Goal: Task Accomplishment & Management: Use online tool/utility

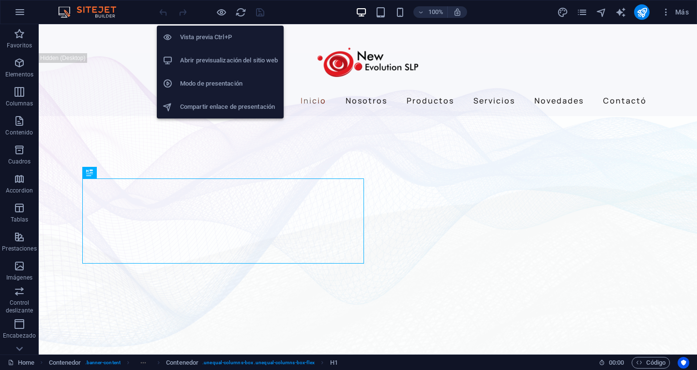
click at [228, 58] on h6 "Abrir previsualización del sitio web" at bounding box center [229, 61] width 98 height 12
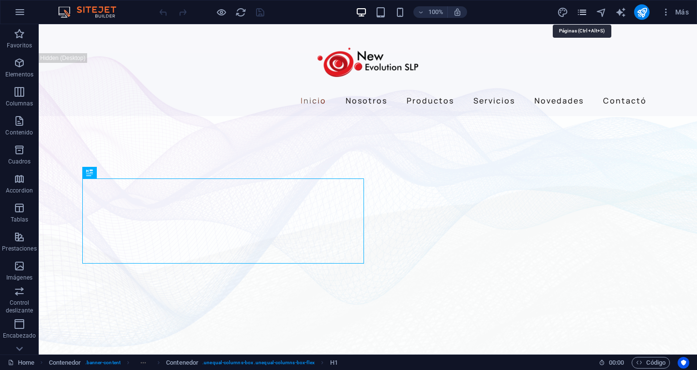
click at [578, 15] on icon "pages" at bounding box center [581, 12] width 11 height 11
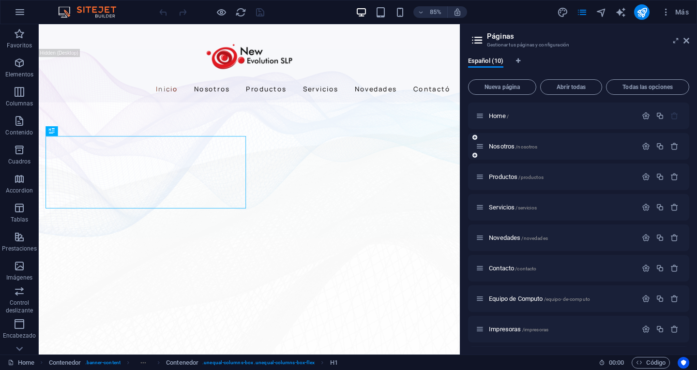
click at [514, 143] on div "Nosotros /nosotros" at bounding box center [556, 146] width 161 height 11
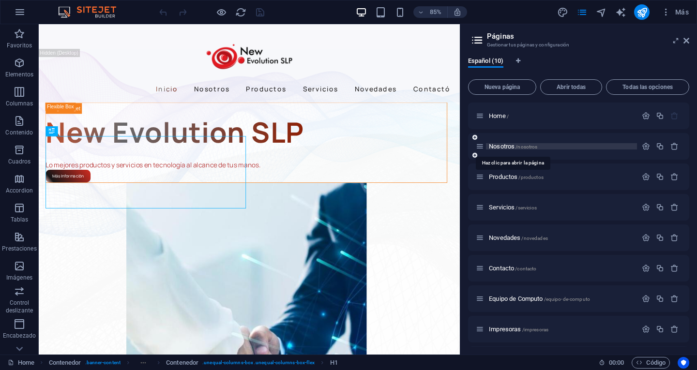
click at [517, 146] on span "/nosotros" at bounding box center [526, 146] width 22 height 5
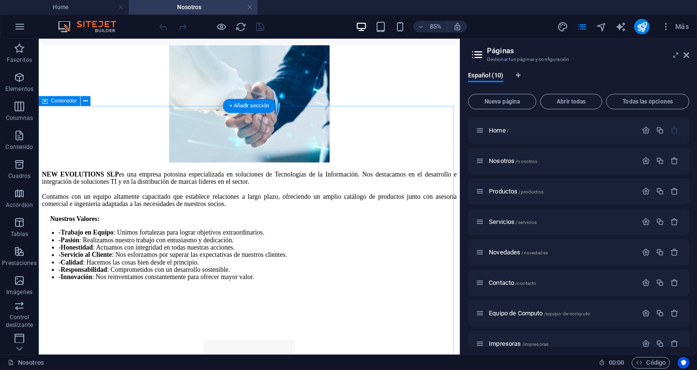
scroll to position [194, 0]
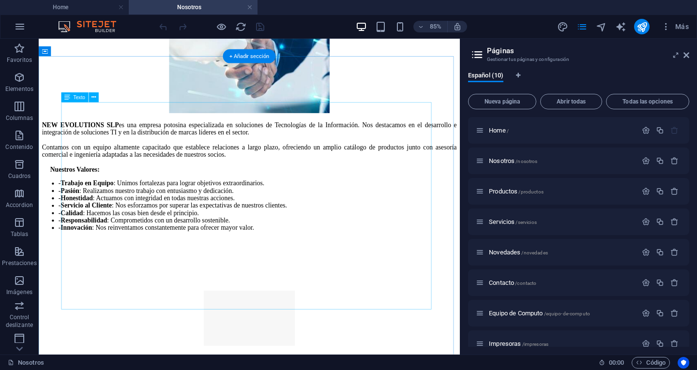
click at [453, 213] on div "NEW EVOLUTIONS SLP es una empresa potosina especializada en soluciones de Tecno…" at bounding box center [287, 201] width 488 height 130
click at [92, 97] on icon at bounding box center [93, 97] width 4 height 9
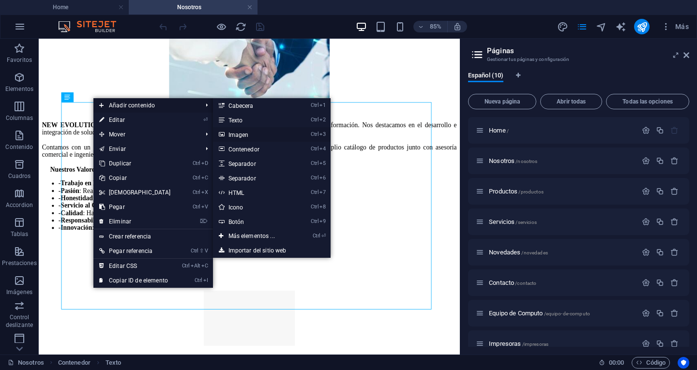
click at [261, 135] on link "Ctrl 3 Imagen" at bounding box center [253, 134] width 81 height 15
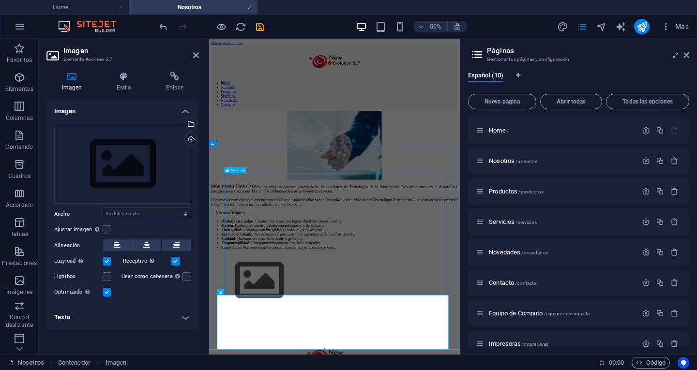
scroll to position [97, 0]
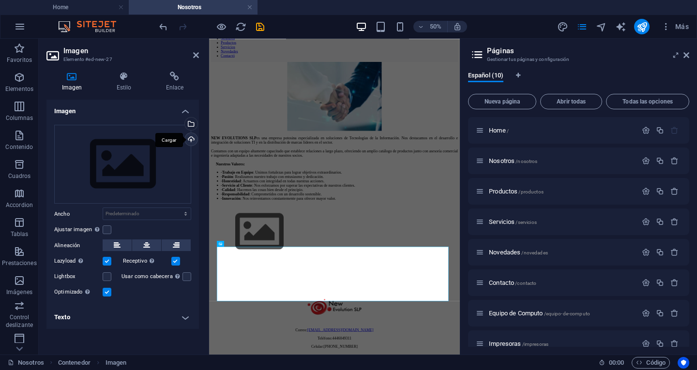
click at [190, 140] on div "Cargar" at bounding box center [190, 140] width 15 height 15
click at [183, 128] on div "Selecciona archivos del administrador de archivos, de la galería de fotos o car…" at bounding box center [151, 125] width 63 height 44
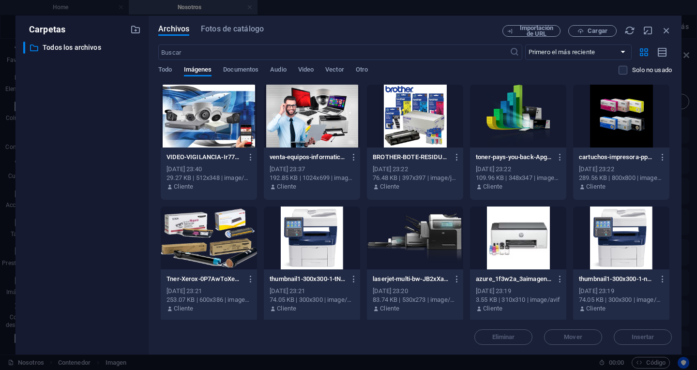
click at [315, 135] on div at bounding box center [312, 116] width 96 height 63
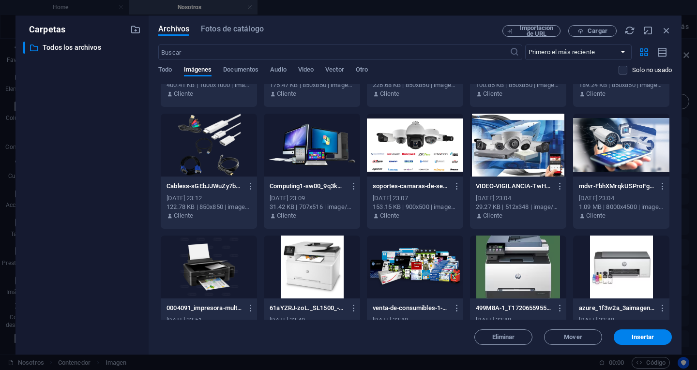
scroll to position [339, 0]
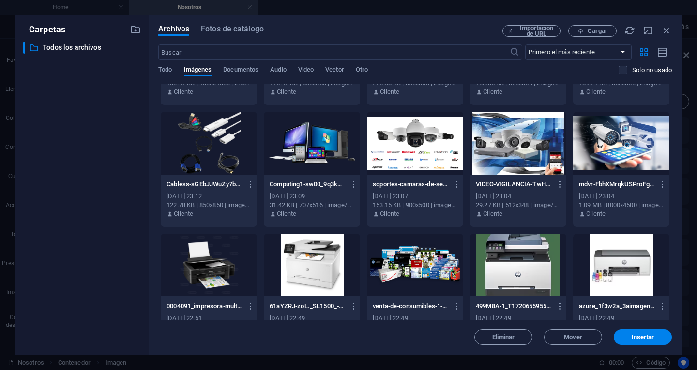
click at [610, 153] on div at bounding box center [621, 143] width 96 height 63
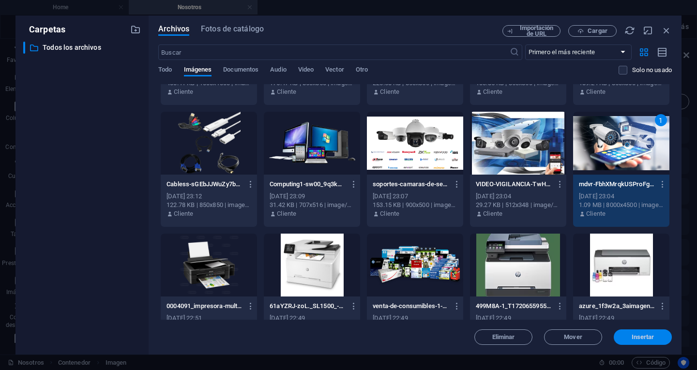
click at [644, 335] on span "Insertar" at bounding box center [642, 337] width 23 height 6
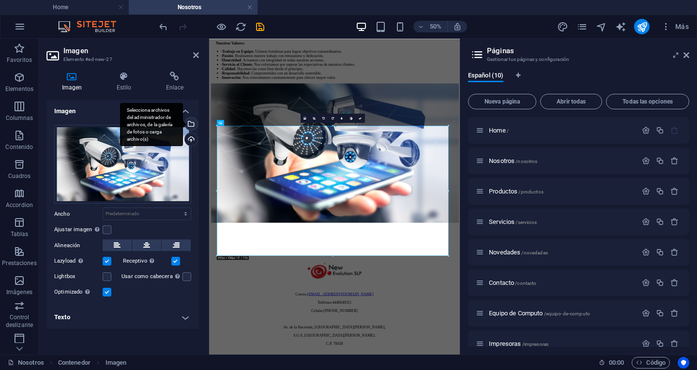
click at [193, 127] on div "Selecciona archivos del administrador de archivos, de la galería de fotos o car…" at bounding box center [190, 125] width 15 height 15
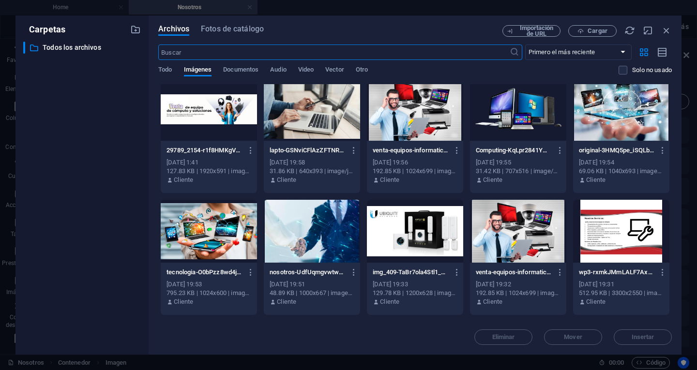
scroll to position [1306, 0]
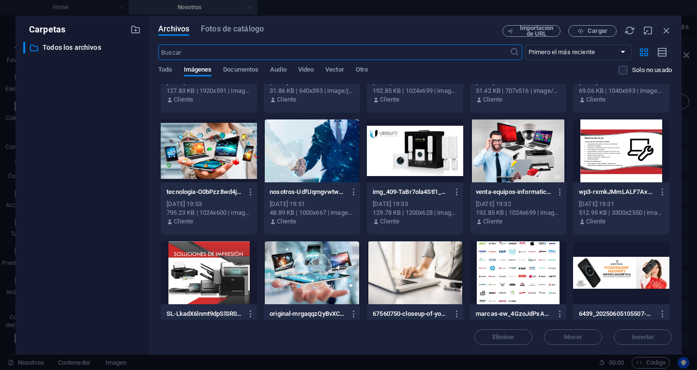
click at [327, 283] on div at bounding box center [312, 272] width 96 height 63
click at [639, 339] on span "Insertar" at bounding box center [642, 337] width 23 height 6
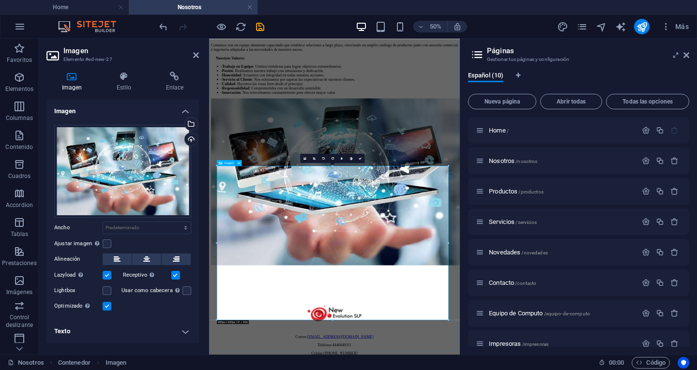
scroll to position [339, 0]
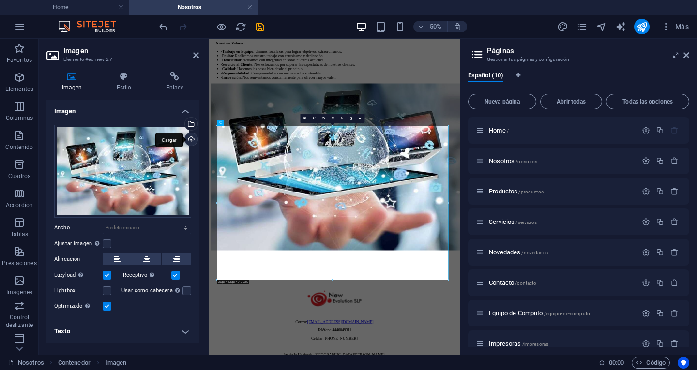
click at [192, 138] on div "Cargar" at bounding box center [190, 140] width 15 height 15
click at [183, 127] on div "Selecciona archivos del administrador de archivos, de la galería de fotos o car…" at bounding box center [151, 125] width 63 height 44
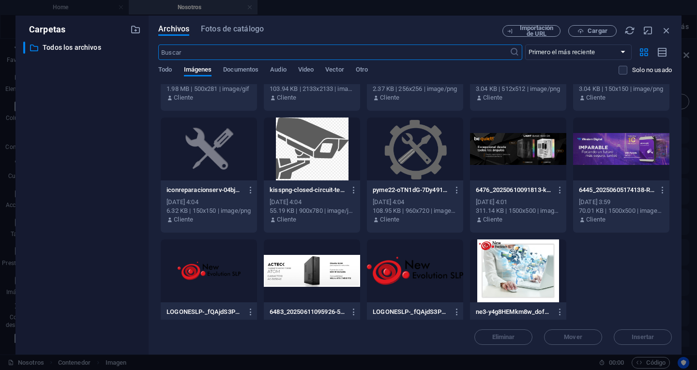
scroll to position [1661, 0]
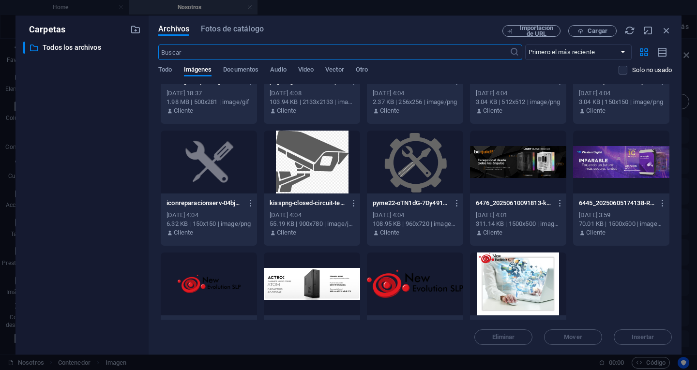
click at [517, 282] on div at bounding box center [518, 284] width 96 height 63
click at [652, 337] on span "Insertar" at bounding box center [642, 337] width 23 height 6
click at [652, 337] on div "Impresoras /impresoras" at bounding box center [578, 343] width 221 height 27
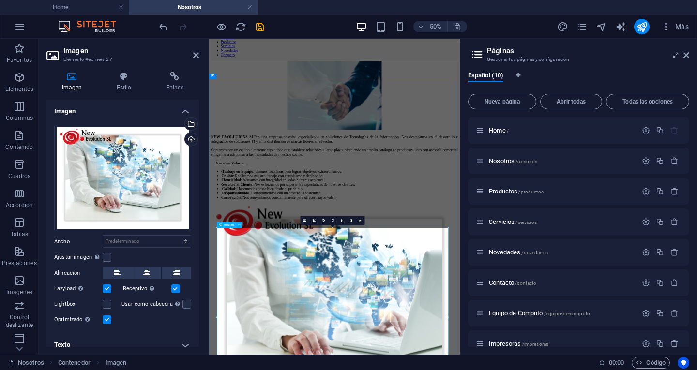
scroll to position [48, 0]
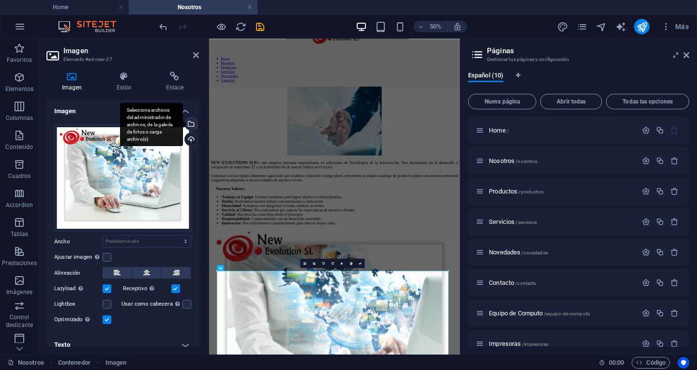
click at [188, 125] on div "Selecciona archivos del administrador de archivos, de la galería de fotos o car…" at bounding box center [190, 125] width 15 height 15
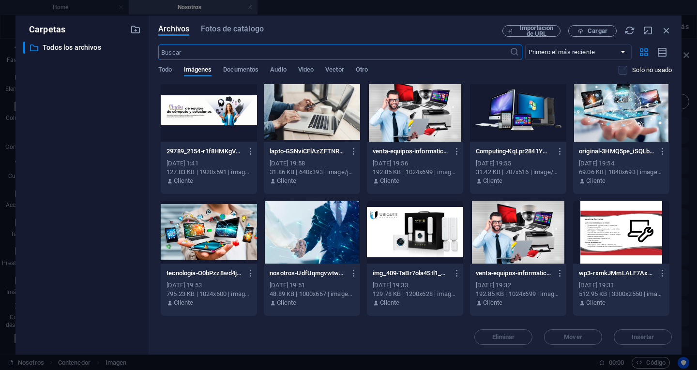
scroll to position [1177, 0]
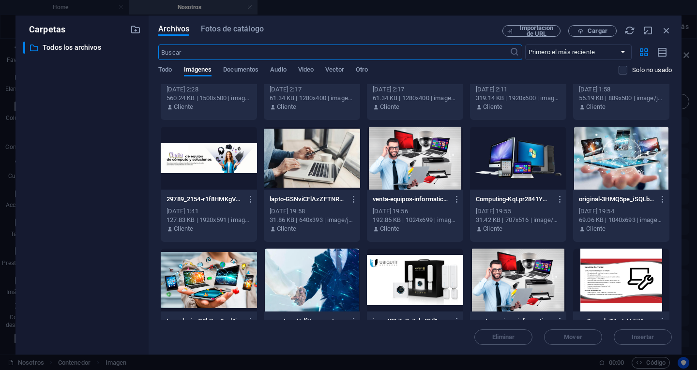
click at [340, 288] on div at bounding box center [312, 280] width 96 height 63
click at [642, 338] on span "Insertar" at bounding box center [642, 337] width 23 height 6
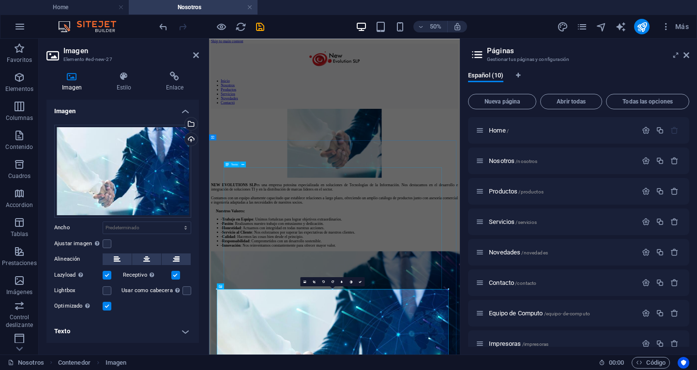
scroll to position [0, 0]
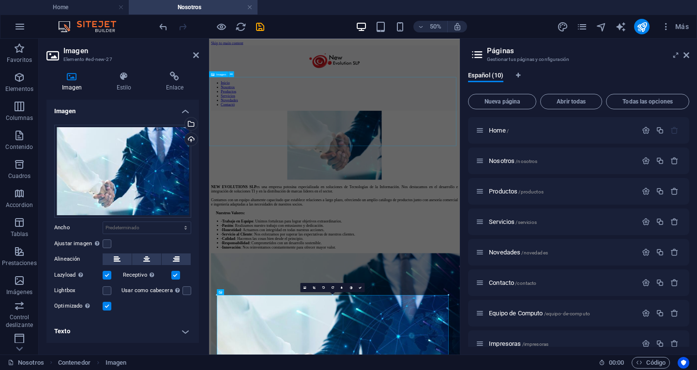
click at [641, 217] on figure at bounding box center [460, 252] width 494 height 140
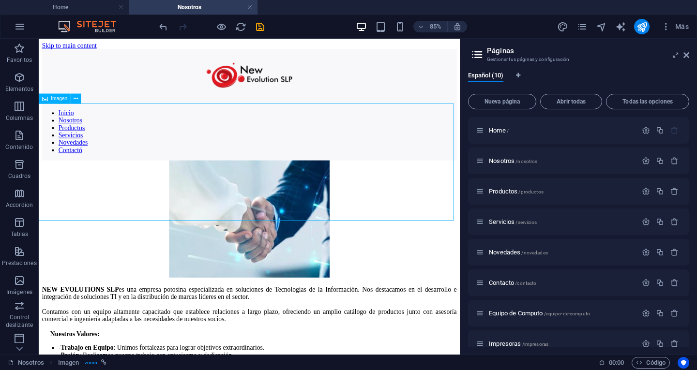
click at [264, 182] on figure at bounding box center [287, 252] width 488 height 140
click at [278, 188] on figure at bounding box center [287, 252] width 488 height 140
click at [75, 96] on icon at bounding box center [76, 98] width 4 height 9
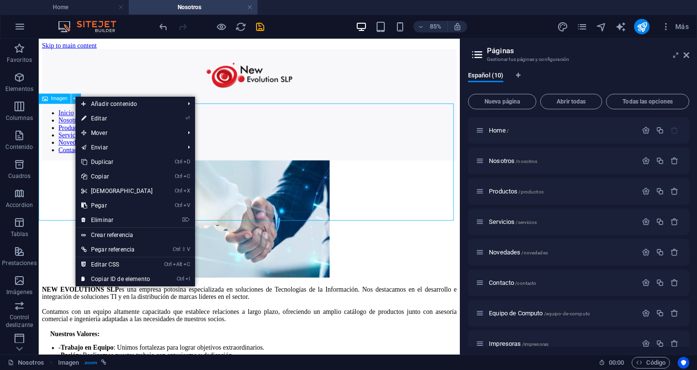
click at [75, 96] on icon at bounding box center [76, 98] width 4 height 9
click at [120, 221] on link "⌦ Eliminar" at bounding box center [116, 220] width 83 height 15
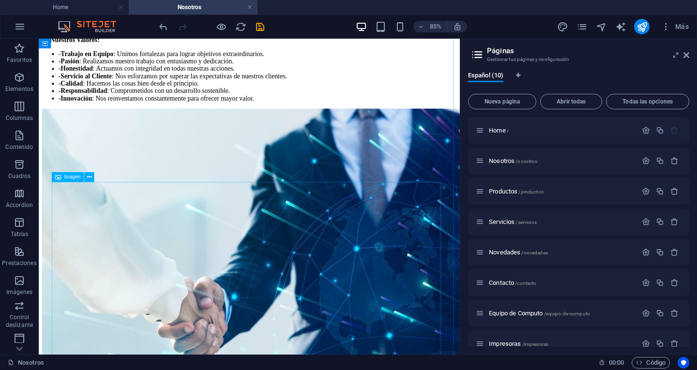
scroll to position [145, 0]
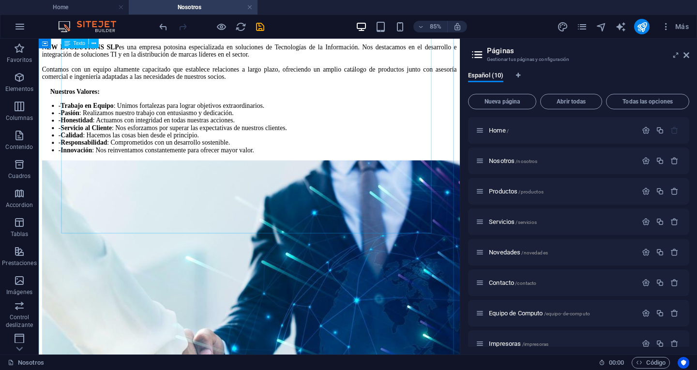
click at [351, 174] on div "NEW EVOLUTIONS SLP es una empresa potosina especializada en soluciones de Tecno…" at bounding box center [287, 110] width 488 height 130
click at [64, 262] on div "NEW EVOLUTIONS SLP es una empresa potosina especializada en soluciones de Tecno…" at bounding box center [287, 283] width 488 height 493
click at [60, 263] on div "NEW EVOLUTIONS SLP es una empresa potosina especializada en soluciones de Tecno…" at bounding box center [287, 283] width 488 height 493
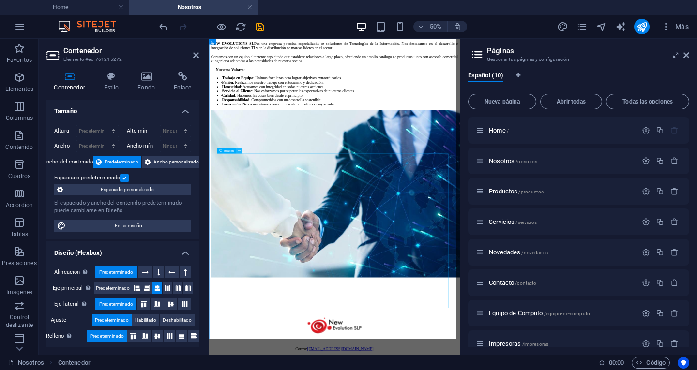
click at [237, 151] on button at bounding box center [239, 151] width 6 height 6
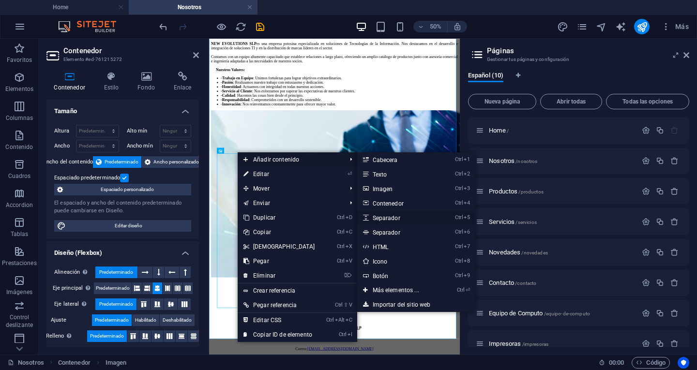
click at [393, 218] on link "Ctrl 5 Separador" at bounding box center [397, 217] width 81 height 15
select select "px"
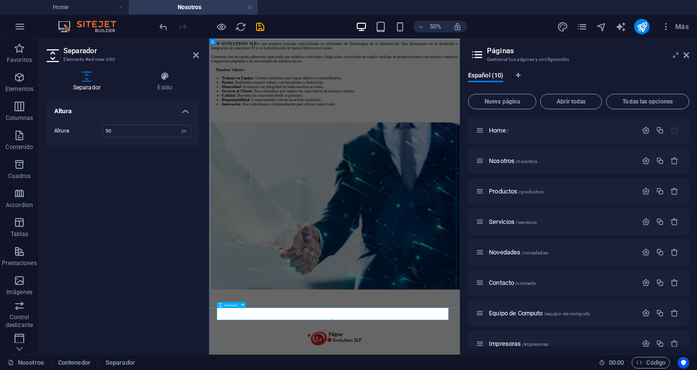
scroll to position [150, 0]
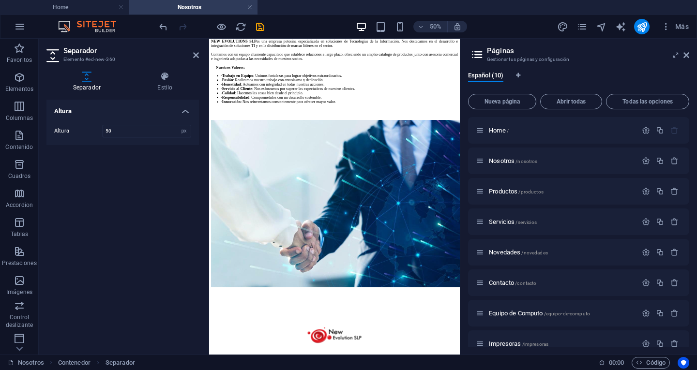
drag, startPoint x: 448, startPoint y: 593, endPoint x: 403, endPoint y: 335, distance: 262.4
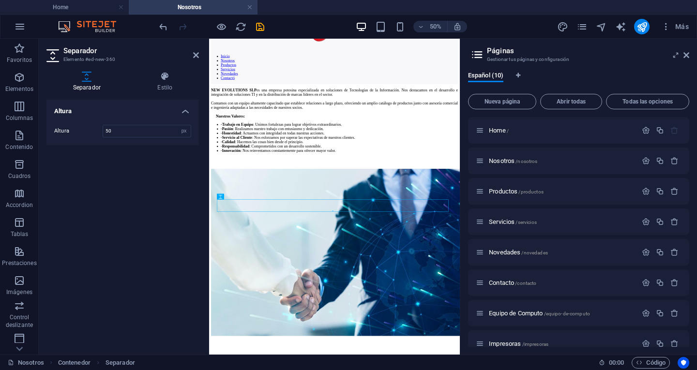
scroll to position [5, 0]
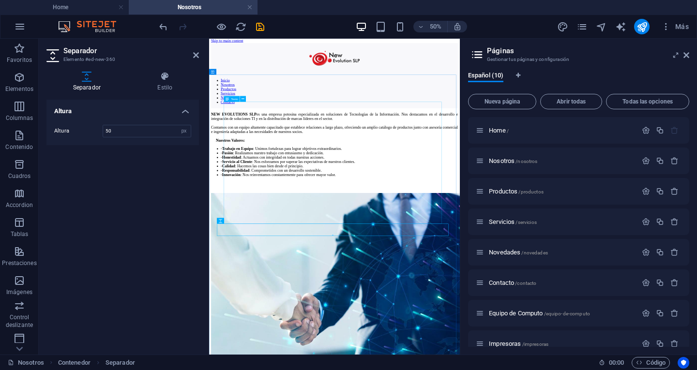
click at [571, 295] on div "NEW EVOLUTIONS SLP es una empresa potosina especializada en soluciones de Tecno…" at bounding box center [460, 250] width 494 height 130
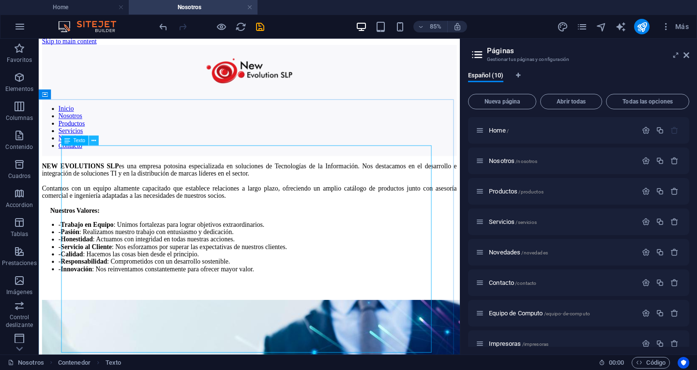
click at [91, 141] on icon at bounding box center [93, 140] width 4 height 9
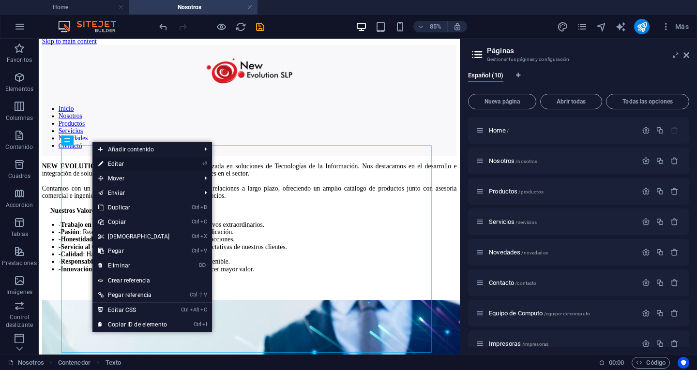
click at [112, 161] on link "⏎ Editar" at bounding box center [133, 164] width 83 height 15
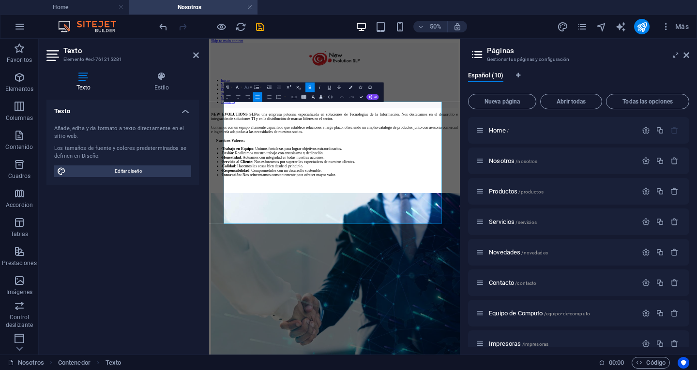
click at [247, 87] on icon "button" at bounding box center [247, 87] width 6 height 6
click at [250, 88] on button "Font Size" at bounding box center [247, 87] width 9 height 10
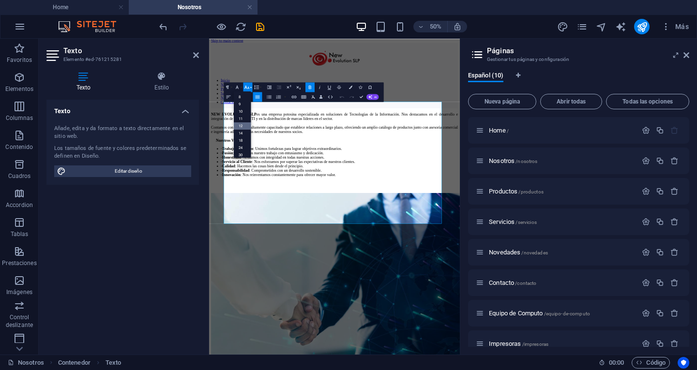
click at [244, 124] on link "12" at bounding box center [241, 125] width 17 height 7
drag, startPoint x: 315, startPoint y: 357, endPoint x: 285, endPoint y: 336, distance: 37.6
click at [285, 315] on ul "- Trabajo en Equipo : Unimos fortalezas para lograr objetivos extraordinarios. …" at bounding box center [460, 284] width 494 height 61
click at [285, 288] on strong "Servicio al Cliente" at bounding box center [265, 284] width 60 height 8
drag, startPoint x: 536, startPoint y: 405, endPoint x: 525, endPoint y: 408, distance: 11.3
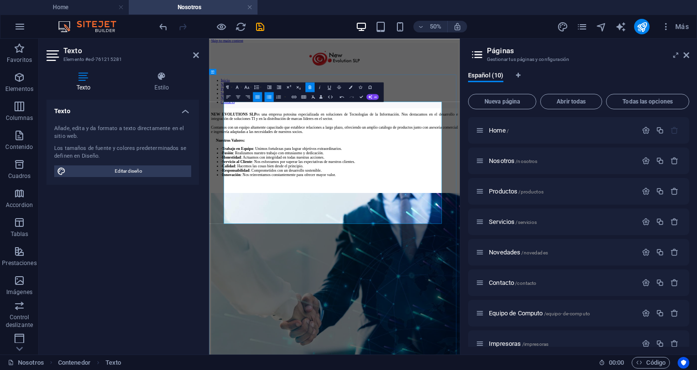
click at [536, 315] on div "- Innovación : Nos reinventamos constantemente para ofrecer mayor valor." at bounding box center [469, 310] width 474 height 9
drag, startPoint x: 286, startPoint y: 353, endPoint x: 278, endPoint y: 348, distance: 10.0
click at [278, 297] on li "- Calidad : Hacemos las cosas bien desde el principio." at bounding box center [469, 292] width 474 height 9
click at [244, 89] on icon "button" at bounding box center [246, 87] width 5 height 3
click at [669, 306] on div "- Responsabilidad : Comprometidos con un desarrollo sostenible." at bounding box center [469, 301] width 474 height 9
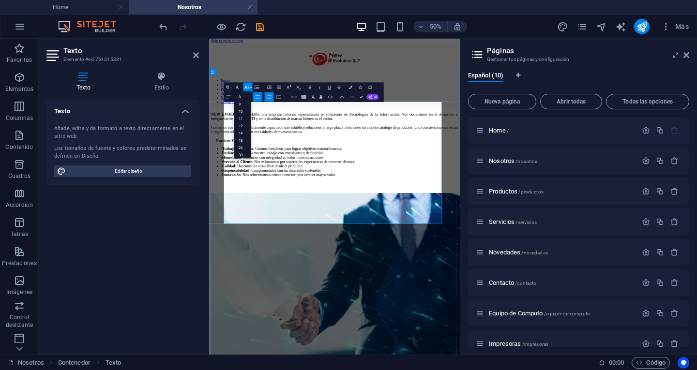
click at [619, 306] on div "- Responsabilidad : Comprometidos con un desarrollo sostenible." at bounding box center [469, 301] width 474 height 9
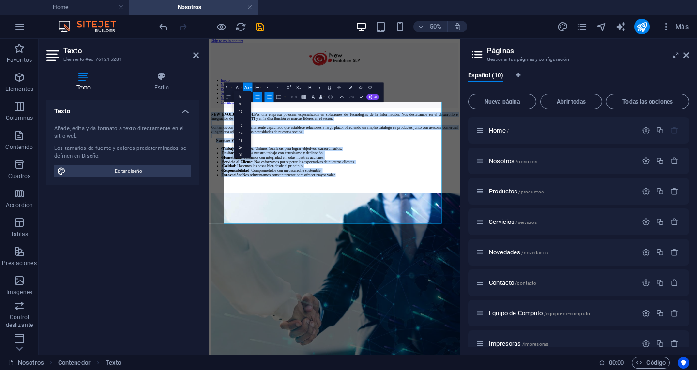
drag, startPoint x: 573, startPoint y: 405, endPoint x: 415, endPoint y: 139, distance: 308.9
click at [244, 126] on link "12" at bounding box center [241, 125] width 17 height 7
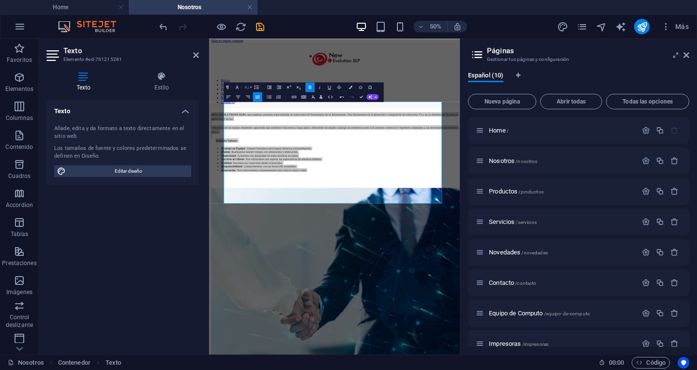
click at [248, 89] on icon "button" at bounding box center [247, 87] width 6 height 6
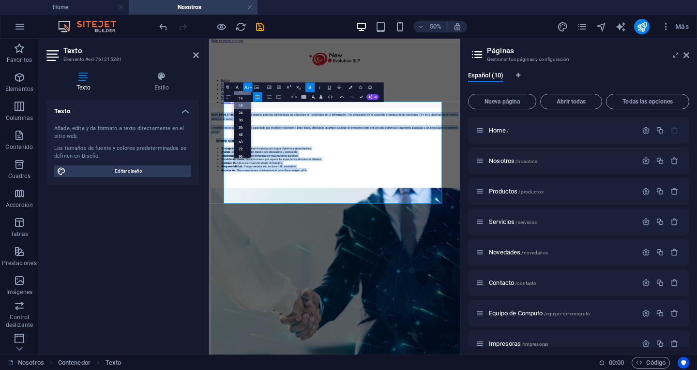
click at [240, 107] on link "18" at bounding box center [241, 105] width 17 height 7
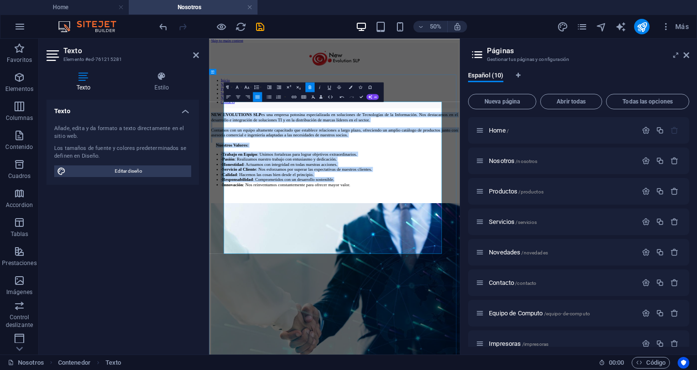
click at [622, 256] on div "Nuestros Valores:" at bounding box center [465, 251] width 484 height 10
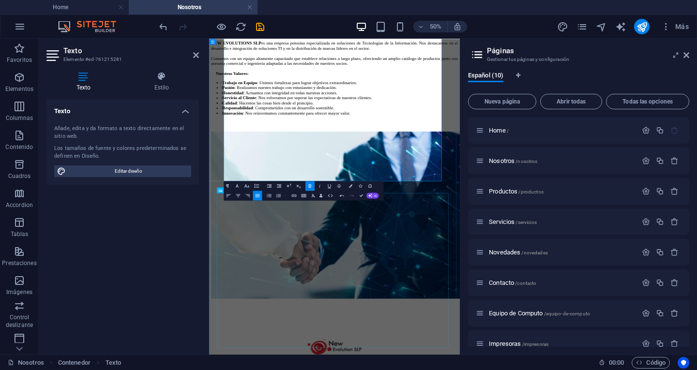
scroll to position [0, 0]
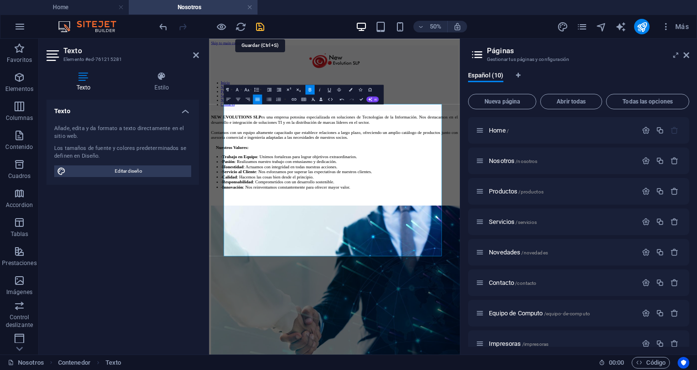
click at [261, 28] on icon "save" at bounding box center [260, 26] width 11 height 11
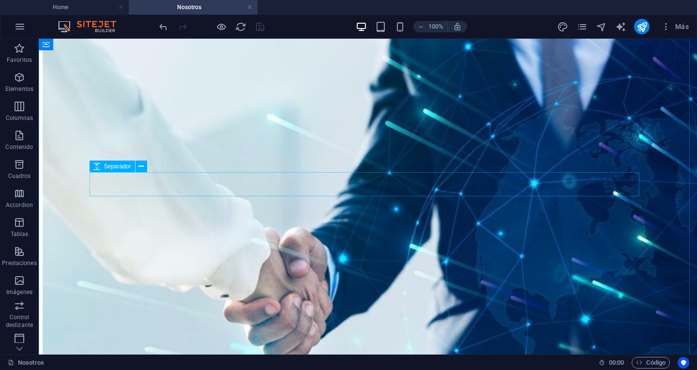
scroll to position [532, 0]
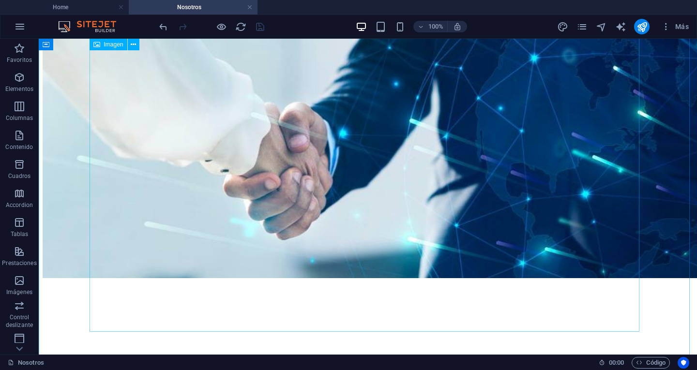
click at [326, 174] on figure at bounding box center [368, 59] width 650 height 441
click at [330, 184] on figure at bounding box center [368, 59] width 650 height 441
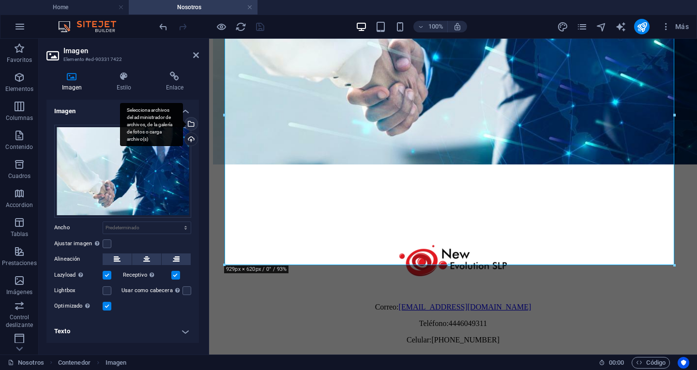
click at [192, 127] on div "Selecciona archivos del administrador de archivos, de la galería de fotos o car…" at bounding box center [190, 125] width 15 height 15
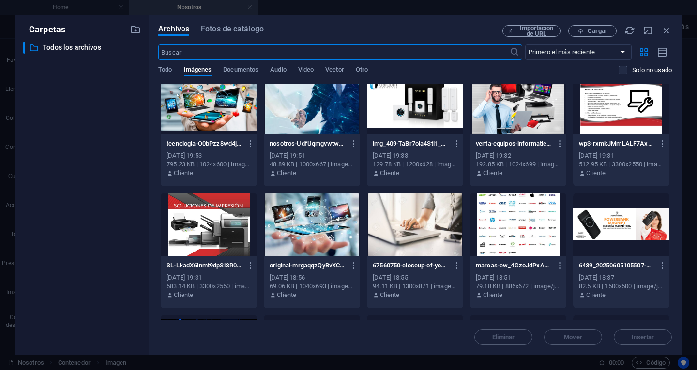
scroll to position [1210, 0]
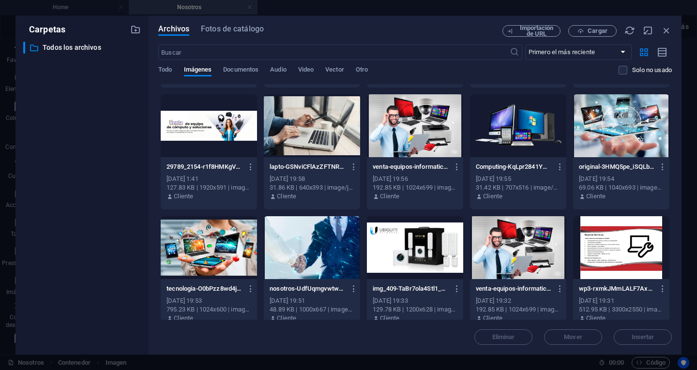
click at [622, 136] on div at bounding box center [621, 125] width 96 height 63
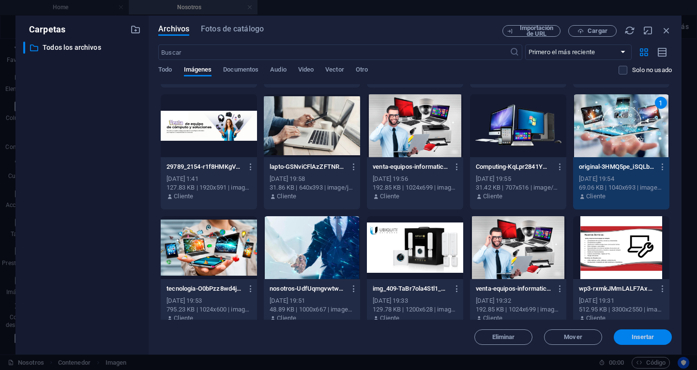
click at [649, 341] on button "Insertar" at bounding box center [643, 337] width 58 height 15
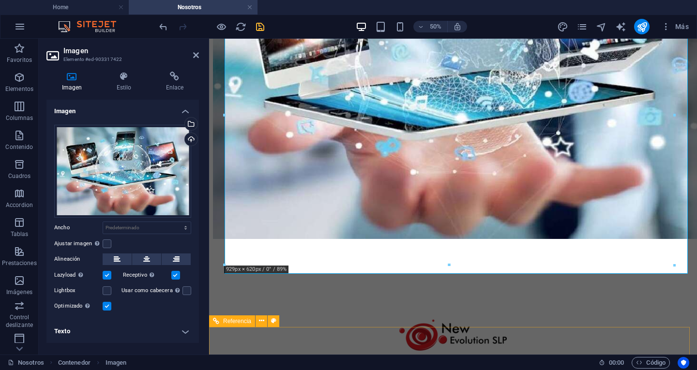
scroll to position [532, 0]
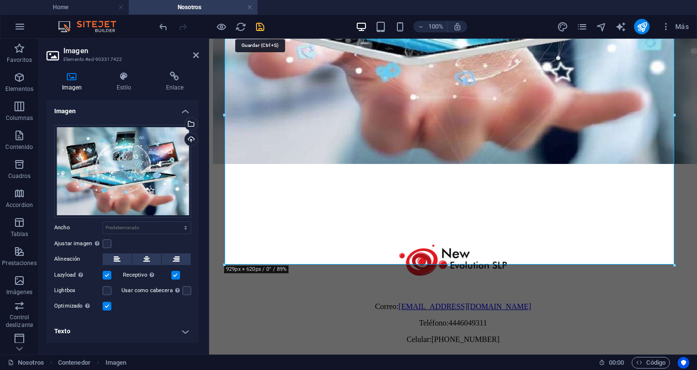
click at [263, 28] on icon "save" at bounding box center [260, 26] width 11 height 11
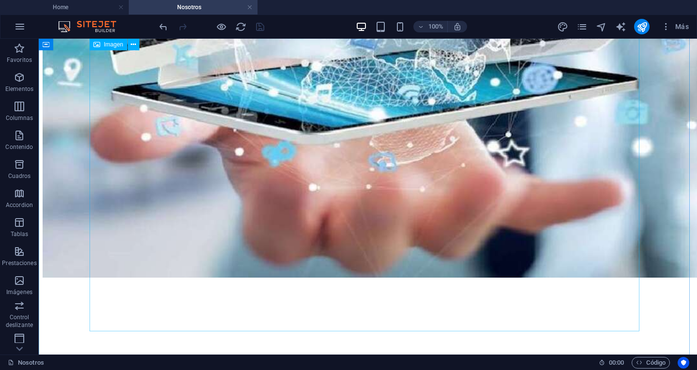
click at [447, 191] on figure at bounding box center [368, 59] width 650 height 440
click at [203, 193] on figure at bounding box center [368, 59] width 650 height 440
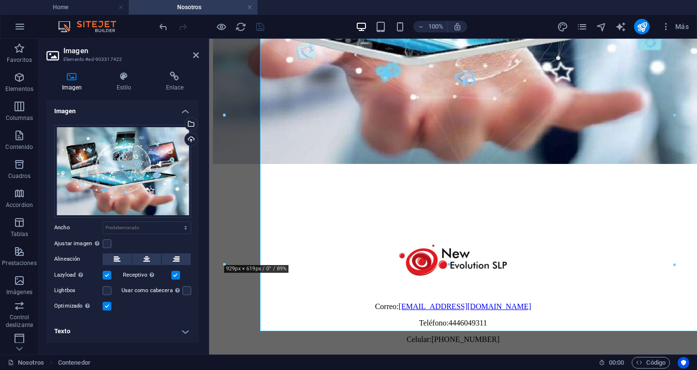
click at [202, 192] on div "Imagen Estilo Enlace Imagen Arrastra archivos aquí, haz clic para escoger archi…" at bounding box center [123, 209] width 168 height 291
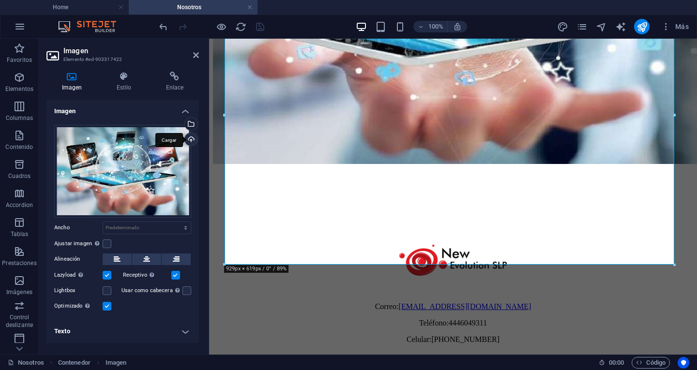
click at [193, 140] on div "Cargar" at bounding box center [190, 140] width 15 height 15
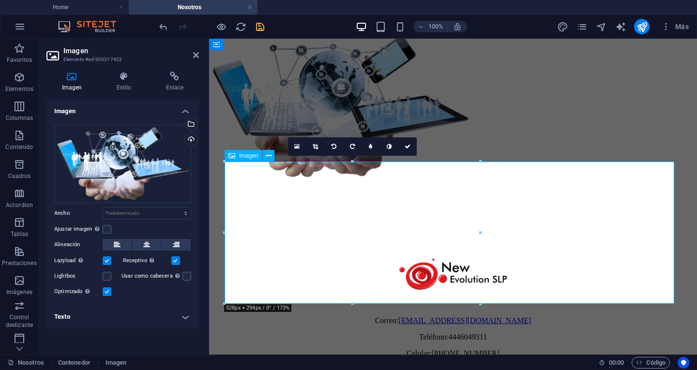
scroll to position [290, 0]
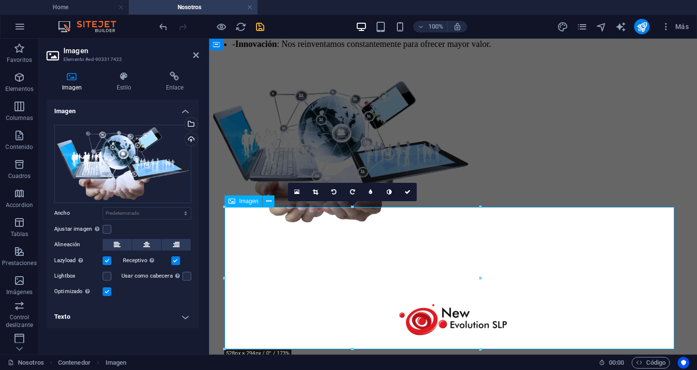
drag, startPoint x: 257, startPoint y: 247, endPoint x: 254, endPoint y: 238, distance: 9.8
click at [256, 225] on figure at bounding box center [453, 153] width 480 height 144
click at [302, 225] on figure at bounding box center [453, 153] width 480 height 144
click at [314, 192] on icon at bounding box center [315, 192] width 5 height 6
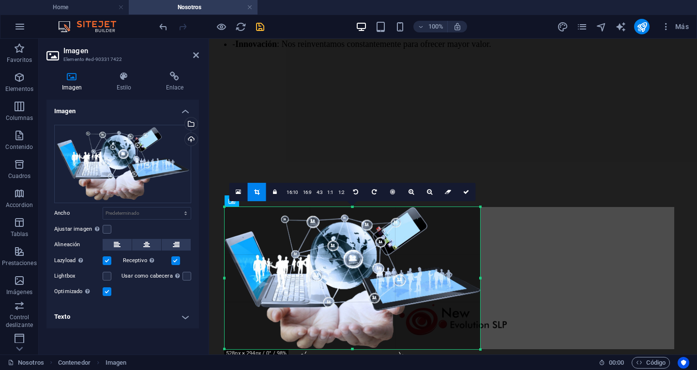
click at [340, 279] on div at bounding box center [352, 278] width 255 height 143
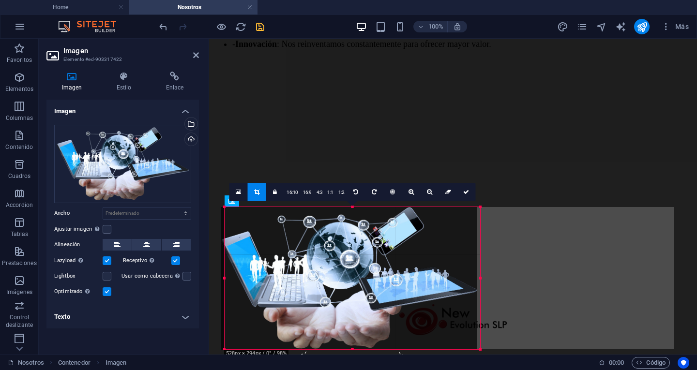
drag, startPoint x: 386, startPoint y: 269, endPoint x: 382, endPoint y: 271, distance: 5.0
click at [382, 271] on div at bounding box center [348, 278] width 255 height 143
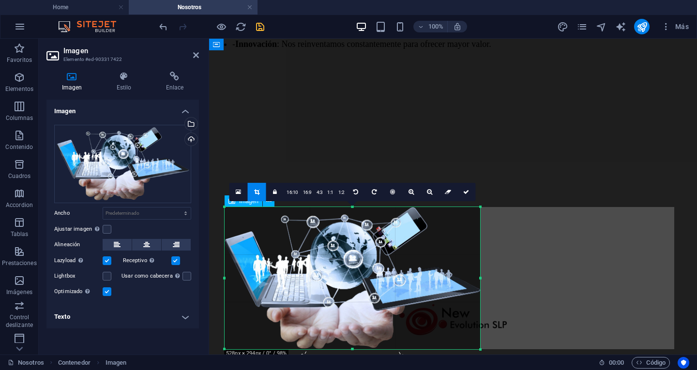
click at [611, 225] on figure at bounding box center [453, 153] width 480 height 144
click at [468, 197] on link at bounding box center [466, 192] width 18 height 18
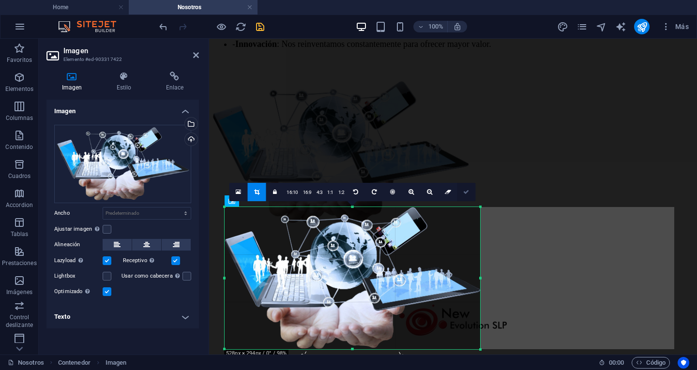
click at [468, 81] on div at bounding box center [453, 69] width 480 height 24
select select "px"
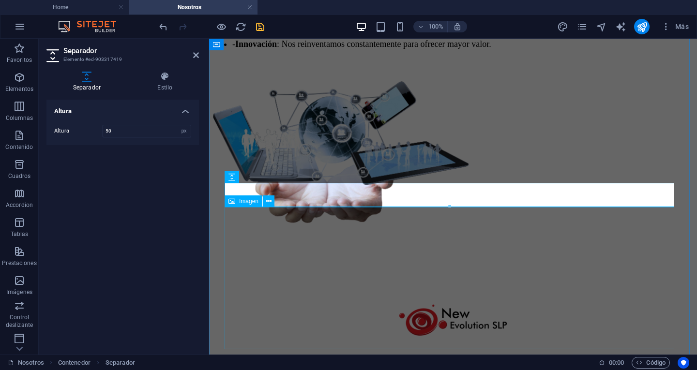
click at [485, 226] on figure at bounding box center [453, 153] width 480 height 145
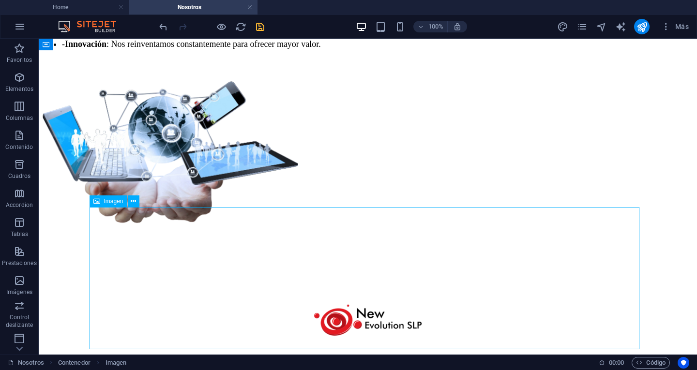
click at [364, 226] on figure at bounding box center [368, 153] width 650 height 145
click at [204, 226] on figure at bounding box center [368, 153] width 650 height 145
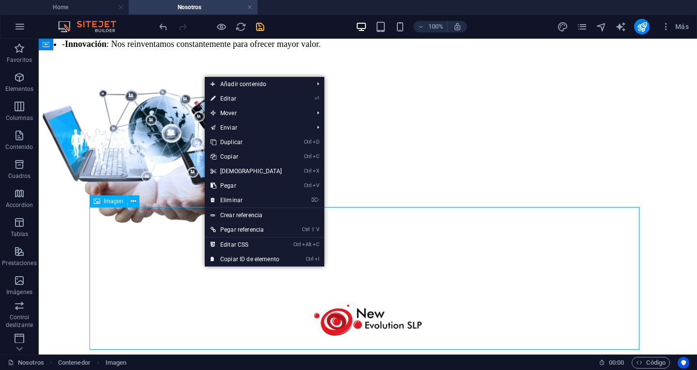
click at [169, 226] on figure at bounding box center [368, 153] width 650 height 145
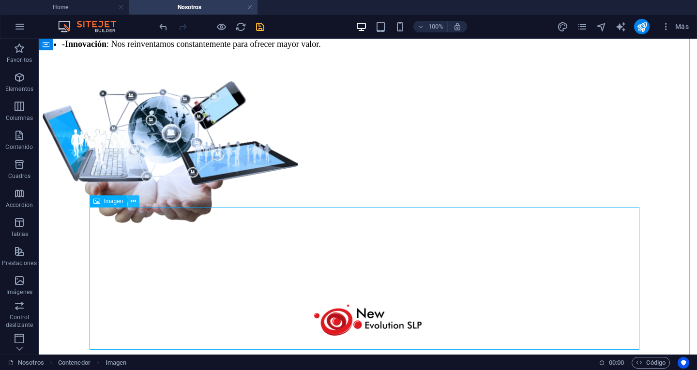
click at [133, 201] on icon at bounding box center [133, 201] width 5 height 10
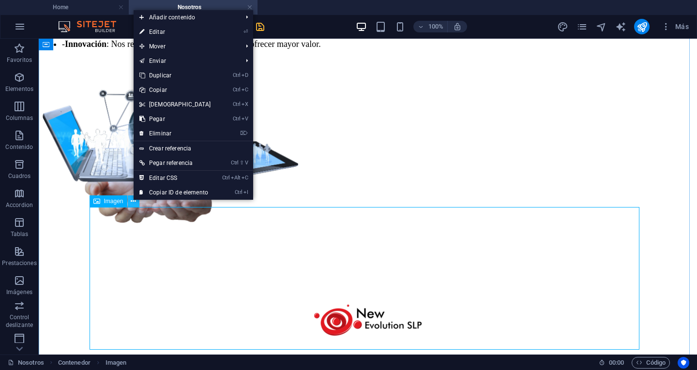
click at [133, 201] on icon at bounding box center [133, 201] width 5 height 10
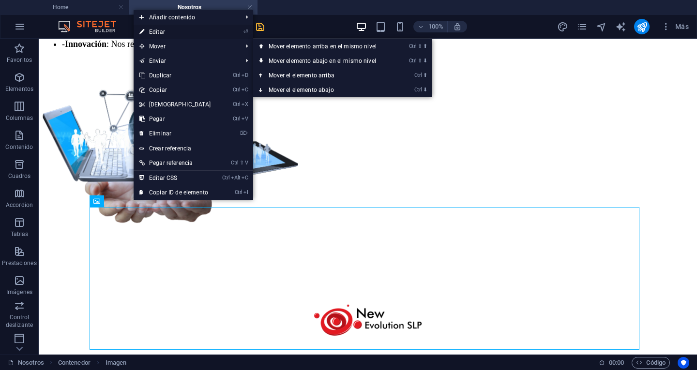
click at [159, 32] on link "⏎ Editar" at bounding box center [175, 32] width 83 height 15
click at [159, 32] on div at bounding box center [211, 26] width 108 height 15
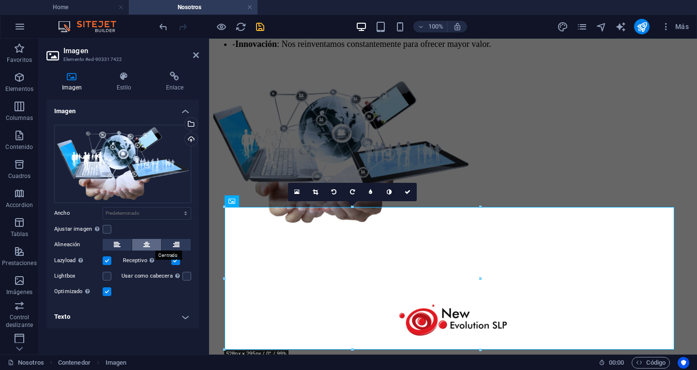
click at [148, 243] on icon at bounding box center [146, 245] width 7 height 12
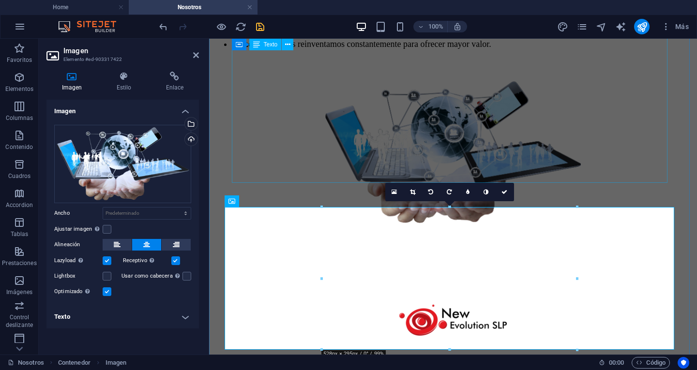
drag, startPoint x: 585, startPoint y: 164, endPoint x: 532, endPoint y: 142, distance: 57.5
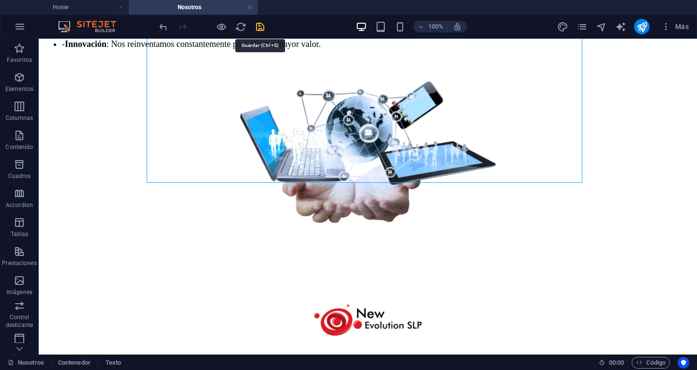
click at [261, 30] on icon "save" at bounding box center [260, 26] width 11 height 11
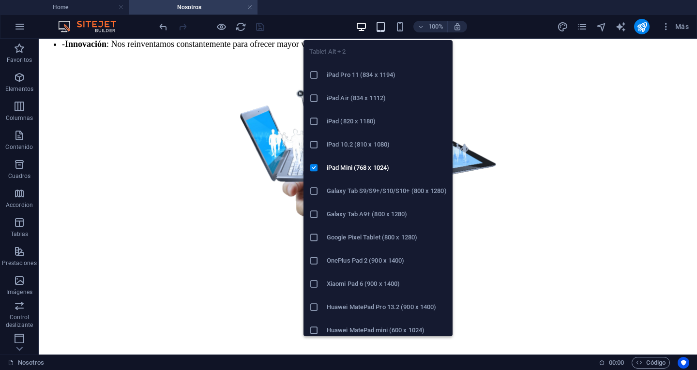
click at [380, 26] on icon "button" at bounding box center [380, 26] width 11 height 11
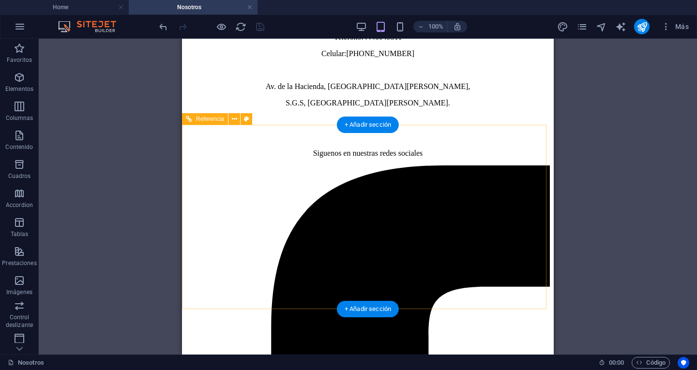
scroll to position [642, 0]
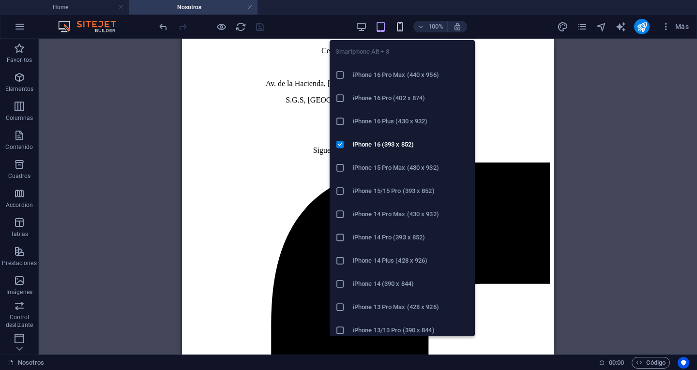
click at [394, 28] on icon "button" at bounding box center [399, 26] width 11 height 11
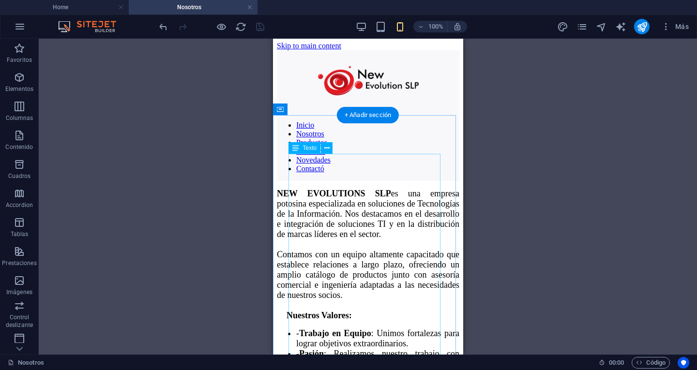
scroll to position [0, 0]
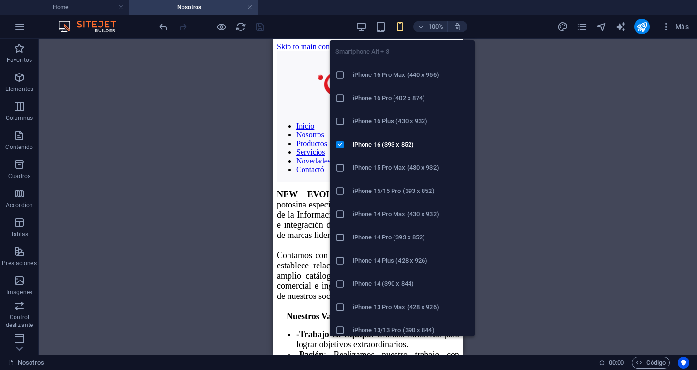
click at [397, 26] on icon "button" at bounding box center [399, 26] width 11 height 11
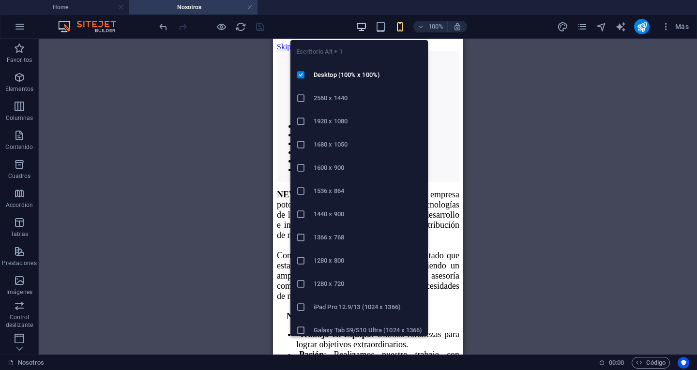
click at [360, 29] on icon "button" at bounding box center [361, 26] width 11 height 11
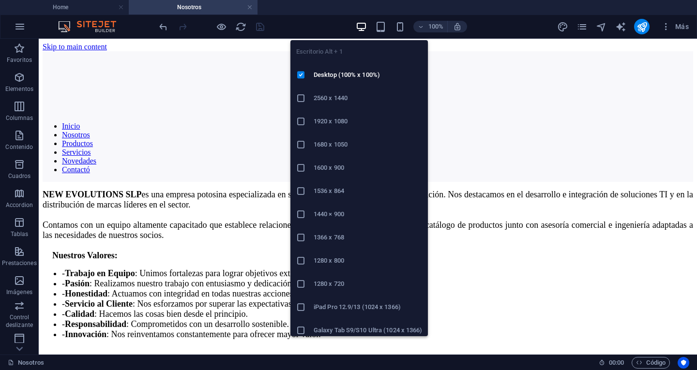
click at [360, 29] on icon "button" at bounding box center [361, 26] width 11 height 11
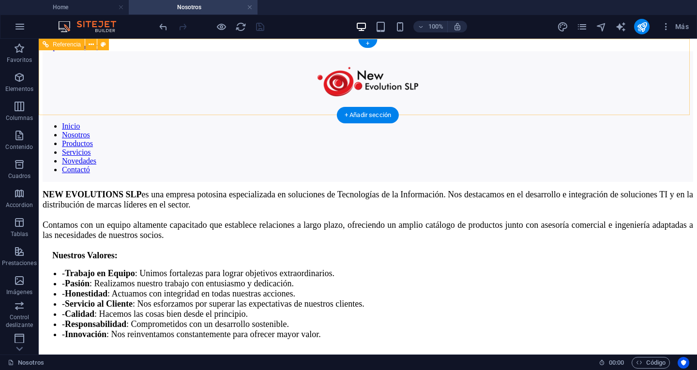
click at [313, 122] on nav "Inicio Nosotros Productos Servicios Novedades Contactó" at bounding box center [368, 148] width 650 height 52
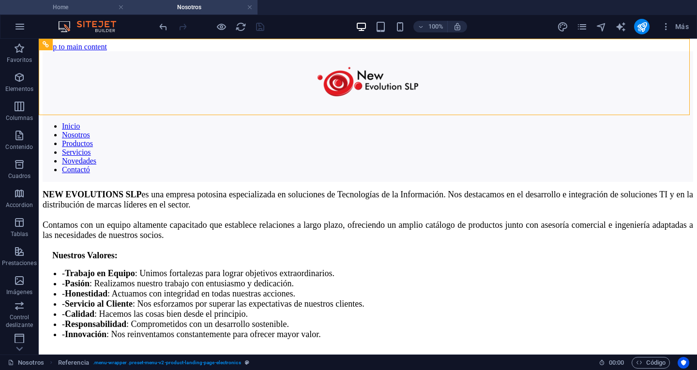
click at [86, 7] on h4 "Home" at bounding box center [64, 7] width 129 height 11
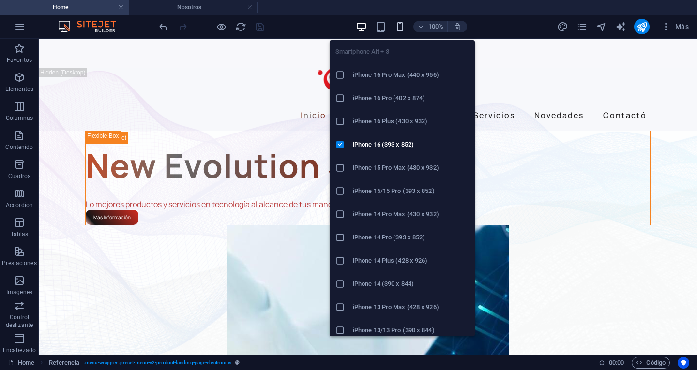
click at [398, 30] on icon "button" at bounding box center [399, 26] width 11 height 11
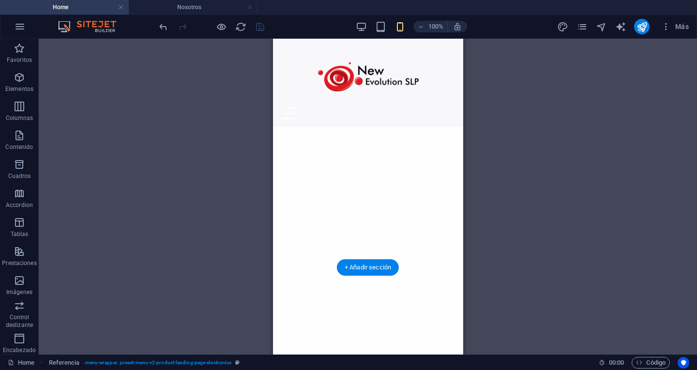
scroll to position [581, 0]
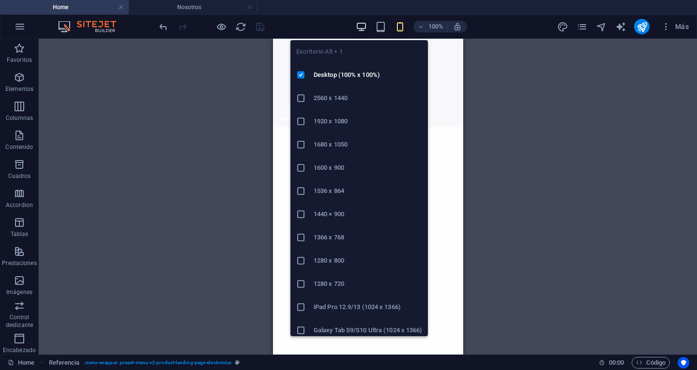
click at [365, 27] on icon "button" at bounding box center [361, 26] width 11 height 11
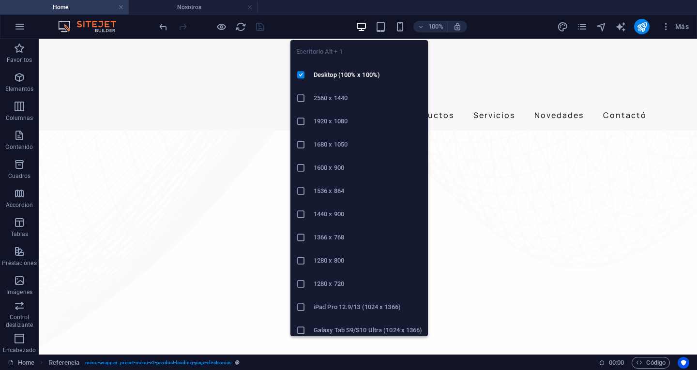
click at [365, 27] on icon "button" at bounding box center [361, 26] width 11 height 11
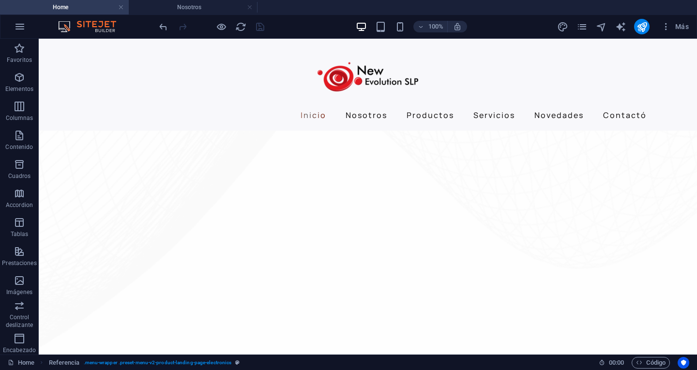
click at [98, 13] on li "Home" at bounding box center [64, 7] width 129 height 15
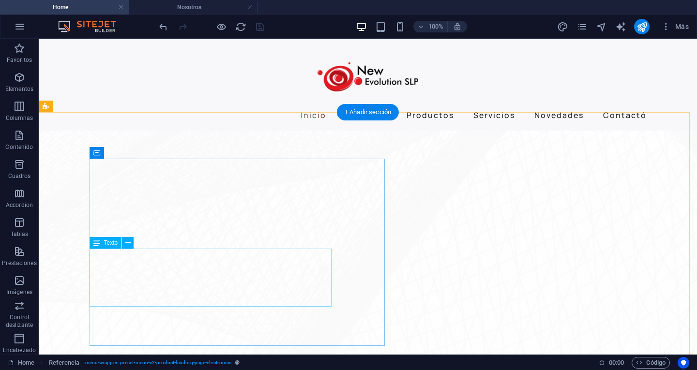
scroll to position [242, 0]
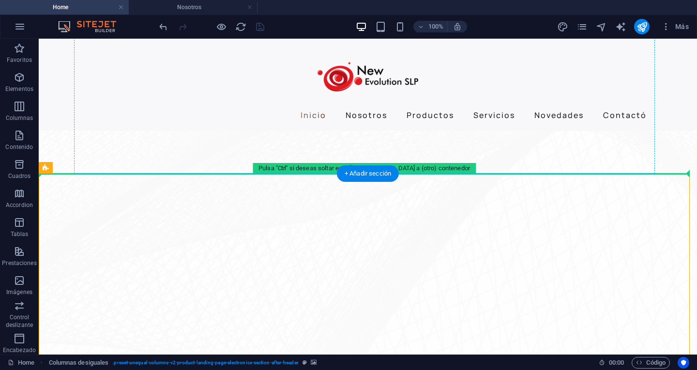
drag, startPoint x: 252, startPoint y: 278, endPoint x: 173, endPoint y: 154, distance: 147.0
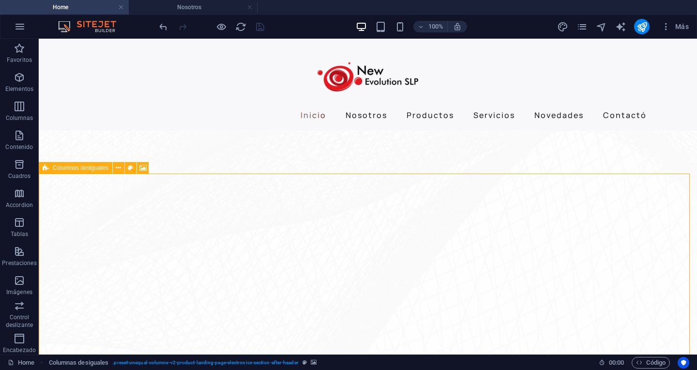
click at [105, 169] on span "Columnas desiguales" at bounding box center [81, 168] width 56 height 6
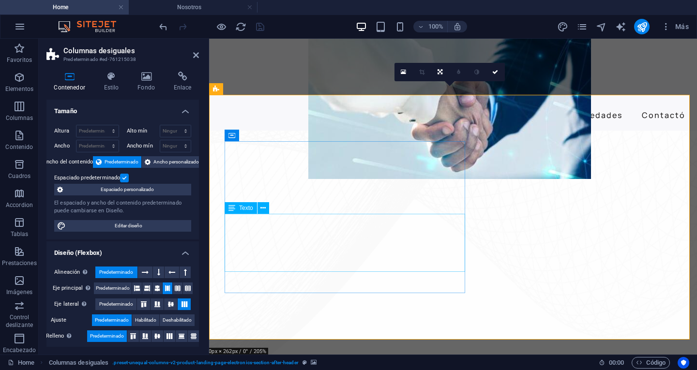
scroll to position [290, 0]
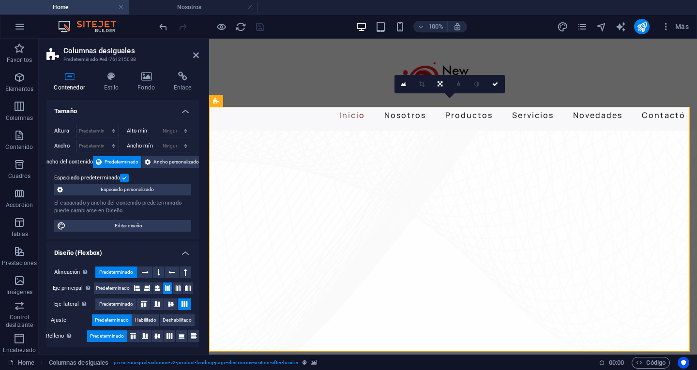
click at [142, 82] on h4 "Fondo" at bounding box center [148, 82] width 36 height 20
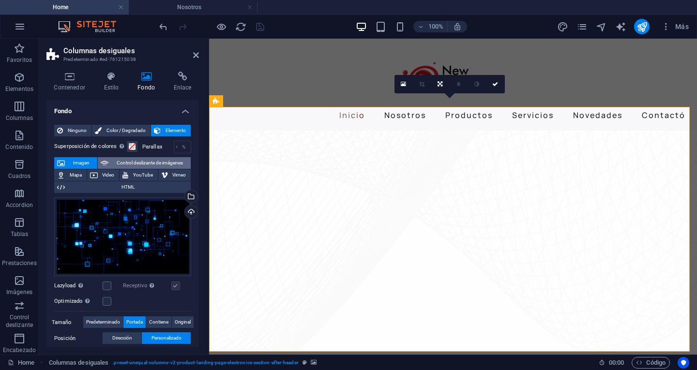
click at [152, 161] on span "Control deslizante de imágenes" at bounding box center [149, 163] width 76 height 12
select select "ms"
select select "s"
select select "progressive"
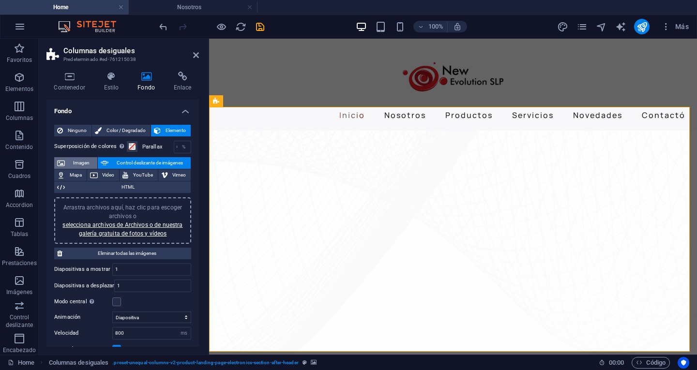
click at [83, 163] on span "Imagen" at bounding box center [81, 163] width 27 height 12
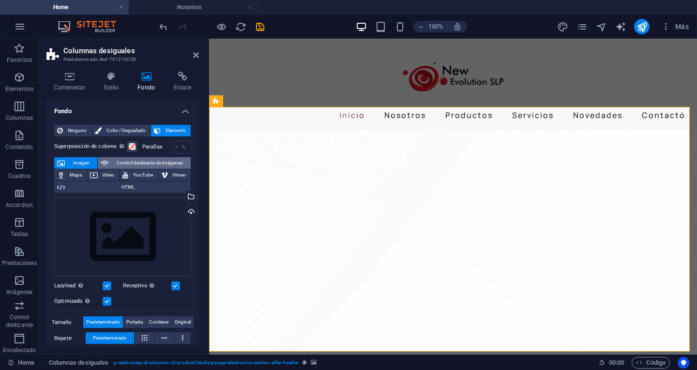
click at [130, 163] on span "Control deslizante de imágenes" at bounding box center [149, 163] width 76 height 12
select select "ms"
select select "s"
select select "progressive"
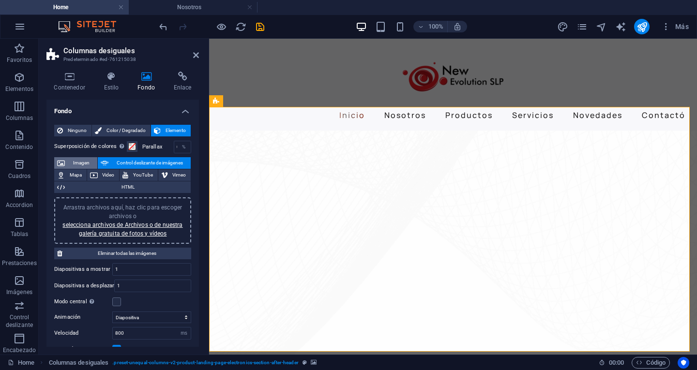
click at [87, 163] on span "Imagen" at bounding box center [81, 163] width 27 height 12
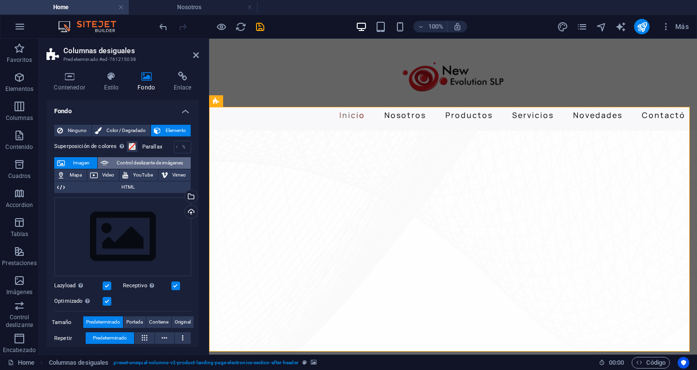
click at [136, 163] on span "Control deslizante de imágenes" at bounding box center [149, 163] width 76 height 12
select select "ms"
select select "s"
select select "progressive"
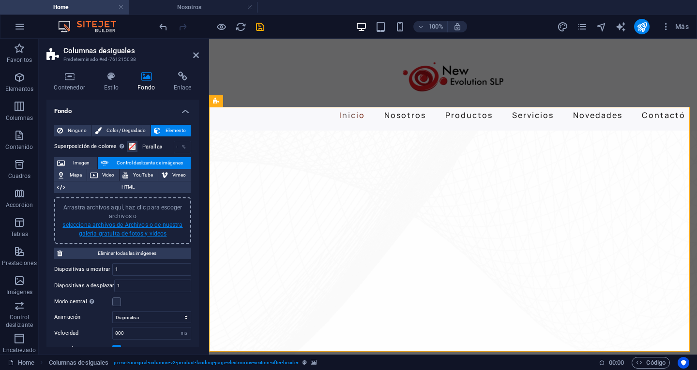
click at [148, 227] on link "selecciona archivos de Archivos o de nuestra galería gratuita de fotos y vídeos" at bounding box center [122, 229] width 120 height 15
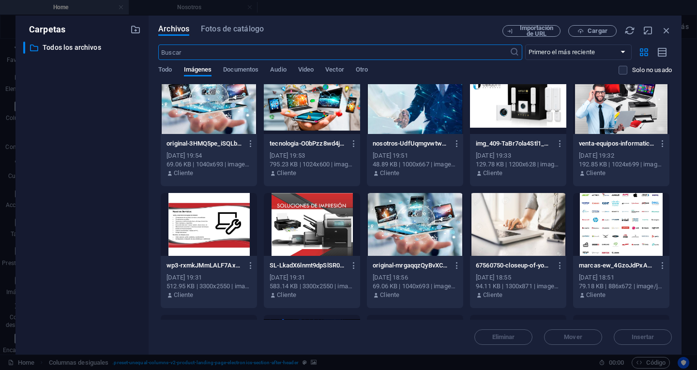
scroll to position [1500, 0]
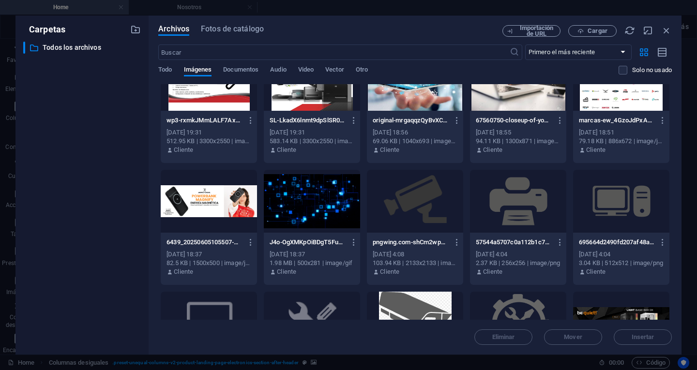
click at [306, 208] on div at bounding box center [312, 201] width 96 height 63
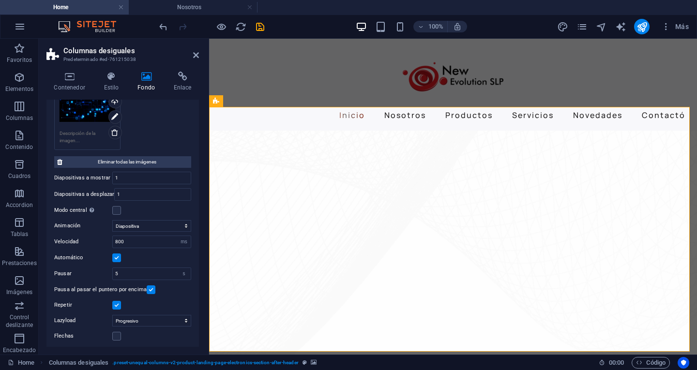
scroll to position [183, 0]
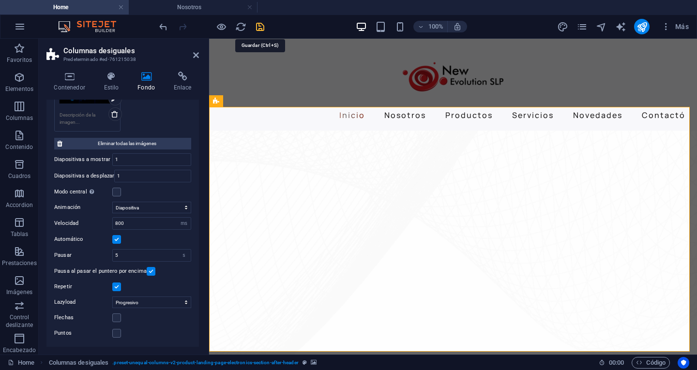
click at [261, 26] on icon "save" at bounding box center [260, 26] width 11 height 11
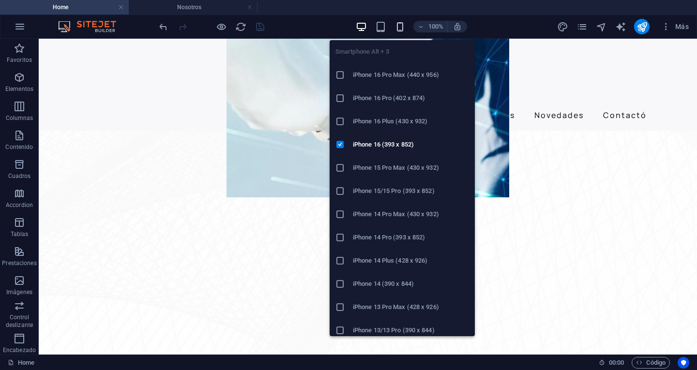
click at [405, 27] on icon "button" at bounding box center [399, 26] width 11 height 11
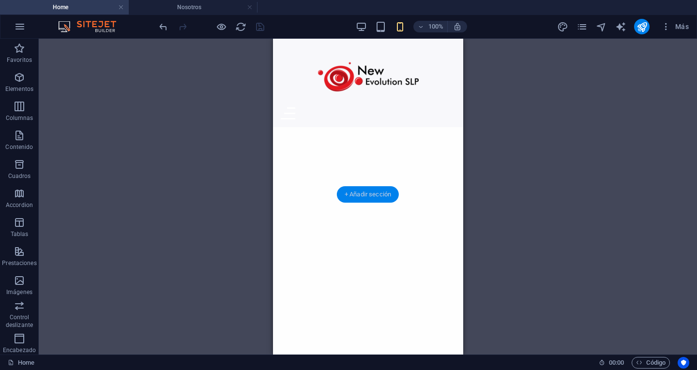
scroll to position [194, 0]
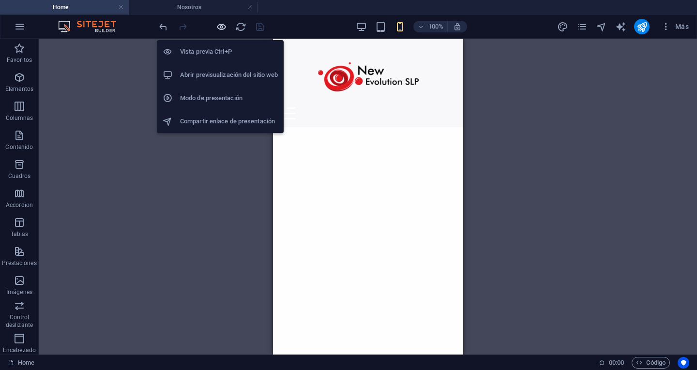
click at [219, 28] on icon "button" at bounding box center [221, 26] width 11 height 11
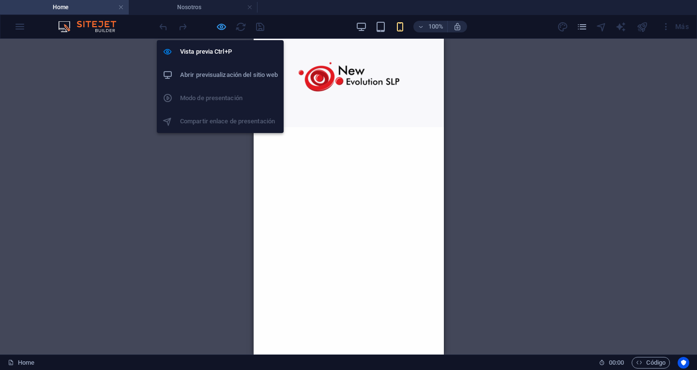
click at [219, 29] on icon "button" at bounding box center [221, 26] width 11 height 11
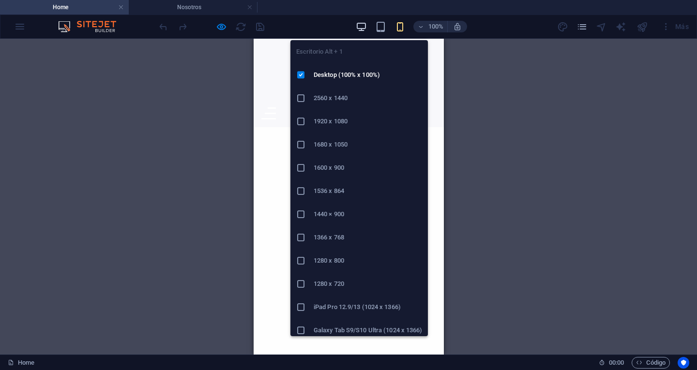
click at [358, 25] on icon "button" at bounding box center [361, 26] width 11 height 11
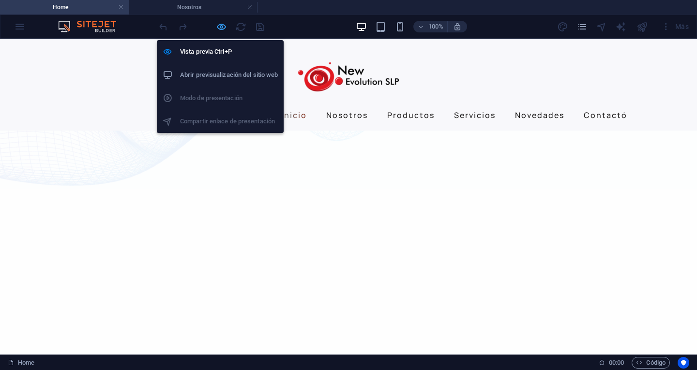
click at [224, 28] on icon "button" at bounding box center [221, 26] width 11 height 11
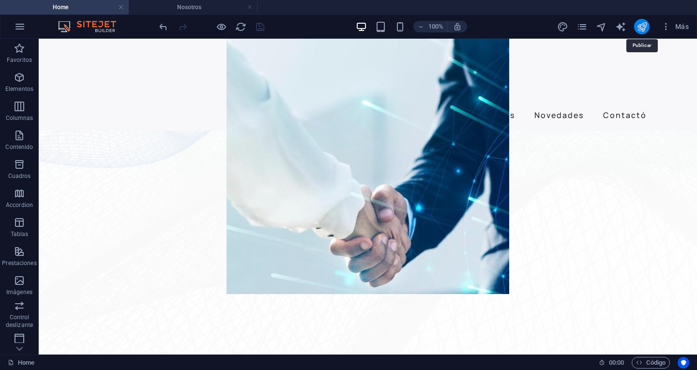
click at [637, 28] on icon "publish" at bounding box center [641, 26] width 11 height 11
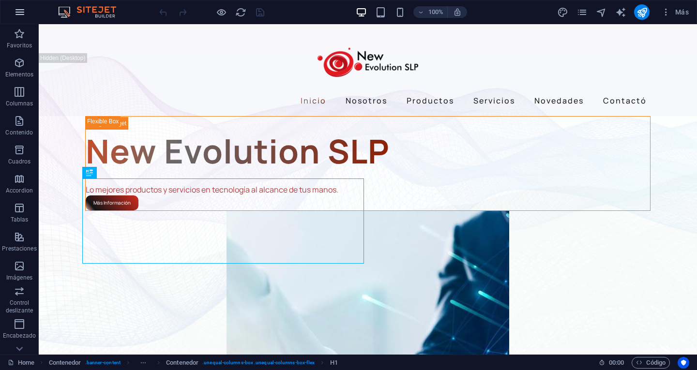
click at [22, 15] on icon "button" at bounding box center [20, 12] width 12 height 12
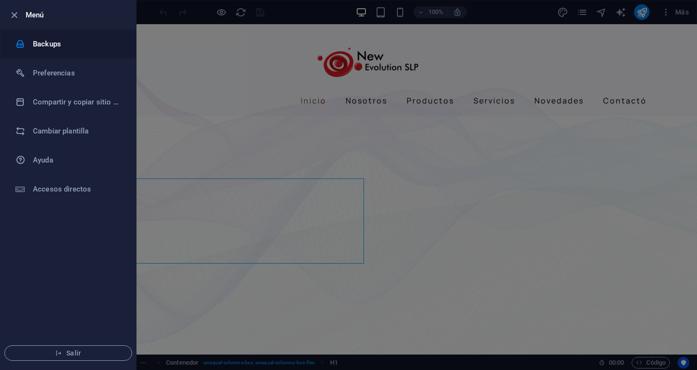
click at [47, 48] on h6 "Backups" at bounding box center [78, 44] width 90 height 12
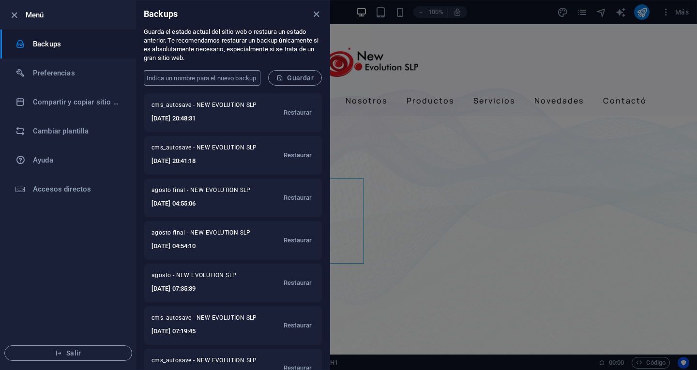
click at [225, 80] on input "text" at bounding box center [202, 77] width 117 height 15
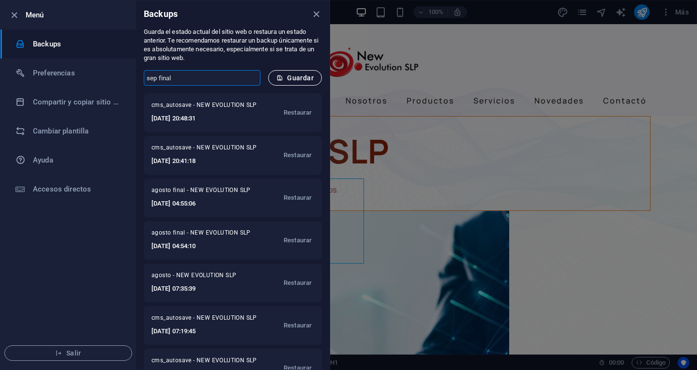
type input "sep final"
click at [290, 78] on span "Guardar" at bounding box center [294, 78] width 37 height 8
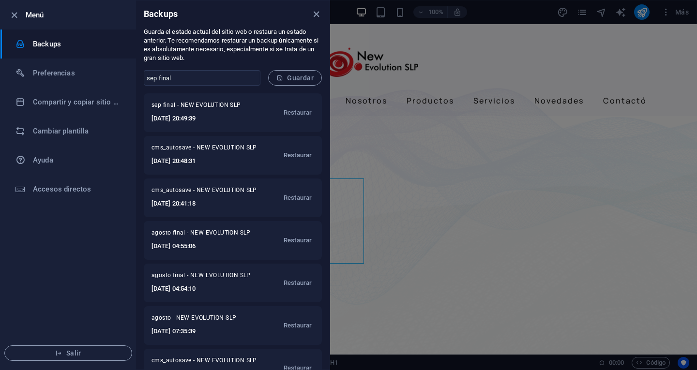
click at [567, 100] on div at bounding box center [348, 185] width 697 height 370
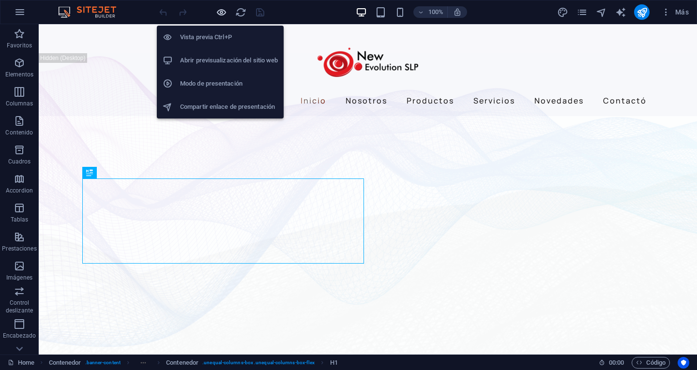
click at [219, 12] on icon "button" at bounding box center [221, 12] width 11 height 11
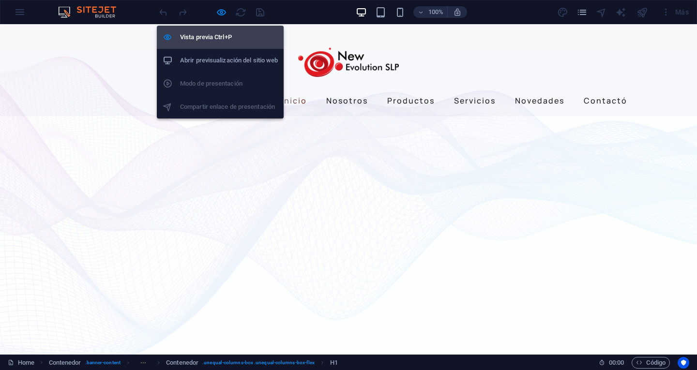
click at [210, 37] on h6 "Vista previa Ctrl+P" at bounding box center [229, 37] width 98 height 12
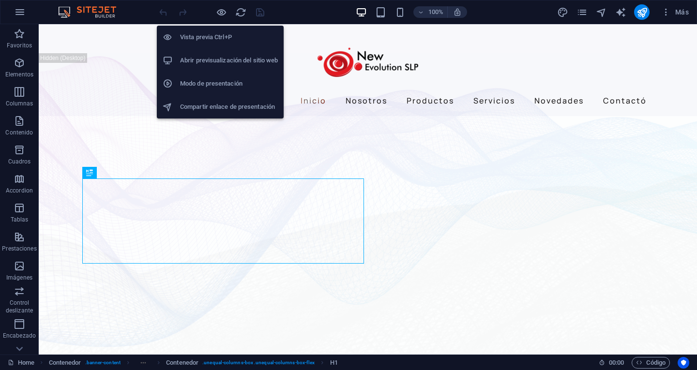
click at [219, 57] on h6 "Abrir previsualización del sitio web" at bounding box center [229, 61] width 98 height 12
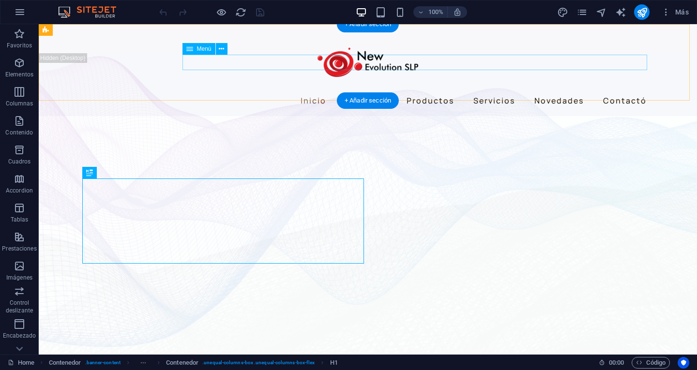
click at [430, 93] on nav "Inicio Nosotros Productos Servicios Novedades Contactó" at bounding box center [367, 100] width 565 height 15
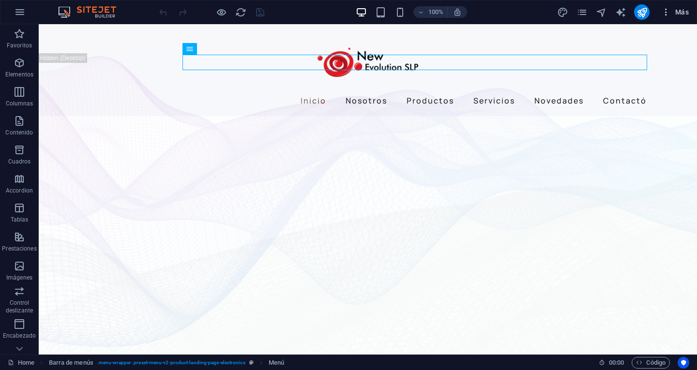
click at [676, 14] on span "Más" at bounding box center [675, 12] width 28 height 10
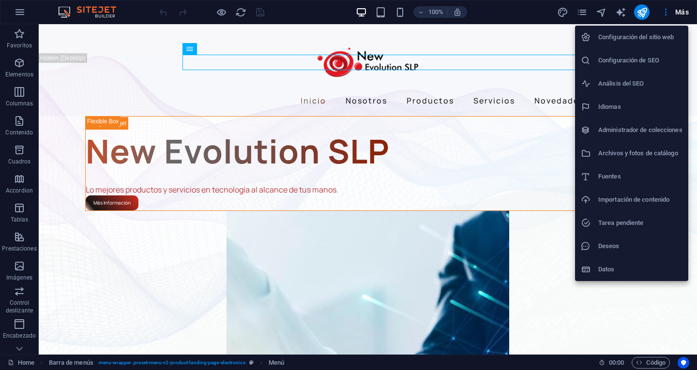
click at [582, 14] on div at bounding box center [348, 185] width 697 height 370
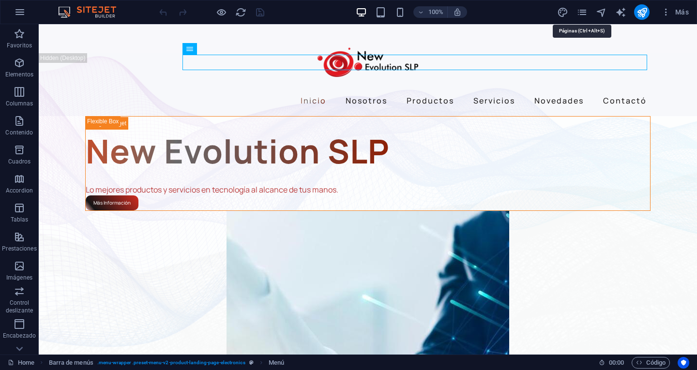
click at [582, 14] on icon "pages" at bounding box center [581, 12] width 11 height 11
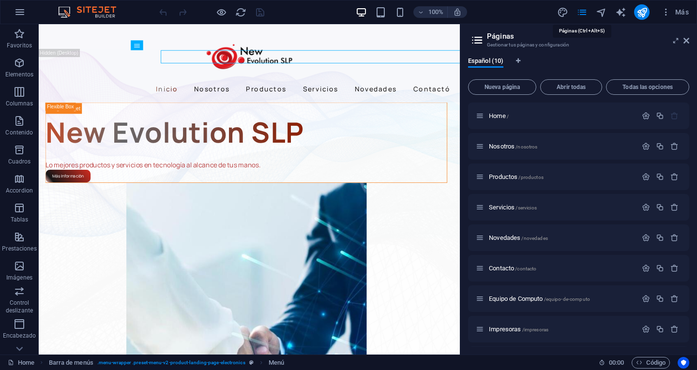
click at [582, 14] on icon "pages" at bounding box center [581, 12] width 11 height 11
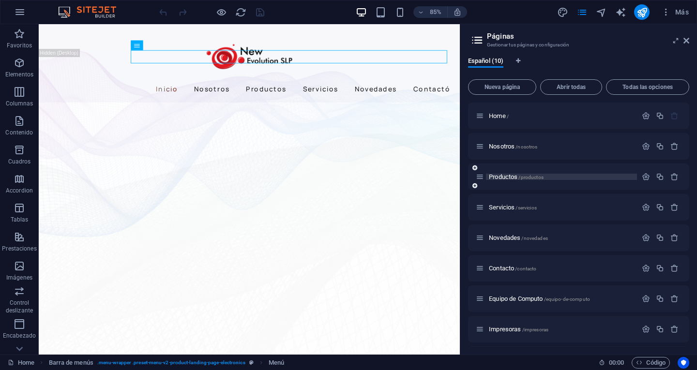
click at [510, 178] on span "Productos /productos" at bounding box center [516, 176] width 55 height 7
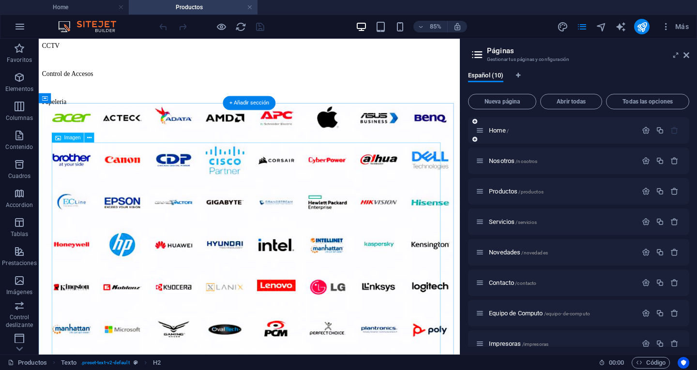
scroll to position [339, 0]
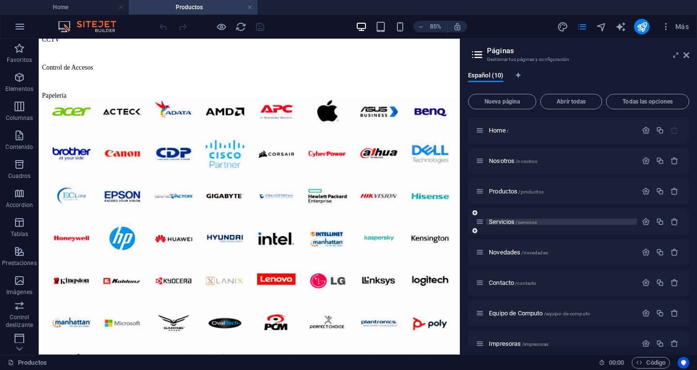
click at [507, 223] on span "Servicios /servicios" at bounding box center [513, 221] width 48 height 7
click at [507, 247] on div "Novedades /novedades" at bounding box center [556, 252] width 161 height 11
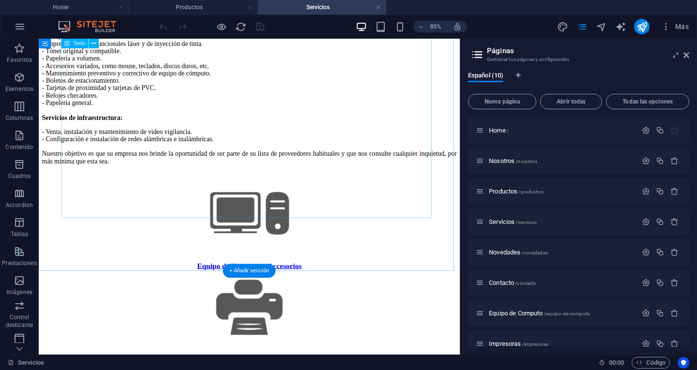
scroll to position [242, 0]
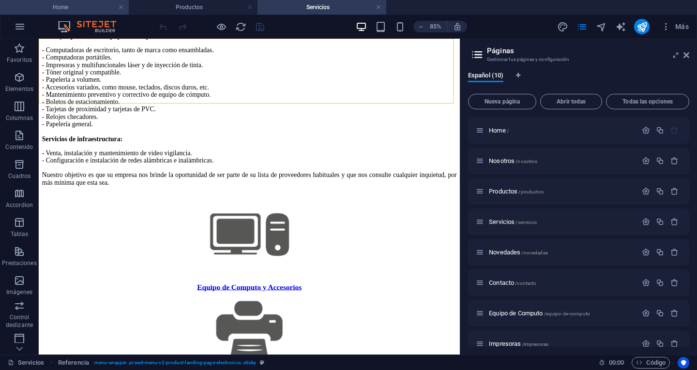
click at [75, 4] on h4 "Home" at bounding box center [64, 7] width 129 height 11
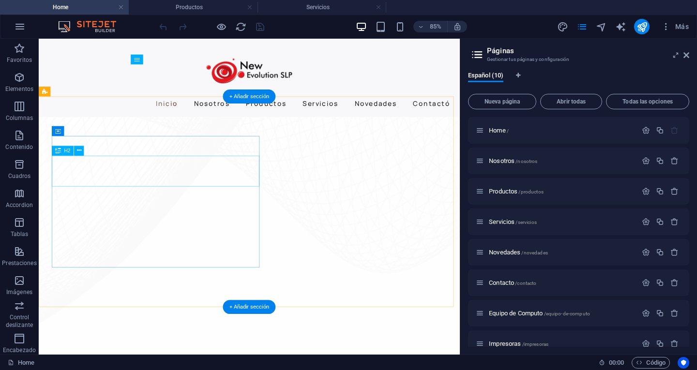
scroll to position [581, 0]
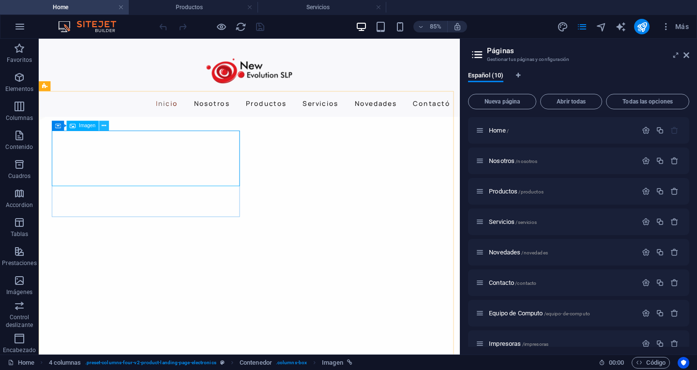
click at [104, 123] on icon at bounding box center [104, 126] width 4 height 9
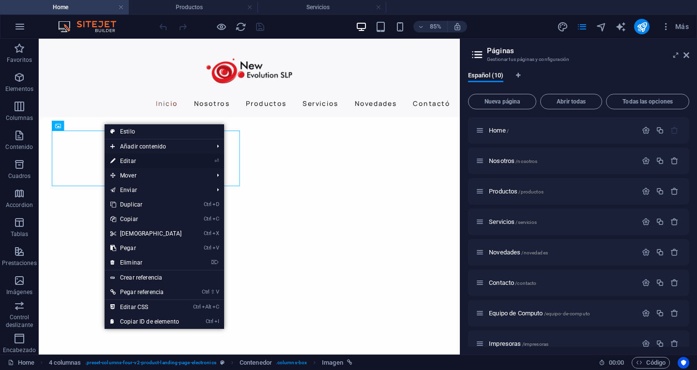
click at [157, 160] on link "⏎ Editar" at bounding box center [146, 161] width 83 height 15
select select "px"
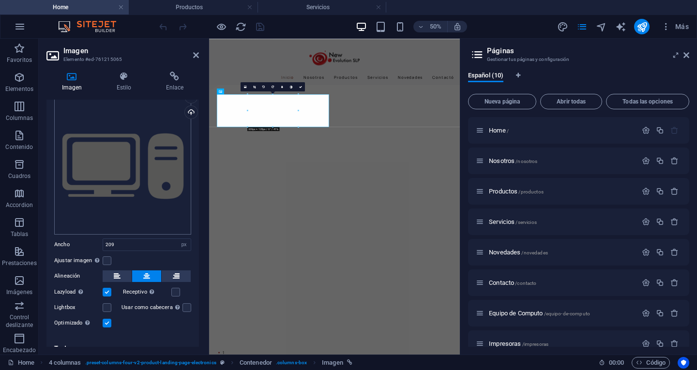
scroll to position [38, 0]
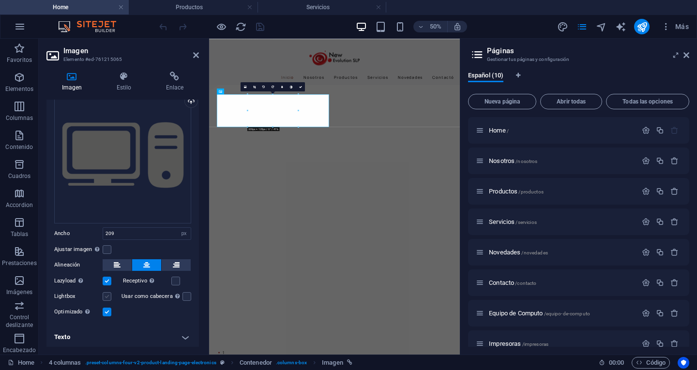
click at [108, 296] on label at bounding box center [107, 296] width 9 height 9
click at [0, 0] on input "Lightbox" at bounding box center [0, 0] width 0 height 0
click at [182, 295] on label at bounding box center [186, 296] width 9 height 9
click at [0, 0] on input "Usar como cabecera La imagen se ajustará en una etiqueta de cabecera H1. Result…" at bounding box center [0, 0] width 0 height 0
click at [159, 306] on div "Optimizado Las imágenes se comprimen para así mejorar la velocidad de las págin…" at bounding box center [122, 312] width 137 height 12
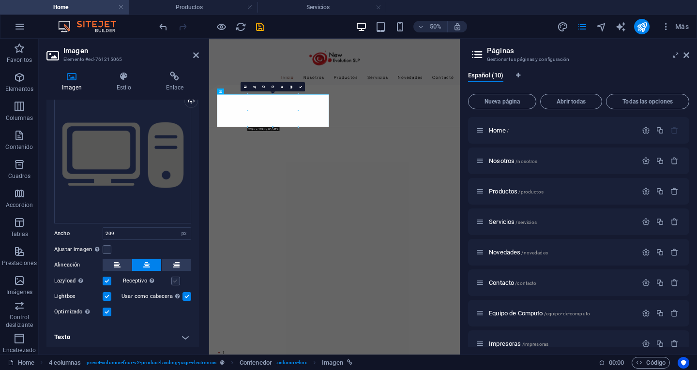
click at [172, 281] on label at bounding box center [175, 281] width 9 height 9
click at [0, 0] on input "Receptivo Automáticamente cargar tamaños optimizados de smartphone e imagen ret…" at bounding box center [0, 0] width 0 height 0
click at [182, 334] on h4 "Texto" at bounding box center [122, 337] width 152 height 23
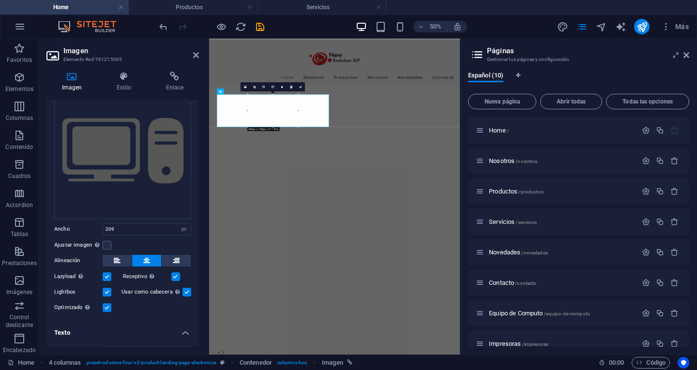
scroll to position [0, 0]
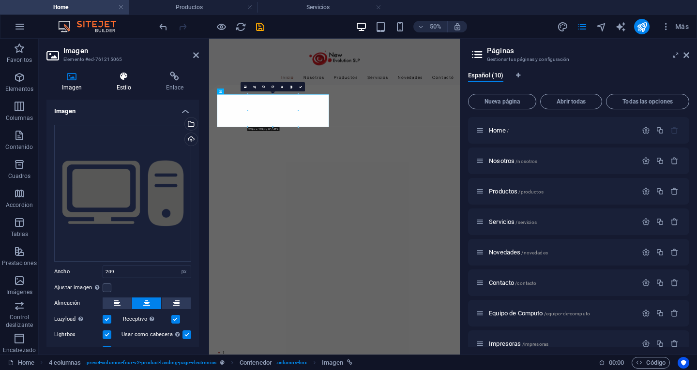
click at [121, 86] on h4 "Estilo" at bounding box center [125, 82] width 49 height 20
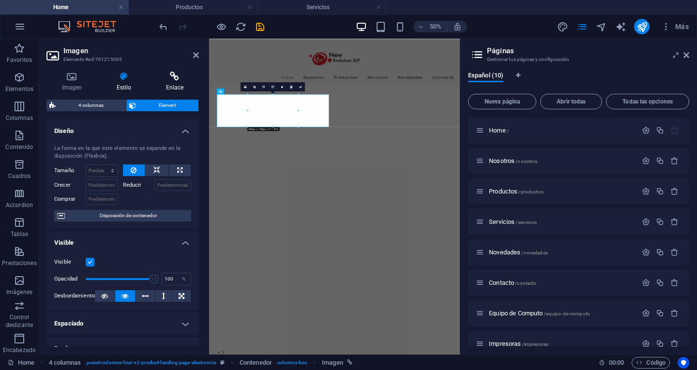
click at [173, 83] on h4 "Enlace" at bounding box center [174, 82] width 48 height 20
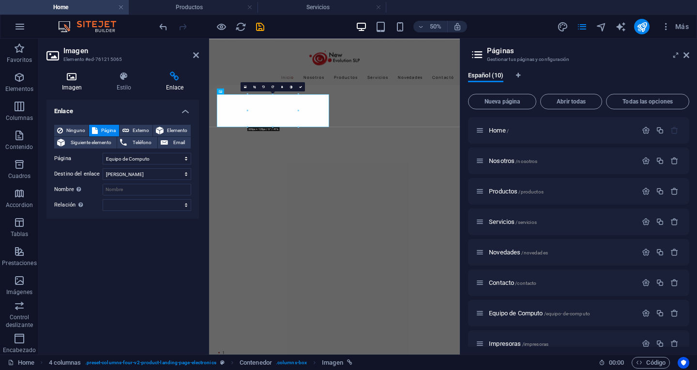
click at [73, 83] on h4 "Imagen" at bounding box center [73, 82] width 55 height 20
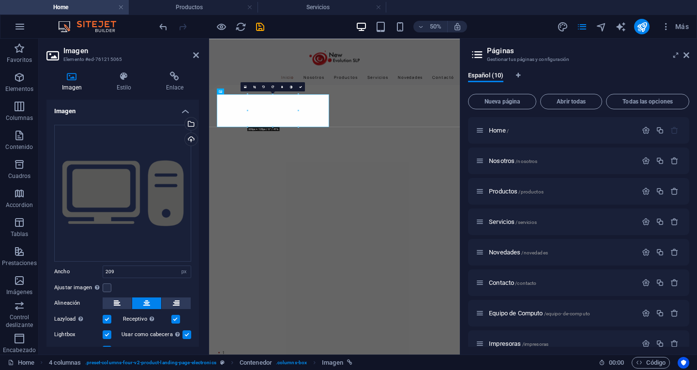
drag, startPoint x: 261, startPoint y: 29, endPoint x: 269, endPoint y: 28, distance: 8.3
click at [261, 29] on icon "save" at bounding box center [260, 26] width 11 height 11
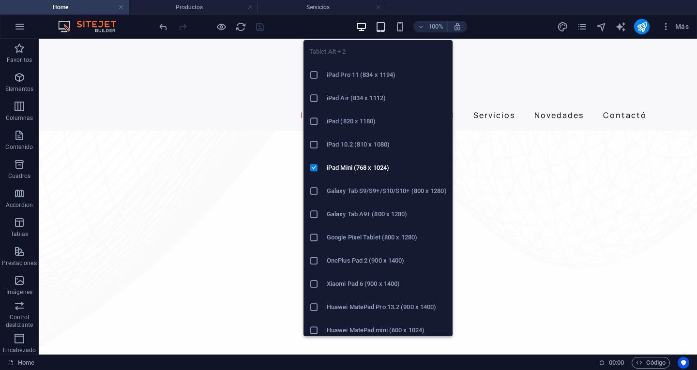
click at [380, 28] on icon "button" at bounding box center [380, 26] width 11 height 11
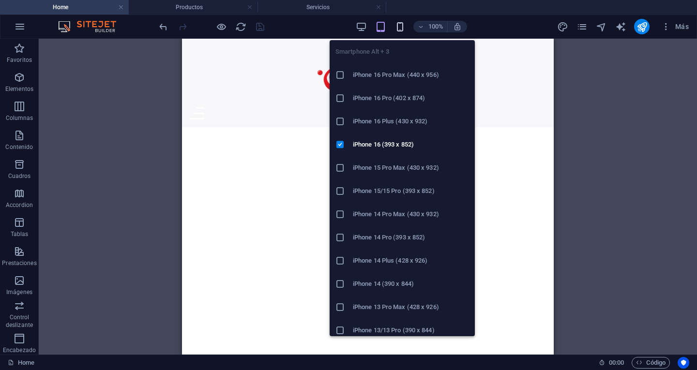
click at [400, 31] on icon "button" at bounding box center [399, 26] width 11 height 11
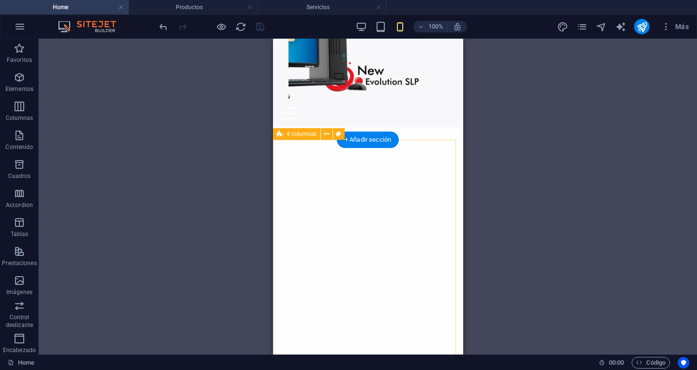
scroll to position [677, 0]
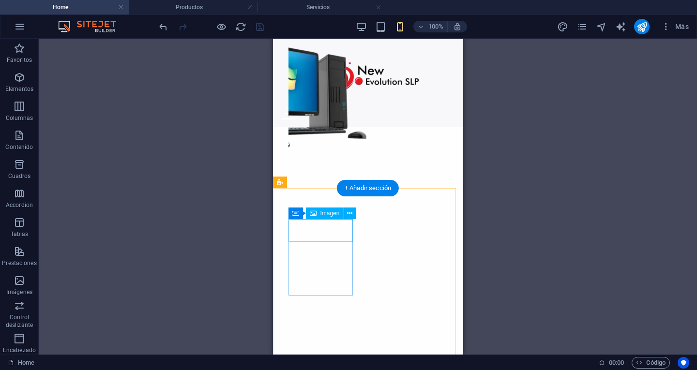
select select "px"
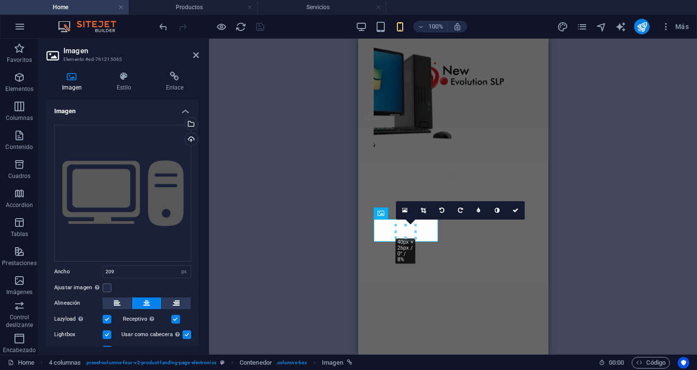
type input "40"
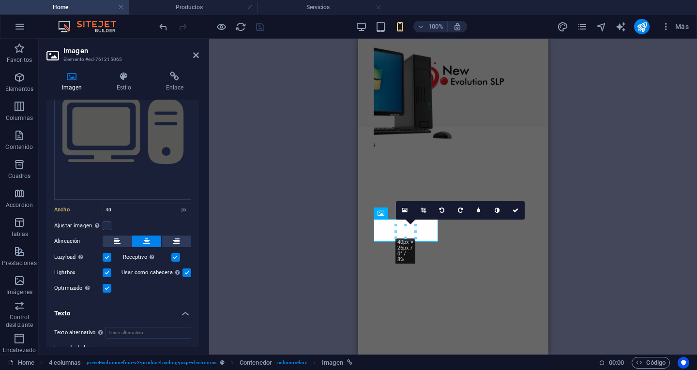
scroll to position [129, 0]
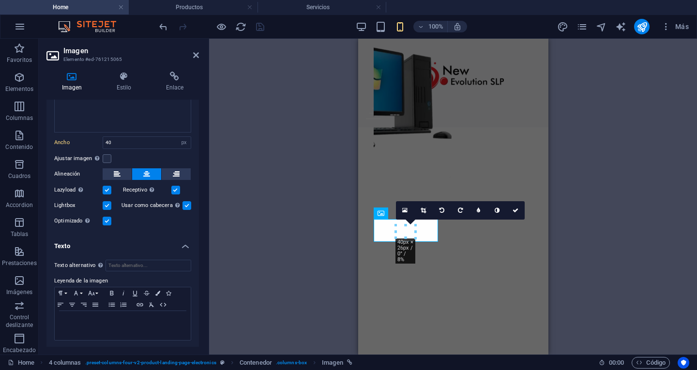
click at [186, 203] on label at bounding box center [186, 205] width 9 height 9
click at [0, 0] on input "Usar como cabecera La imagen se ajustará en una etiqueta de cabecera H1. Result…" at bounding box center [0, 0] width 0 height 0
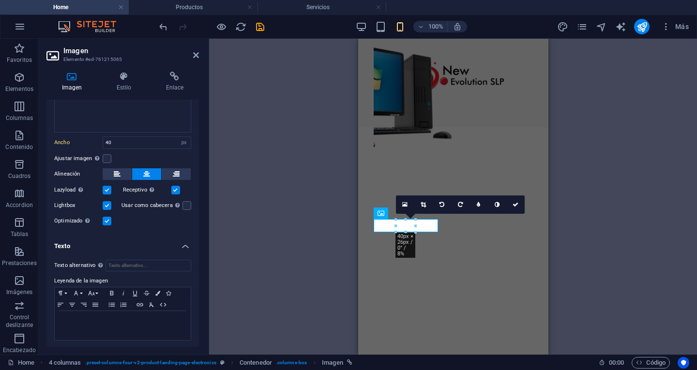
click at [110, 204] on label at bounding box center [107, 205] width 9 height 9
click at [0, 0] on input "Lightbox" at bounding box center [0, 0] width 0 height 0
click at [108, 221] on label at bounding box center [107, 221] width 9 height 9
click at [0, 0] on input "Optimizado Las imágenes se comprimen para así mejorar la velocidad de las págin…" at bounding box center [0, 0] width 0 height 0
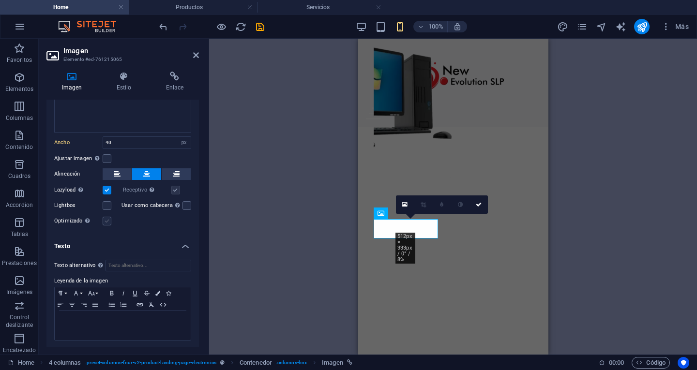
click at [105, 219] on label at bounding box center [107, 221] width 9 height 9
click at [0, 0] on input "Optimizado Las imágenes se comprimen para así mejorar la velocidad de las págin…" at bounding box center [0, 0] width 0 height 0
click at [174, 188] on label at bounding box center [175, 190] width 9 height 9
click at [0, 0] on input "Receptivo Automáticamente cargar tamaños optimizados de smartphone e imagen ret…" at bounding box center [0, 0] width 0 height 0
click at [105, 217] on label at bounding box center [107, 221] width 9 height 9
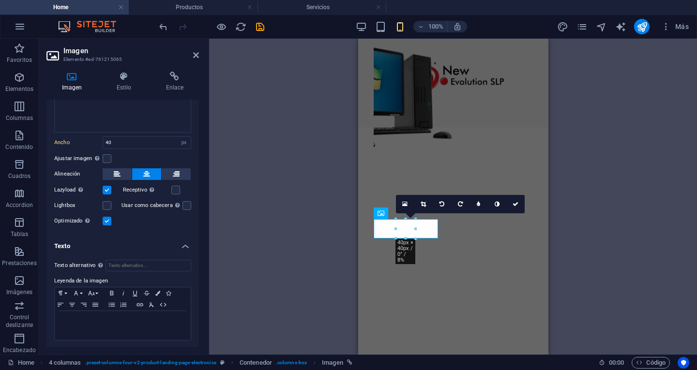
click at [0, 0] on input "Optimizado Las imágenes se comprimen para así mejorar la velocidad de las págin…" at bounding box center [0, 0] width 0 height 0
click at [119, 220] on div "Optimizado Las imágenes se comprimen para así mejorar la velocidad de las págin…" at bounding box center [122, 221] width 137 height 12
click at [258, 30] on icon "save" at bounding box center [260, 26] width 11 height 11
click at [258, 30] on div at bounding box center [211, 26] width 108 height 15
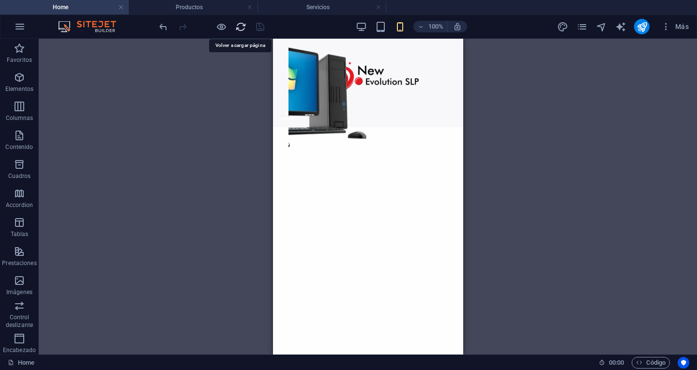
click at [241, 30] on icon "reload" at bounding box center [240, 26] width 11 height 11
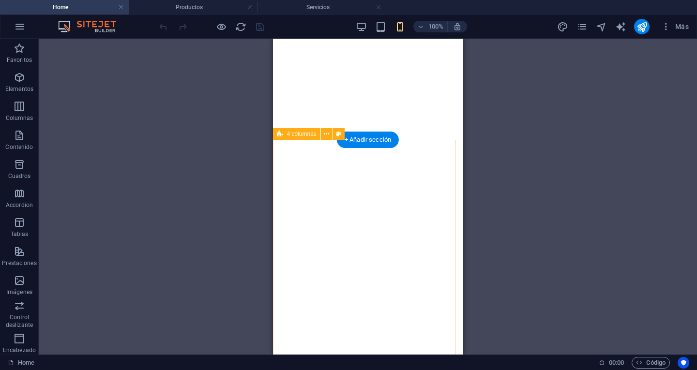
scroll to position [726, 0]
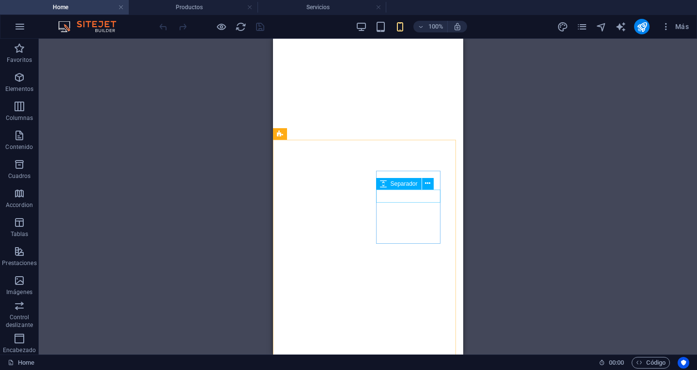
click at [405, 181] on span "Separador" at bounding box center [403, 184] width 27 height 6
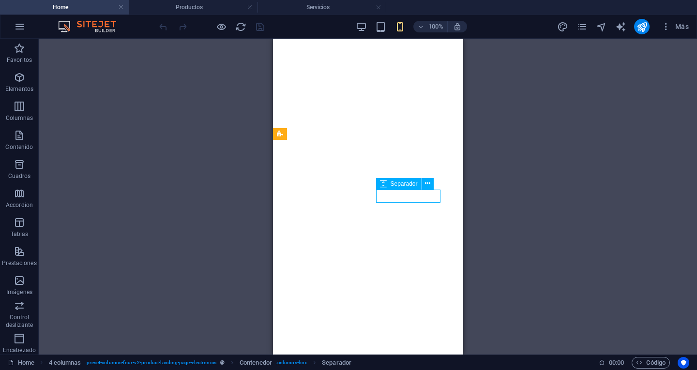
click at [405, 181] on span "Separador" at bounding box center [403, 184] width 27 height 6
select select "px"
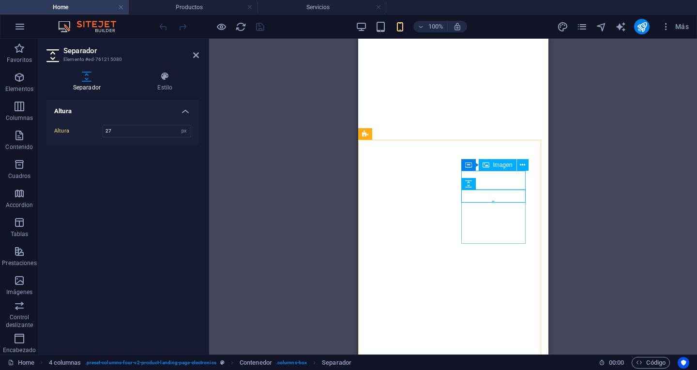
select select "px"
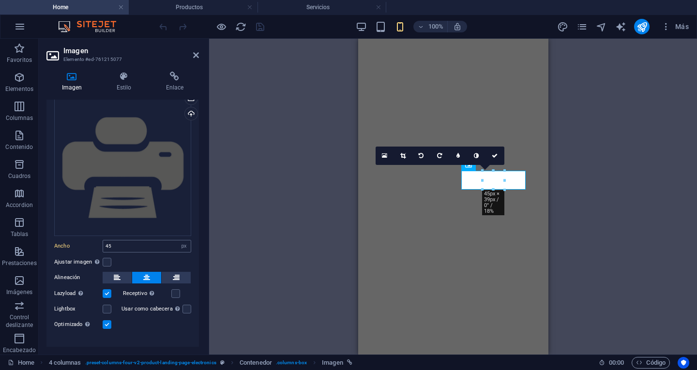
scroll to position [38, 0]
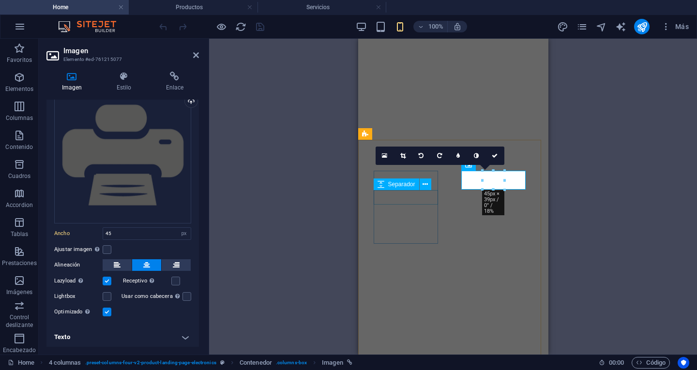
click at [403, 182] on span "Separador" at bounding box center [401, 184] width 27 height 6
select select "px"
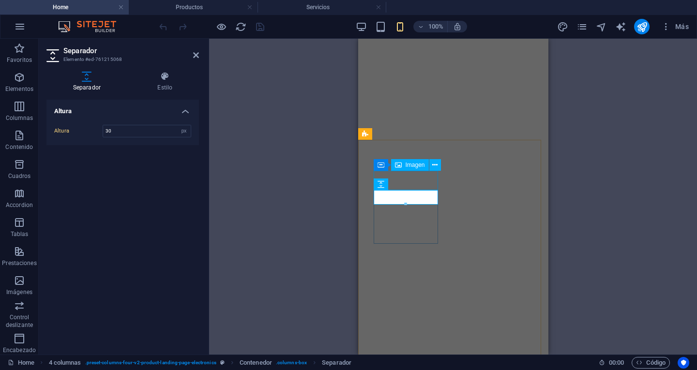
select select "px"
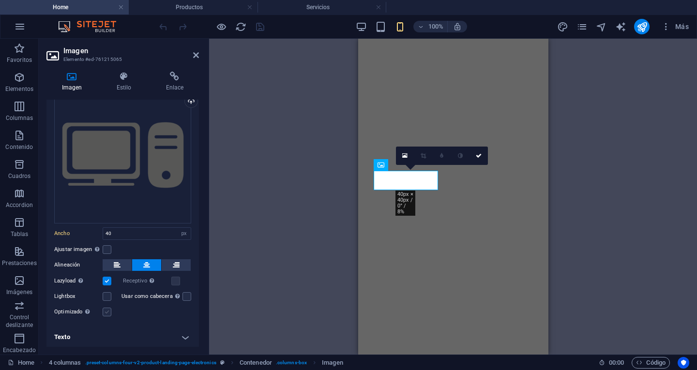
click at [105, 309] on label at bounding box center [107, 312] width 9 height 9
click at [0, 0] on input "Optimizado Las imágenes se comprimen para así mejorar la velocidad de las págin…" at bounding box center [0, 0] width 0 height 0
click at [105, 309] on label at bounding box center [107, 312] width 9 height 9
click at [0, 0] on input "Optimizado Las imágenes se comprimen para así mejorar la velocidad de las págin…" at bounding box center [0, 0] width 0 height 0
click at [107, 311] on label at bounding box center [107, 312] width 9 height 9
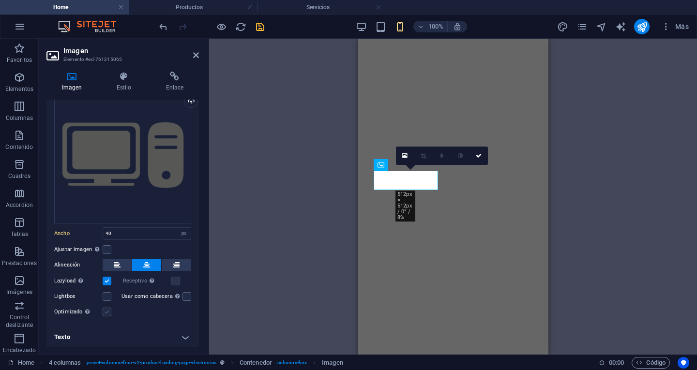
click at [0, 0] on input "Optimizado Las imágenes se comprimen para así mejorar la velocidad de las págin…" at bounding box center [0, 0] width 0 height 0
click at [395, 189] on div at bounding box center [396, 190] width 4 height 4
drag, startPoint x: 395, startPoint y: 189, endPoint x: 390, endPoint y: 189, distance: 5.3
click at [656, 244] on div "Contenedor Columnas desiguales Contenedor Imagen Control deslizante Columnas de…" at bounding box center [453, 197] width 488 height 316
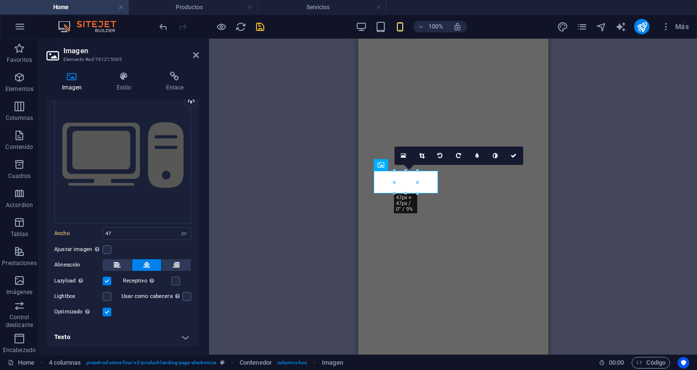
click at [633, 250] on div "Contenedor Columnas desiguales Contenedor Imagen Control deslizante Columnas de…" at bounding box center [453, 197] width 488 height 316
click at [418, 165] on div "16:10 16:9 4:3 1:1 1:2 0" at bounding box center [458, 156] width 129 height 18
click at [416, 165] on div "16:10 16:9 4:3 1:1 1:2 0" at bounding box center [458, 156] width 129 height 18
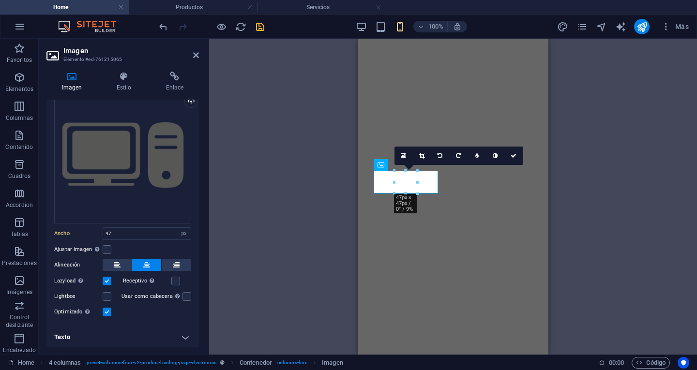
click at [416, 165] on div "16:10 16:9 4:3 1:1 1:2 0" at bounding box center [458, 156] width 129 height 18
click at [417, 173] on div at bounding box center [417, 171] width 4 height 4
click at [609, 194] on div "Contenedor Columnas desiguales Contenedor Imagen Control deslizante Columnas de…" at bounding box center [453, 197] width 488 height 316
drag, startPoint x: 418, startPoint y: 183, endPoint x: 423, endPoint y: 183, distance: 5.3
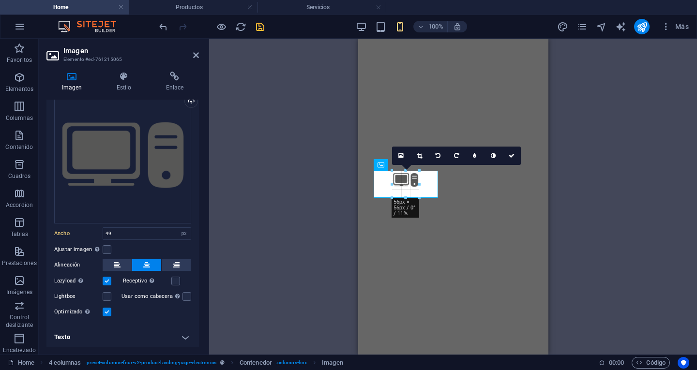
type input "56"
click at [683, 243] on div "Contenedor Columnas desiguales Contenedor Imagen Control deslizante Columnas de…" at bounding box center [453, 197] width 488 height 316
click at [676, 243] on div "Contenedor Columnas desiguales Contenedor Imagen Control deslizante Columnas de…" at bounding box center [453, 197] width 488 height 316
click at [674, 244] on div "Contenedor Columnas desiguales Contenedor Imagen Control deslizante Columnas de…" at bounding box center [453, 197] width 488 height 316
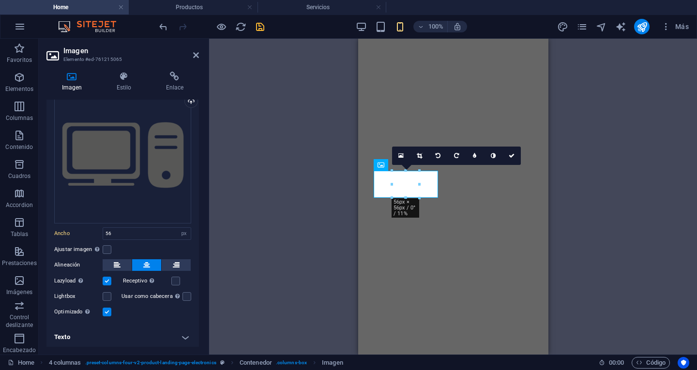
click at [673, 244] on div "Contenedor Columnas desiguales Contenedor Imagen Control deslizante Columnas de…" at bounding box center [453, 197] width 488 height 316
click at [673, 245] on div "Contenedor Columnas desiguales Contenedor Imagen Control deslizante Columnas de…" at bounding box center [453, 197] width 488 height 316
click at [515, 155] on link at bounding box center [511, 156] width 18 height 18
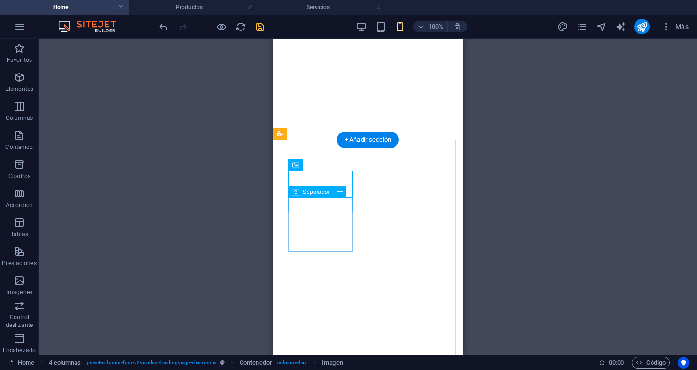
click at [341, 191] on icon at bounding box center [339, 192] width 5 height 10
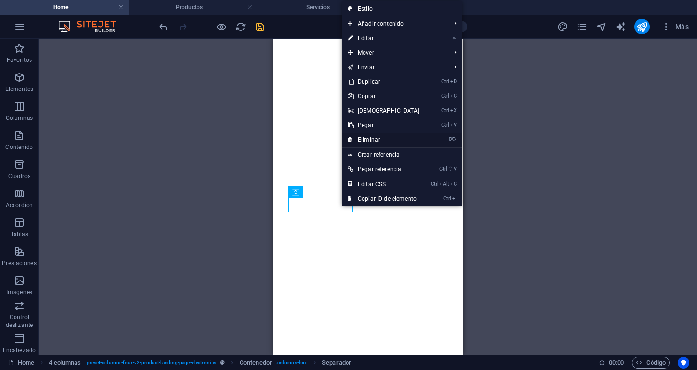
click at [373, 138] on link "⌦ Eliminar" at bounding box center [383, 140] width 83 height 15
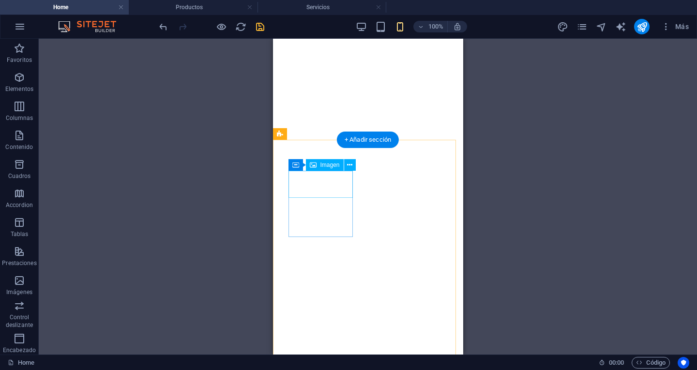
select select "px"
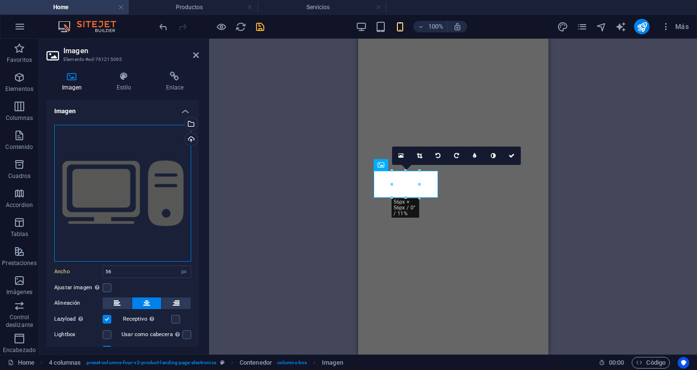
click at [120, 182] on div "Arrastra archivos aquí, haz clic para escoger archivos o selecciona archivos de…" at bounding box center [122, 193] width 137 height 137
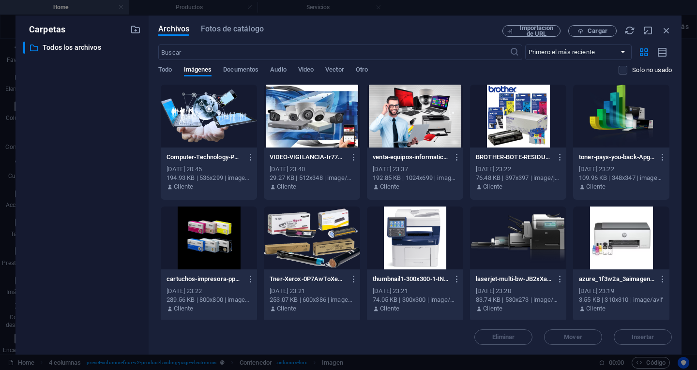
click at [117, 174] on div "​ Todos los archivos Todos los archivos" at bounding box center [82, 194] width 118 height 305
drag, startPoint x: 666, startPoint y: 30, endPoint x: 659, endPoint y: 40, distance: 12.1
click at [666, 30] on icon "button" at bounding box center [666, 30] width 11 height 11
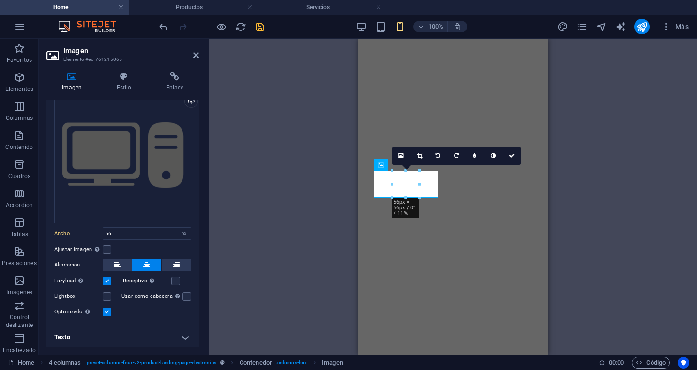
click at [391, 171] on div at bounding box center [392, 171] width 4 height 4
click at [390, 171] on div "Contenedor Imagen" at bounding box center [411, 165] width 74 height 12
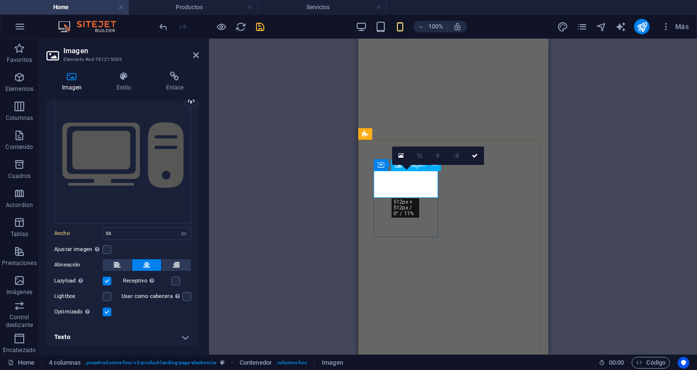
click at [405, 157] on link at bounding box center [401, 156] width 18 height 18
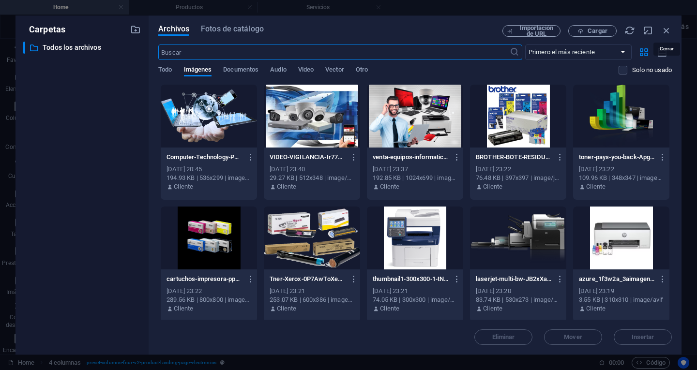
drag, startPoint x: 666, startPoint y: 30, endPoint x: 665, endPoint y: 45, distance: 14.1
click at [667, 31] on icon "button" at bounding box center [666, 30] width 11 height 11
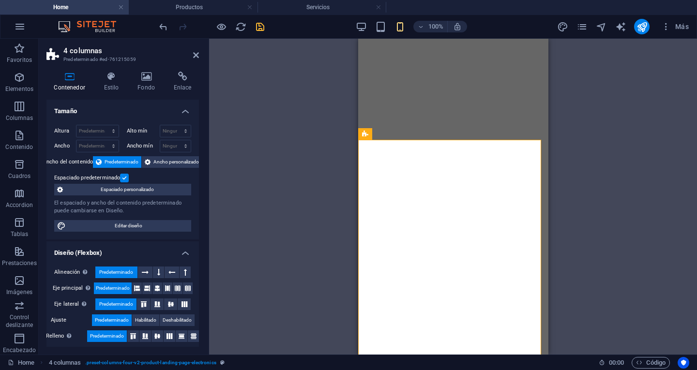
click at [581, 256] on div "Contenedor Columnas desiguales Contenedor Imagen Control deslizante Columnas de…" at bounding box center [453, 197] width 488 height 316
click at [590, 251] on div "Contenedor Columnas desiguales Contenedor Imagen Control deslizante Columnas de…" at bounding box center [453, 197] width 488 height 316
click at [295, 198] on div "Contenedor Columnas desiguales Contenedor Imagen Control deslizante Columnas de…" at bounding box center [453, 197] width 488 height 316
click at [259, 28] on icon "save" at bounding box center [260, 26] width 11 height 11
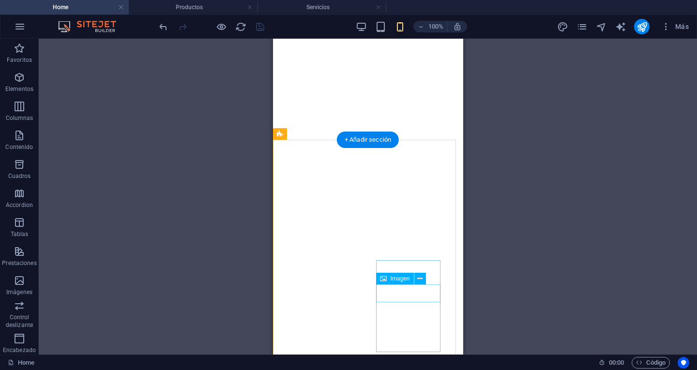
select select "px"
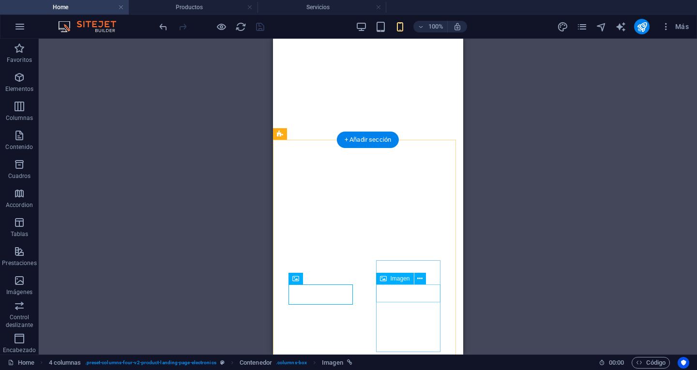
select select "px"
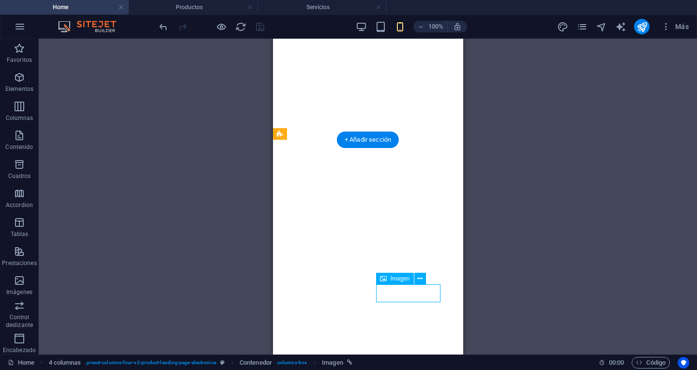
select select "px"
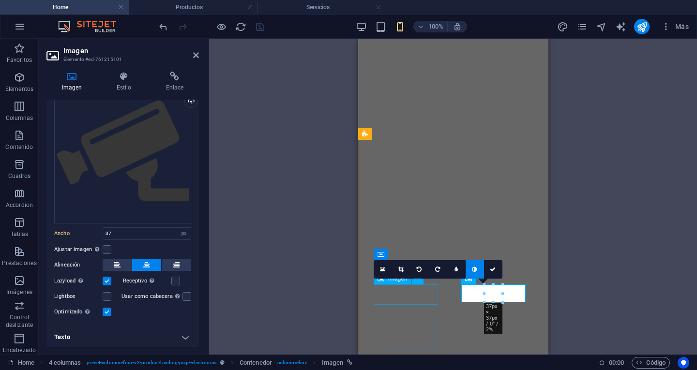
select select "px"
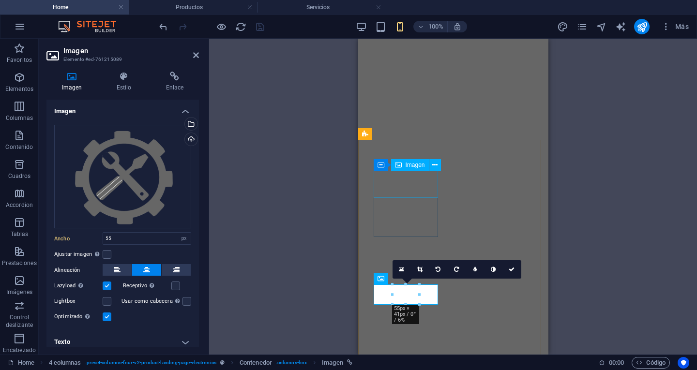
select select "px"
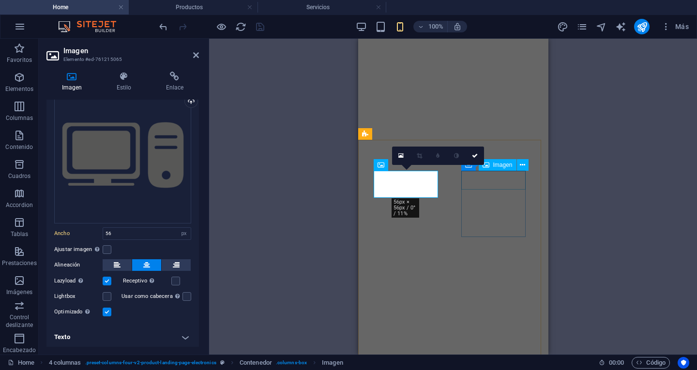
select select "px"
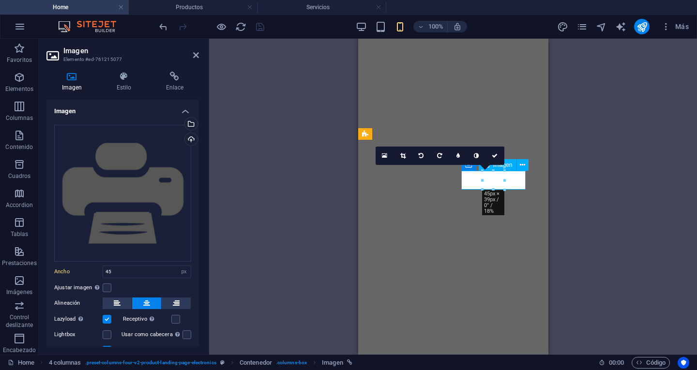
click at [608, 257] on div "Contenedor Columnas desiguales Contenedor Imagen Control deslizante Columnas de…" at bounding box center [453, 197] width 488 height 316
click at [606, 255] on div "Contenedor Columnas desiguales Contenedor Imagen Control deslizante Columnas de…" at bounding box center [453, 197] width 488 height 316
click at [628, 141] on div "Contenedor Columnas desiguales Contenedor Imagen Control deslizante Columnas de…" at bounding box center [453, 197] width 488 height 316
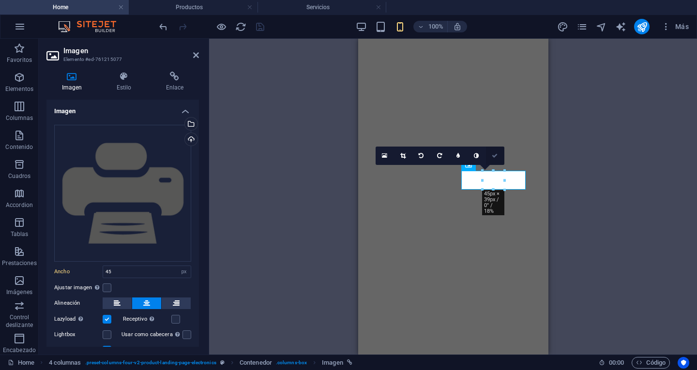
click at [496, 155] on icon at bounding box center [495, 156] width 6 height 6
click at [496, 155] on div "Contenedor Columnas desiguales Contenedor Imagen Control deslizante Columnas de…" at bounding box center [453, 197] width 488 height 316
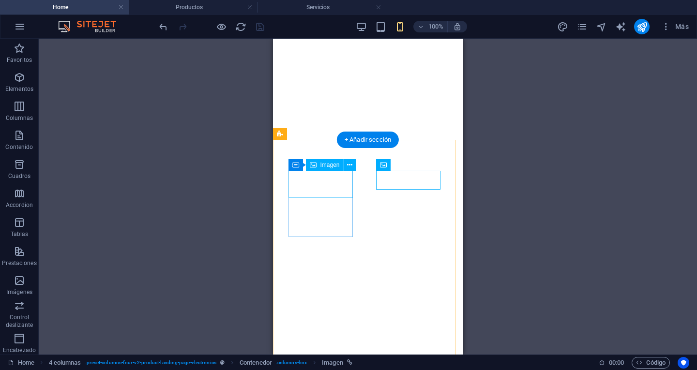
select select "px"
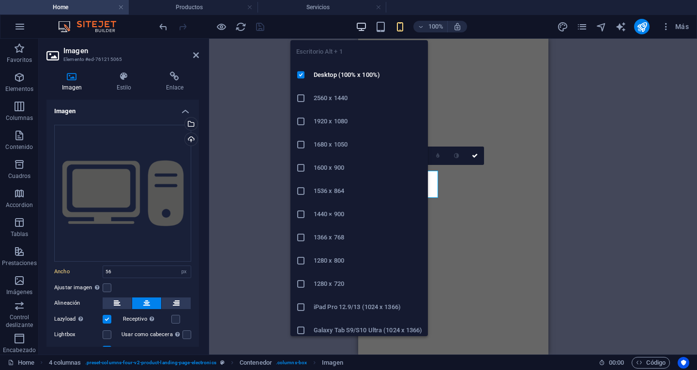
click at [360, 27] on icon "button" at bounding box center [361, 26] width 11 height 11
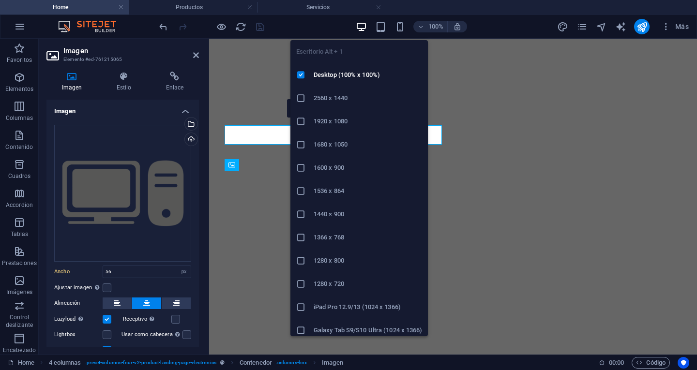
type input "40"
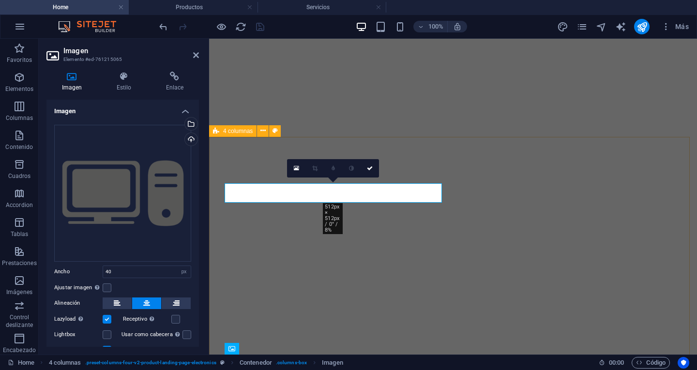
scroll to position [542, 0]
click at [467, 270] on div "Imagen" at bounding box center [485, 264] width 56 height 12
click at [371, 170] on icon at bounding box center [370, 168] width 6 height 6
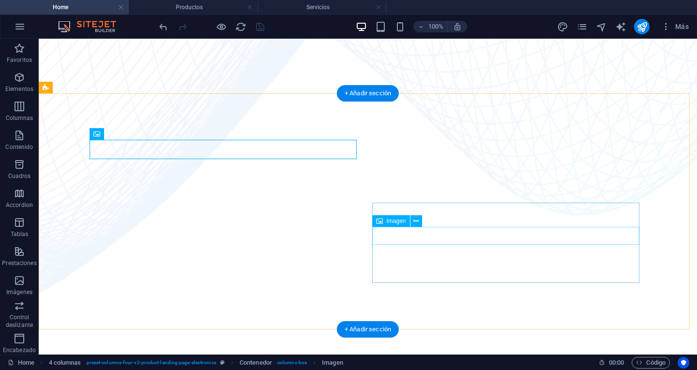
scroll to position [639, 0]
select select "px"
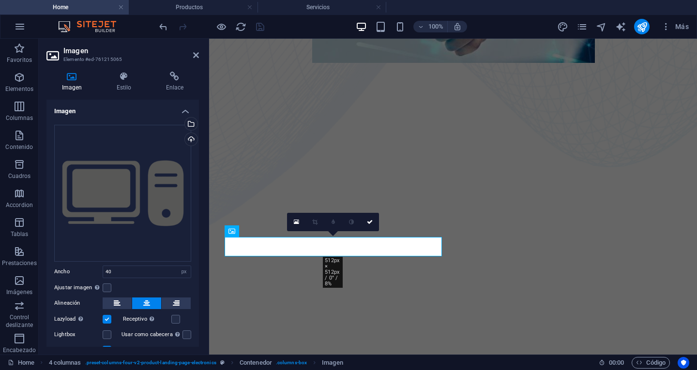
scroll to position [445, 0]
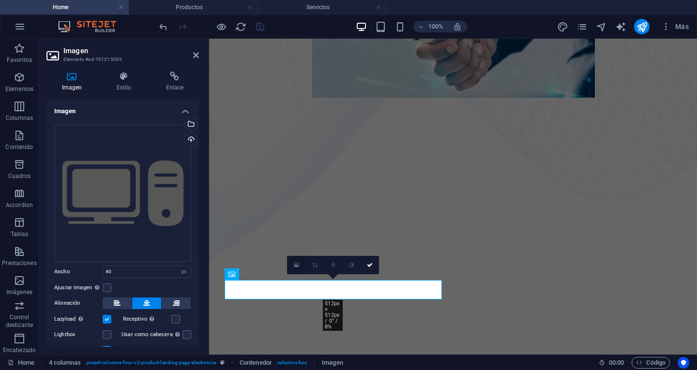
click at [296, 268] on icon at bounding box center [296, 265] width 5 height 7
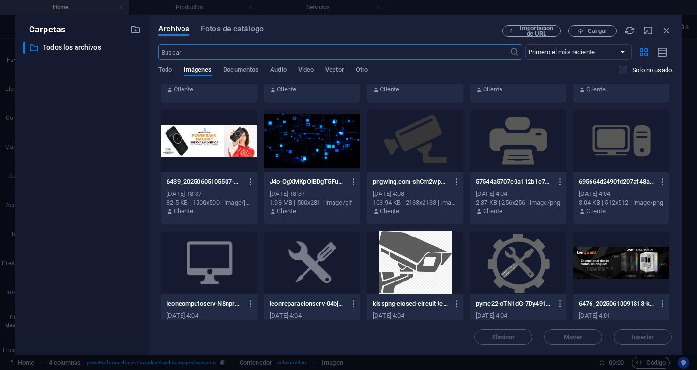
scroll to position [1548, 0]
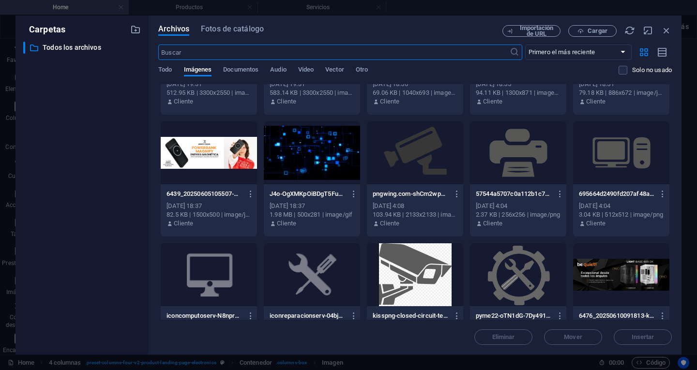
click at [626, 155] on div at bounding box center [621, 152] width 96 height 63
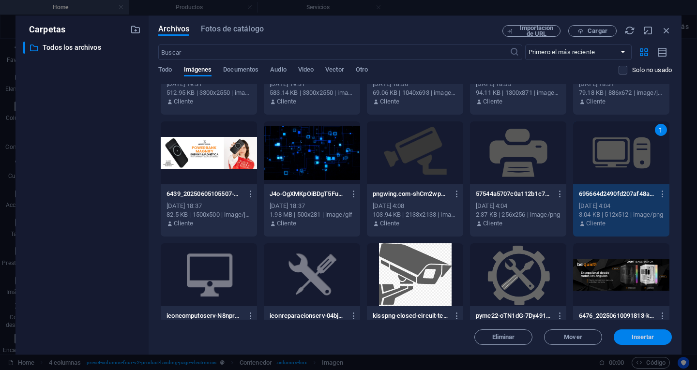
click at [656, 345] on button "Insertar" at bounding box center [643, 337] width 58 height 15
select select "px"
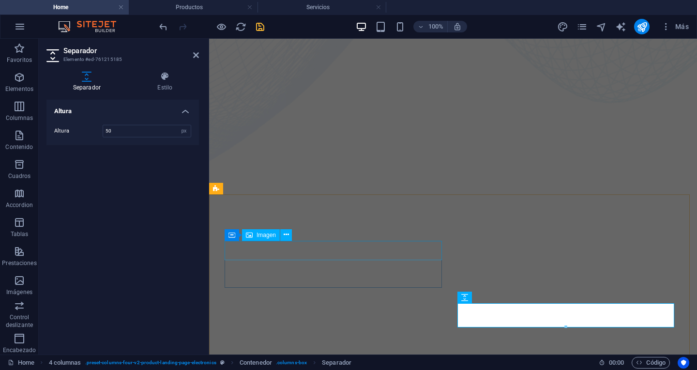
scroll to position [545, 0]
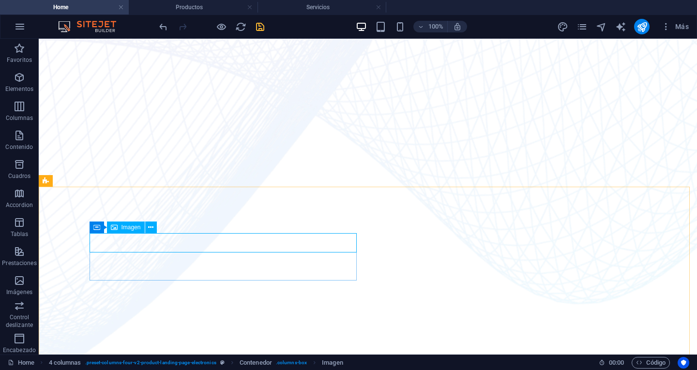
click at [125, 229] on span "Imagen" at bounding box center [130, 228] width 19 height 6
select select "px"
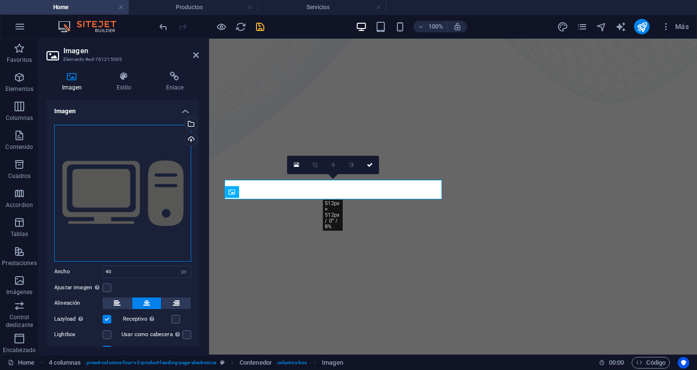
click at [119, 191] on div "Arrastra archivos aquí, haz clic para escoger archivos o selecciona archivos de…" at bounding box center [122, 193] width 137 height 137
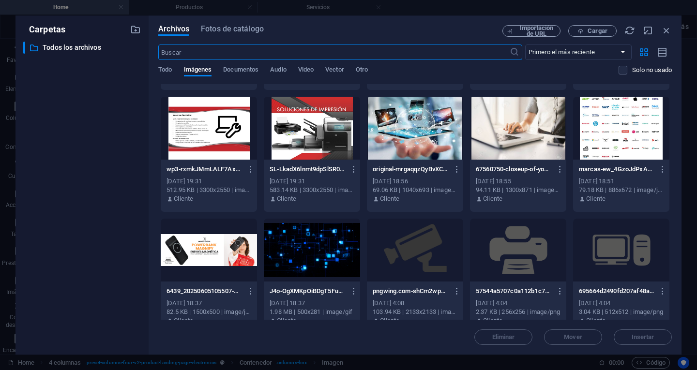
scroll to position [1452, 0]
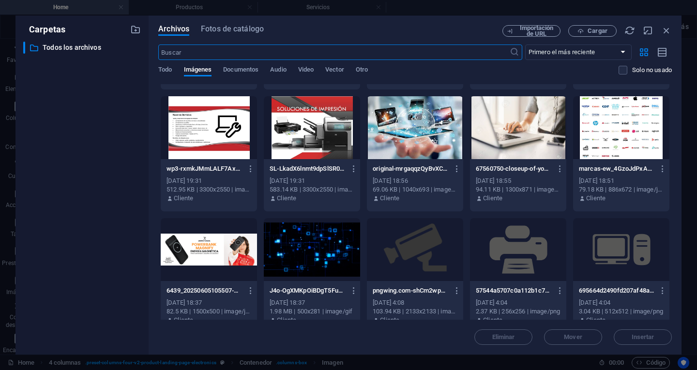
click at [608, 240] on div at bounding box center [621, 249] width 96 height 63
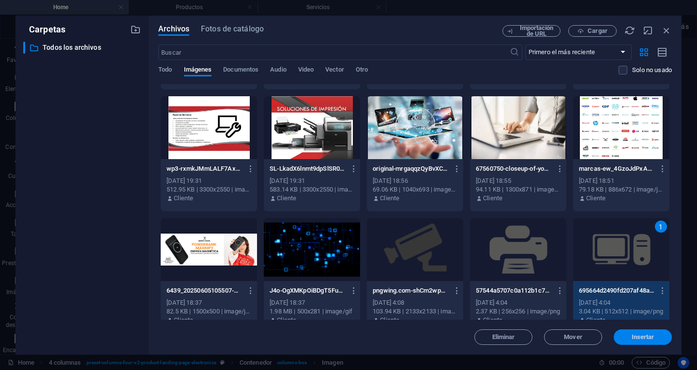
click at [641, 343] on button "Insertar" at bounding box center [643, 337] width 58 height 15
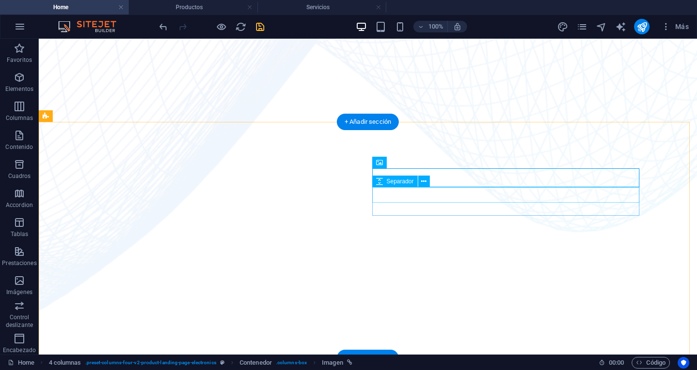
scroll to position [642, 0]
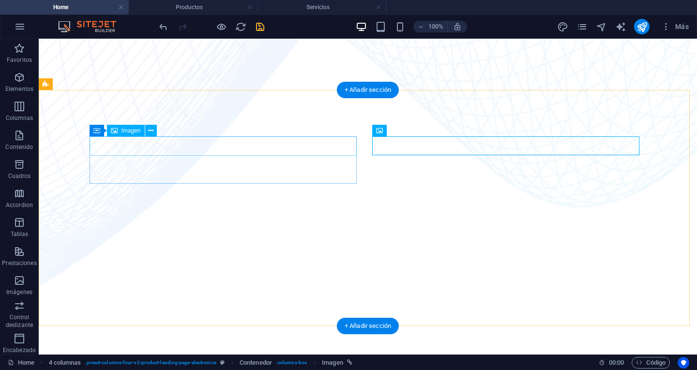
select select "px"
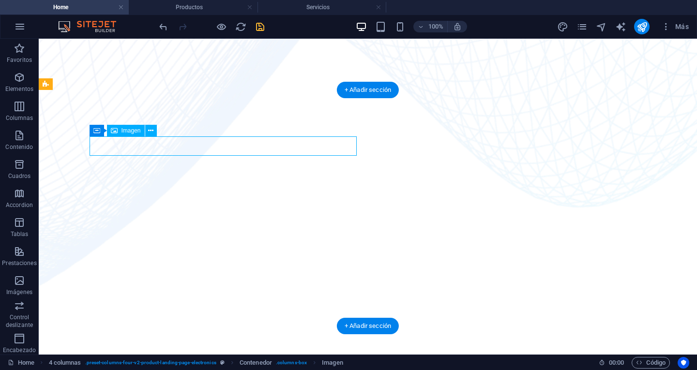
select select "px"
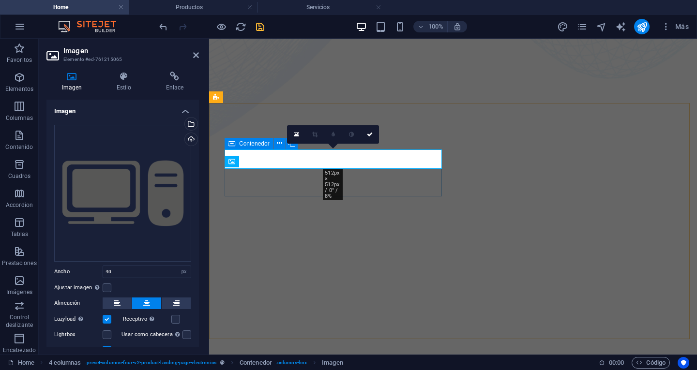
scroll to position [545, 0]
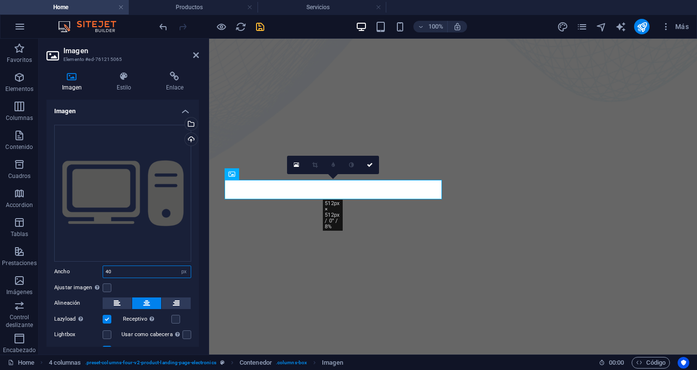
click at [133, 273] on input "40" at bounding box center [147, 272] width 88 height 12
drag, startPoint x: 133, startPoint y: 273, endPoint x: 100, endPoint y: 268, distance: 33.3
click at [100, 268] on div "Ancho 40 Predeterminado automático px rem % em vh vw" at bounding box center [122, 272] width 137 height 13
drag, startPoint x: 116, startPoint y: 270, endPoint x: 80, endPoint y: 266, distance: 36.0
click at [80, 266] on div "Ancho 56 Predeterminado automático px rem % em vh vw" at bounding box center [122, 272] width 137 height 13
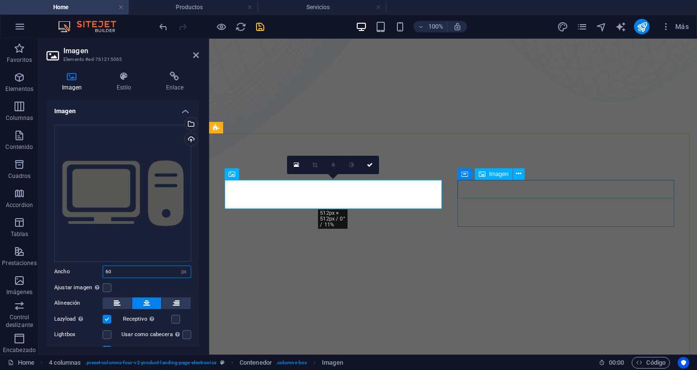
type input "60"
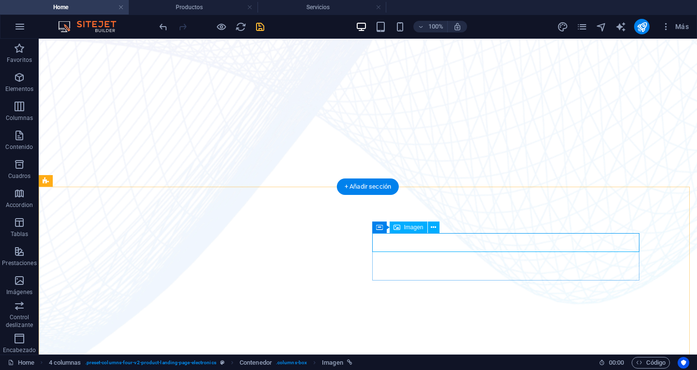
select select "px"
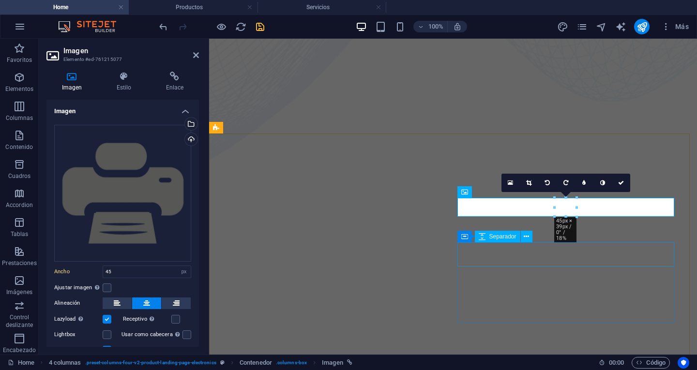
click at [505, 243] on div "Contenedor Separador" at bounding box center [497, 237] width 81 height 12
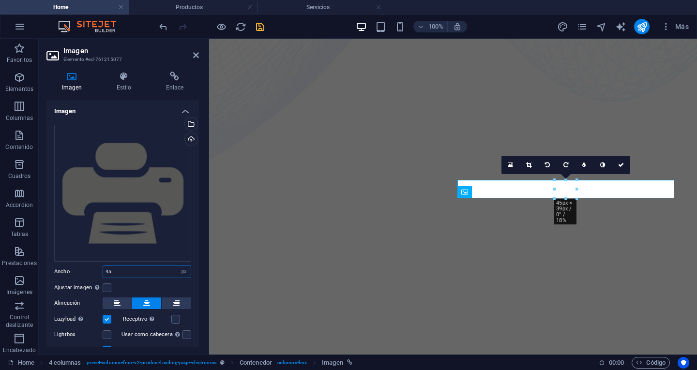
drag, startPoint x: 111, startPoint y: 269, endPoint x: 66, endPoint y: 261, distance: 46.1
click at [66, 261] on div "Arrastra archivos aquí, haz clic para escoger archivos o selecciona archivos de…" at bounding box center [122, 240] width 152 height 247
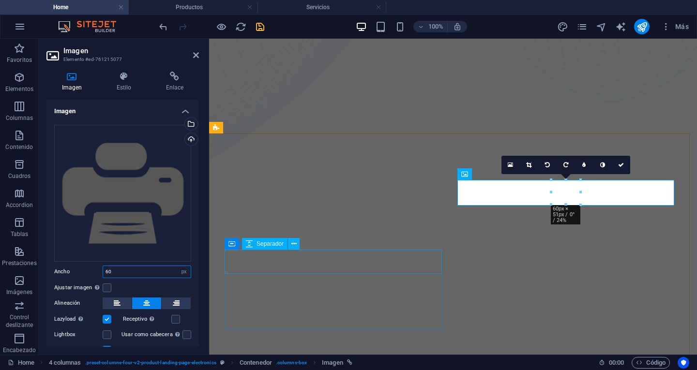
type input "60"
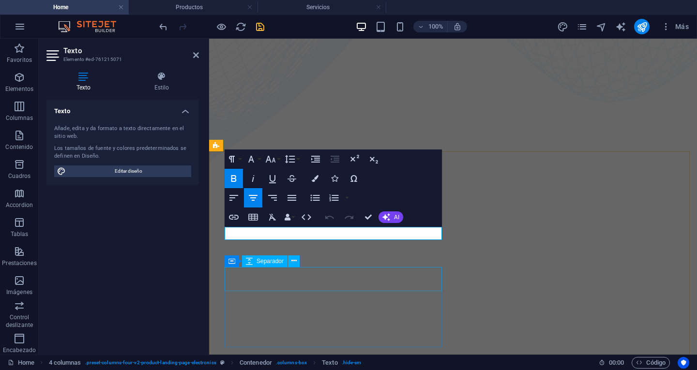
scroll to position [527, 0]
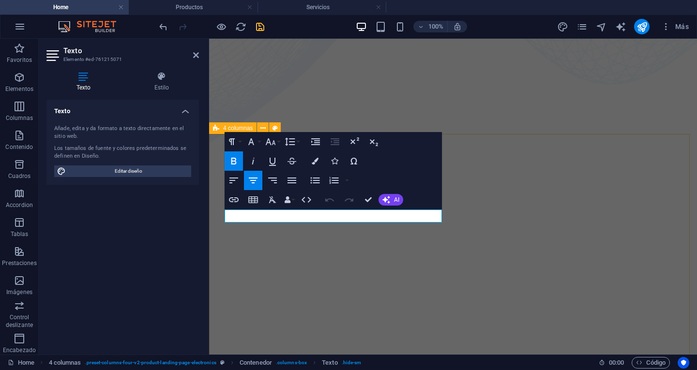
scroll to position [545, 0]
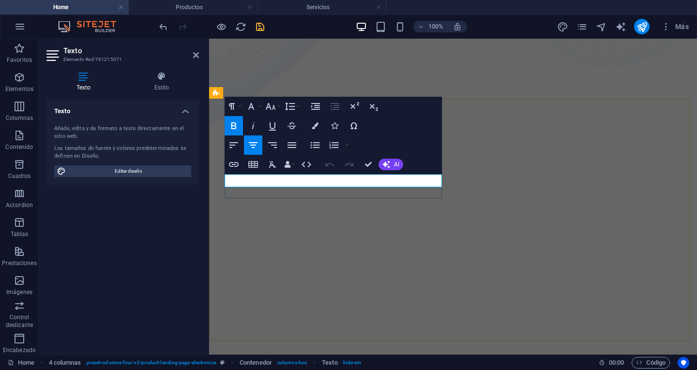
drag, startPoint x: 259, startPoint y: 178, endPoint x: 370, endPoint y: 172, distance: 110.5
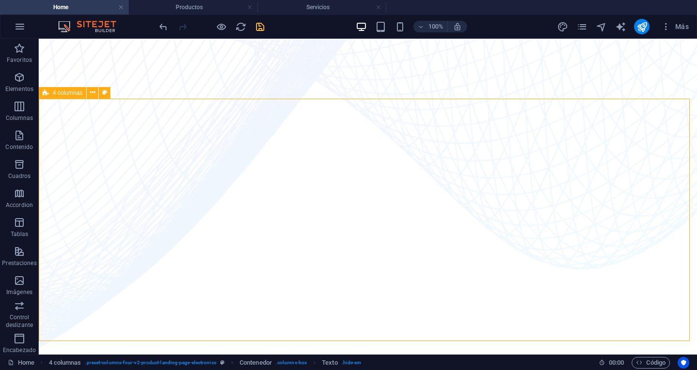
scroll to position [615, 0]
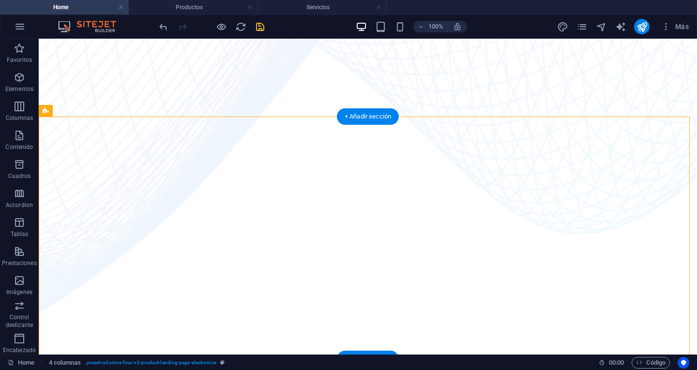
drag, startPoint x: 199, startPoint y: 172, endPoint x: 425, endPoint y: 177, distance: 226.0
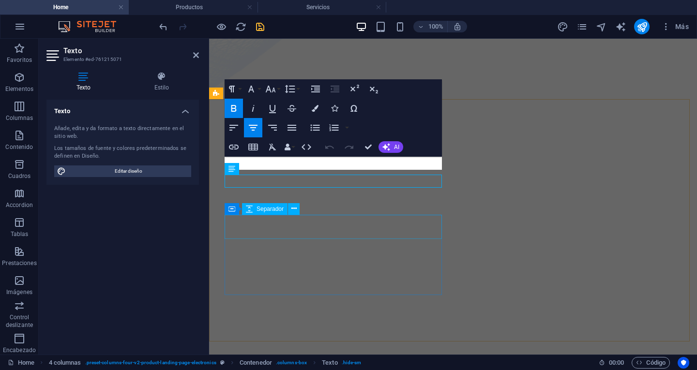
scroll to position [598, 0]
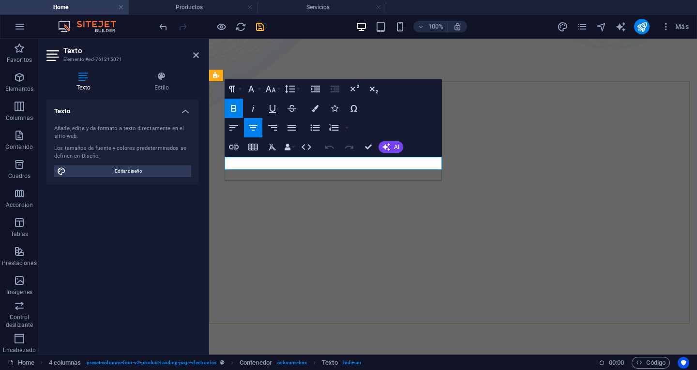
drag, startPoint x: 268, startPoint y: 163, endPoint x: 426, endPoint y: 159, distance: 158.3
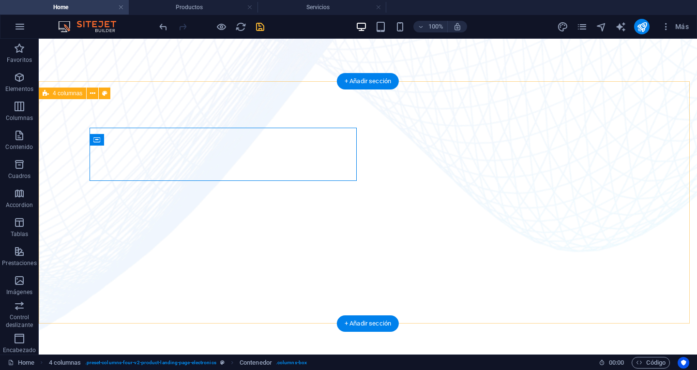
scroll to position [633, 0]
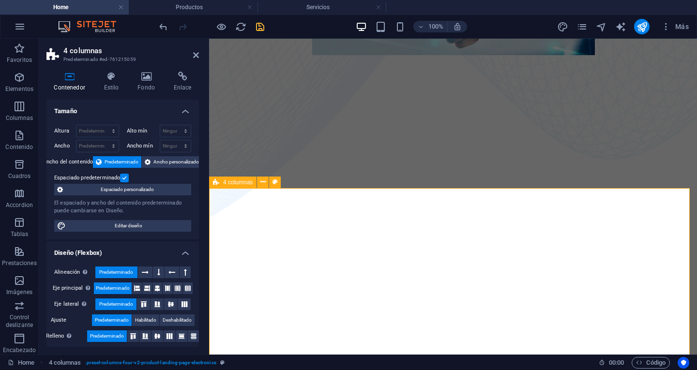
scroll to position [536, 0]
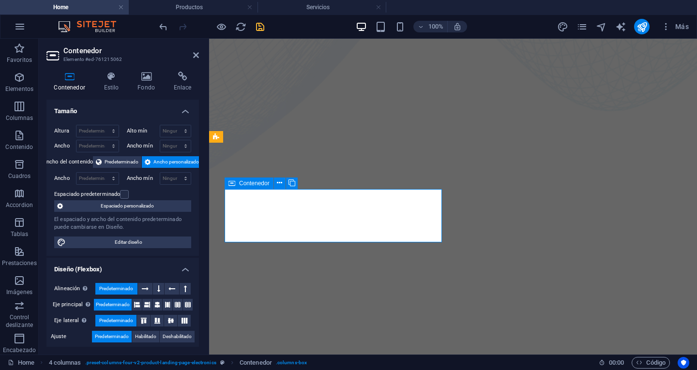
click at [285, 185] on icon at bounding box center [286, 183] width 5 height 10
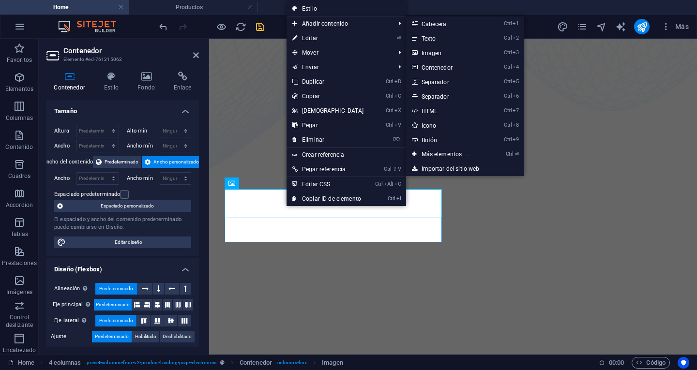
click at [435, 37] on link "Ctrl 2 Texto" at bounding box center [446, 38] width 81 height 15
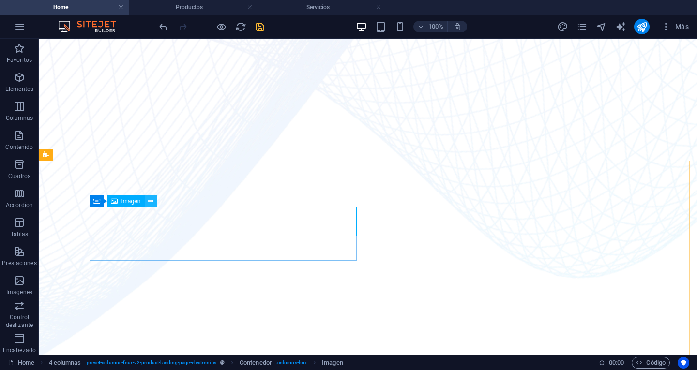
click at [149, 205] on icon at bounding box center [150, 201] width 5 height 10
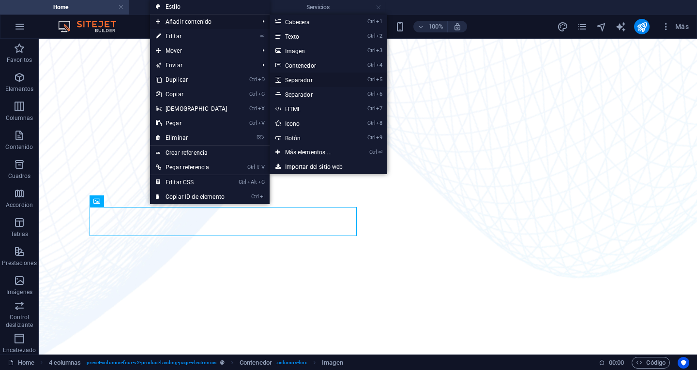
click at [306, 79] on link "Ctrl 5 Separador" at bounding box center [310, 80] width 81 height 15
select select "px"
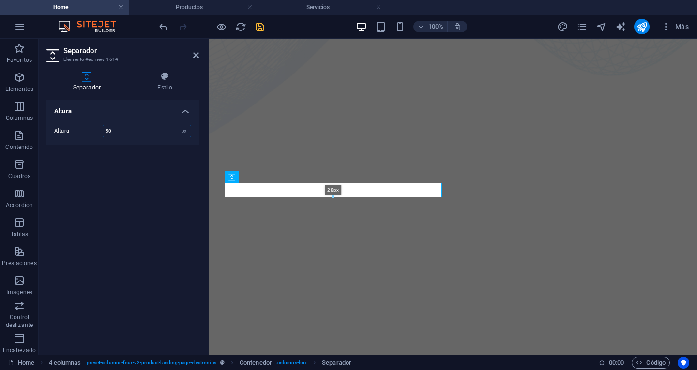
drag, startPoint x: 332, startPoint y: 205, endPoint x: 159, endPoint y: 175, distance: 175.8
click at [336, 194] on div "28px" at bounding box center [333, 190] width 217 height 15
type input "28"
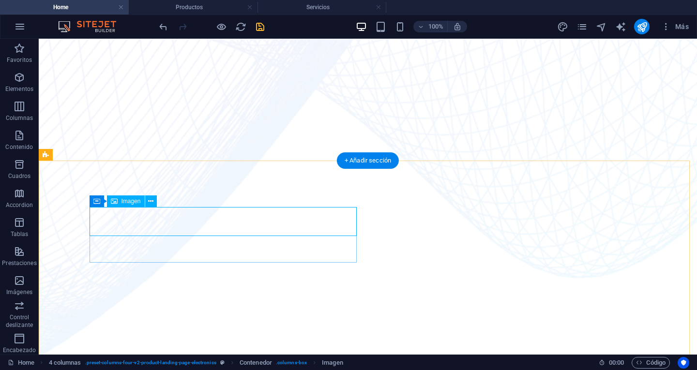
select select "px"
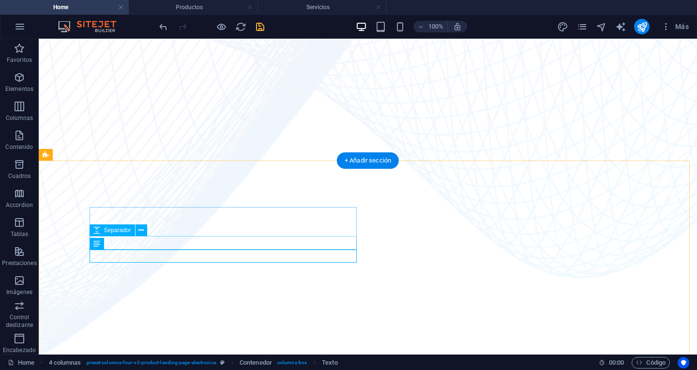
select select "px"
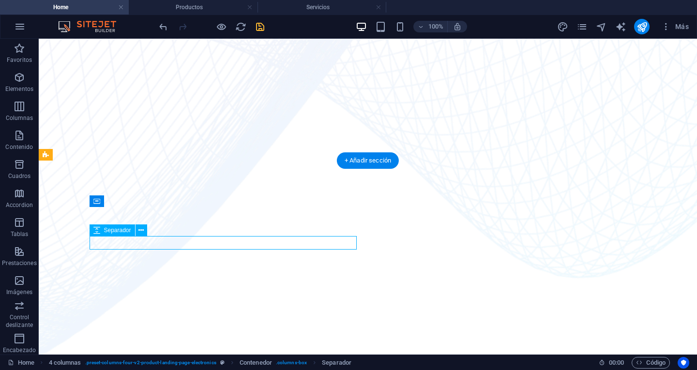
select select "px"
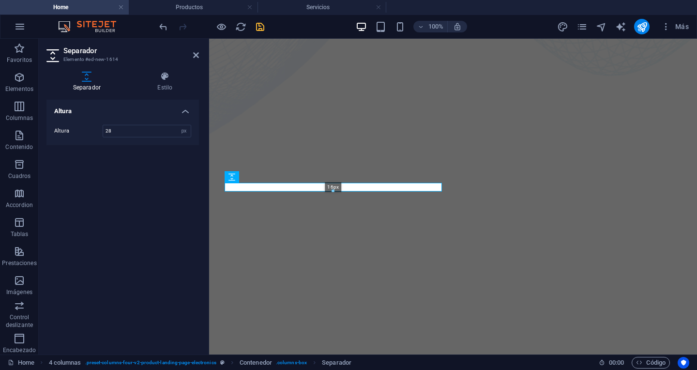
drag, startPoint x: 332, startPoint y: 195, endPoint x: 332, endPoint y: 188, distance: 7.3
click at [332, 188] on div "16px" at bounding box center [333, 187] width 217 height 9
type input "16"
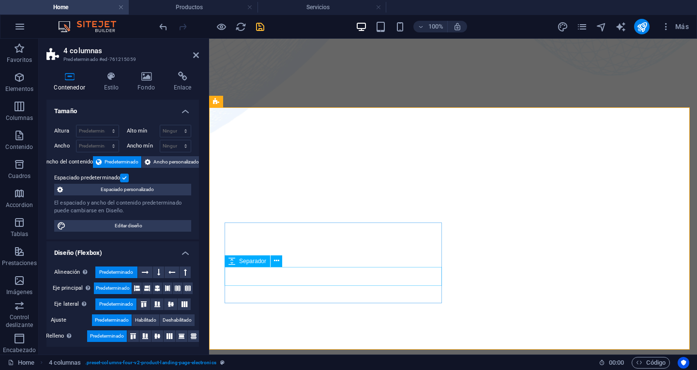
select select "px"
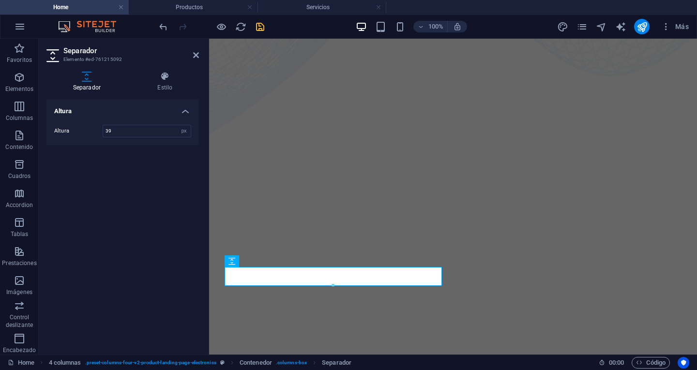
click at [333, 285] on div at bounding box center [333, 285] width 216 height 3
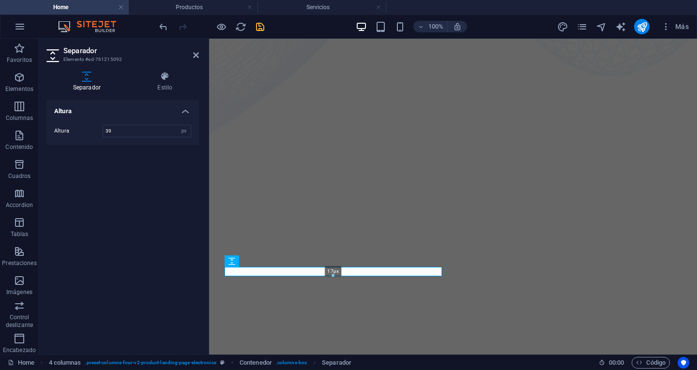
drag, startPoint x: 333, startPoint y: 285, endPoint x: 335, endPoint y: 275, distance: 10.3
click at [335, 275] on div at bounding box center [333, 275] width 216 height 3
type input "17"
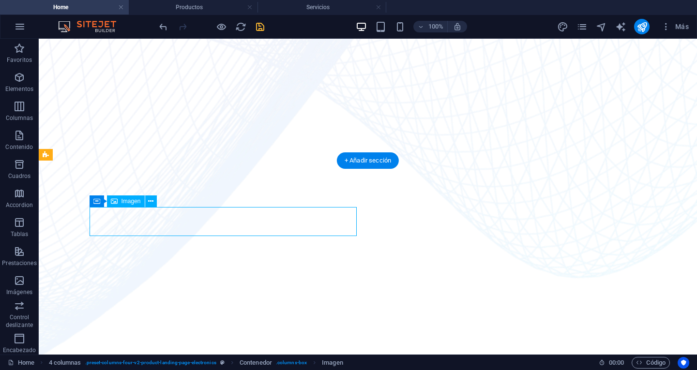
select select "px"
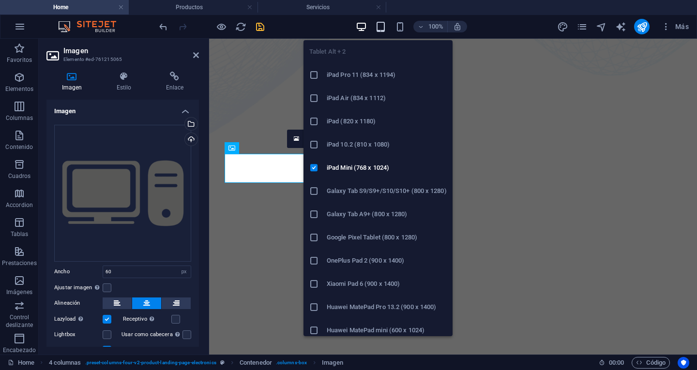
click at [382, 27] on icon "button" at bounding box center [380, 26] width 11 height 11
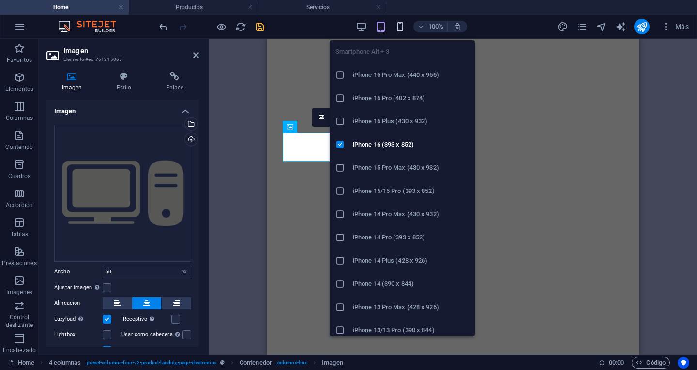
click at [400, 29] on icon "button" at bounding box center [399, 26] width 11 height 11
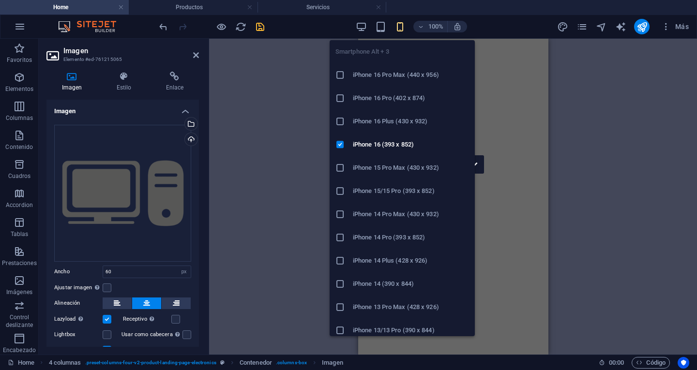
scroll to position [717, 0]
type input "56"
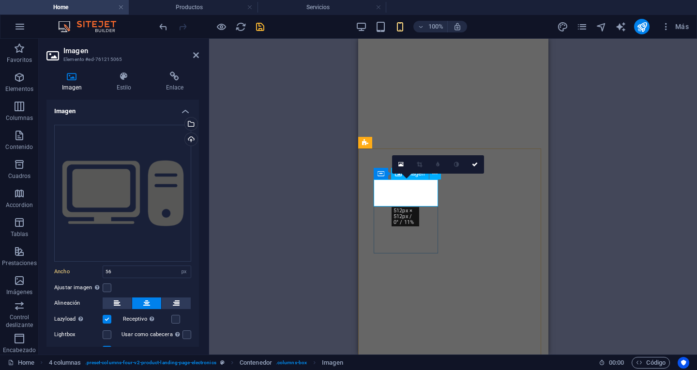
click at [474, 163] on icon at bounding box center [475, 165] width 6 height 6
click at [474, 163] on div "Contenedor Columnas desiguales Contenedor Imagen Control deslizante Columnas de…" at bounding box center [453, 197] width 488 height 316
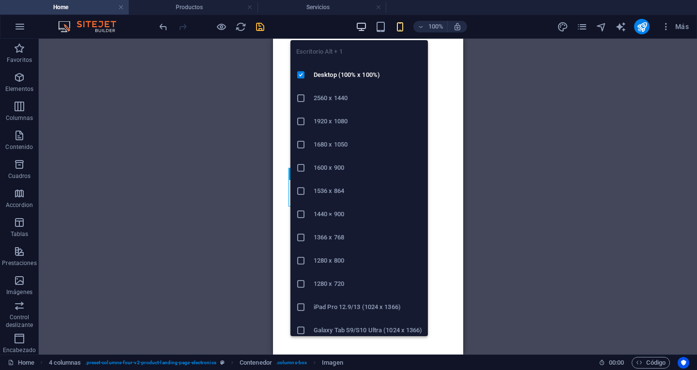
click at [362, 27] on icon "button" at bounding box center [361, 26] width 11 height 11
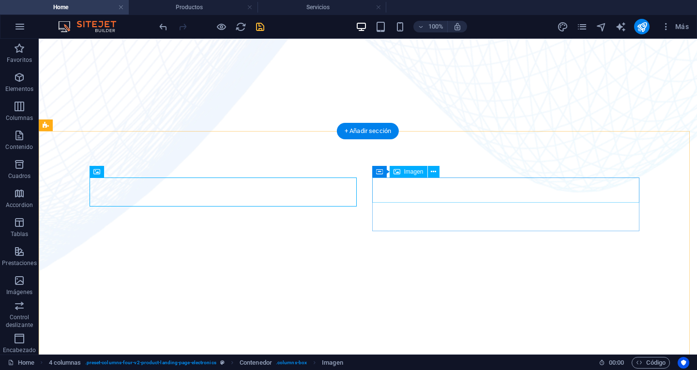
scroll to position [572, 0]
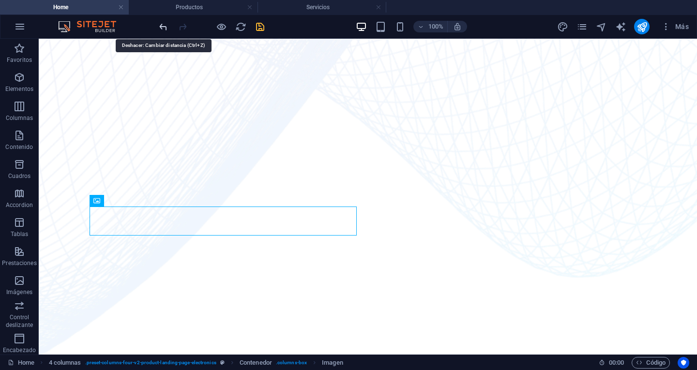
click at [166, 30] on icon "undo" at bounding box center [163, 26] width 11 height 11
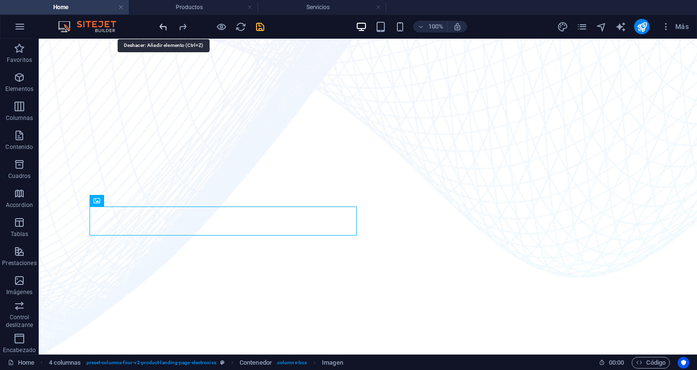
click at [166, 30] on icon "undo" at bounding box center [163, 26] width 11 height 11
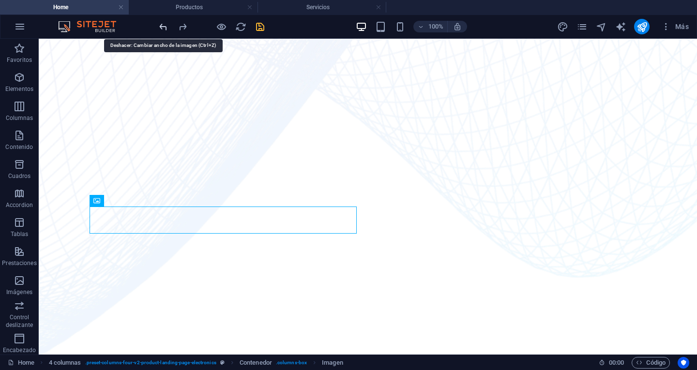
click at [166, 30] on icon "undo" at bounding box center [163, 26] width 11 height 11
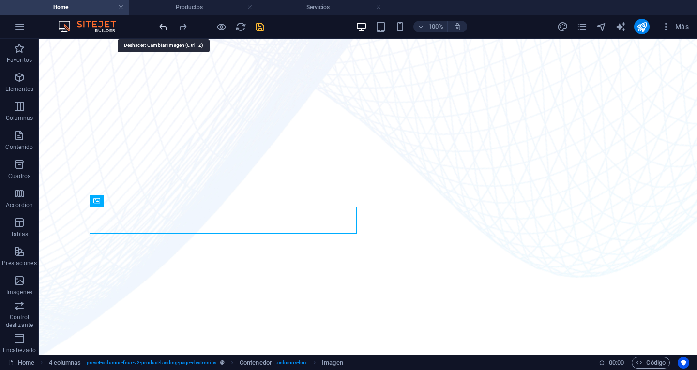
click at [166, 30] on icon "undo" at bounding box center [163, 26] width 11 height 11
click at [166, 29] on icon "undo" at bounding box center [163, 26] width 11 height 11
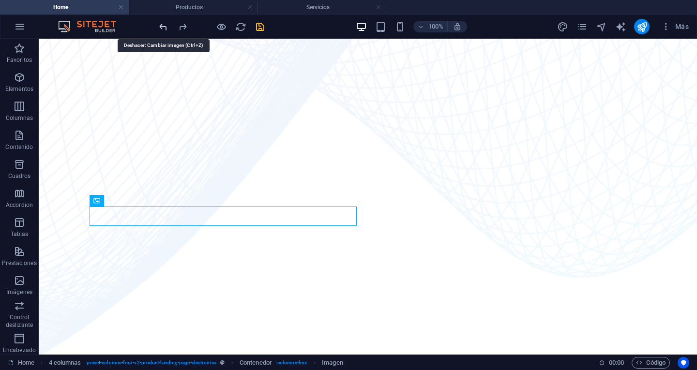
click at [166, 29] on icon "undo" at bounding box center [163, 26] width 11 height 11
click at [165, 29] on div at bounding box center [211, 26] width 108 height 15
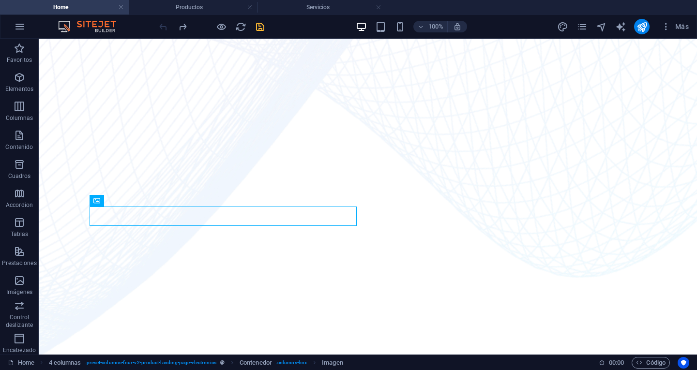
click at [165, 29] on div at bounding box center [211, 26] width 108 height 15
click at [19, 30] on icon "button" at bounding box center [20, 27] width 12 height 12
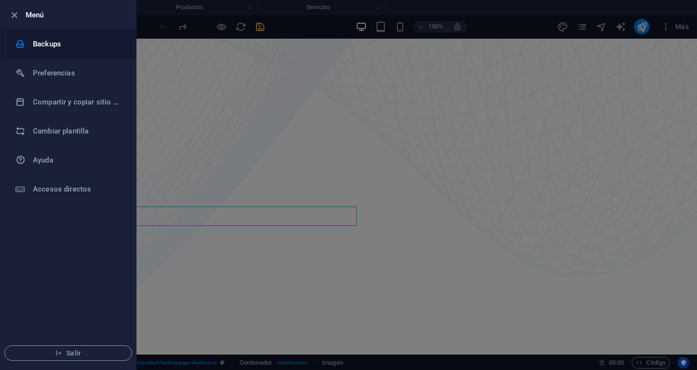
click at [51, 47] on h6 "Backups" at bounding box center [78, 44] width 90 height 12
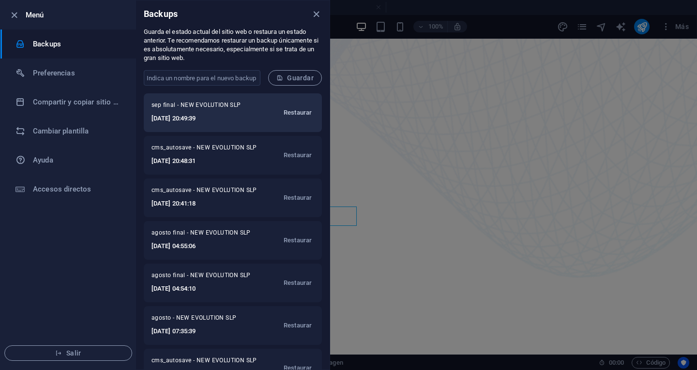
click at [299, 114] on span "Restaurar" at bounding box center [298, 113] width 28 height 12
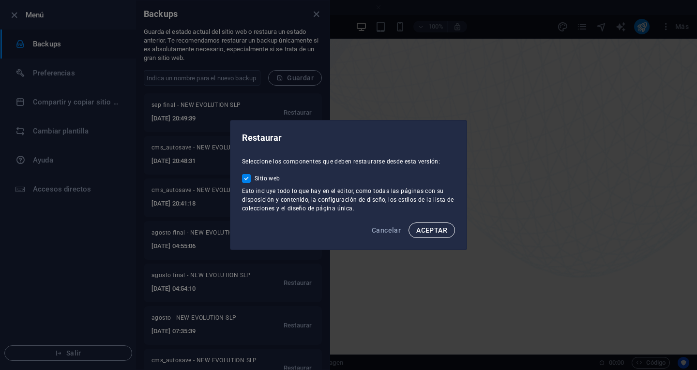
click at [429, 227] on span "ACEPTAR" at bounding box center [431, 230] width 31 height 8
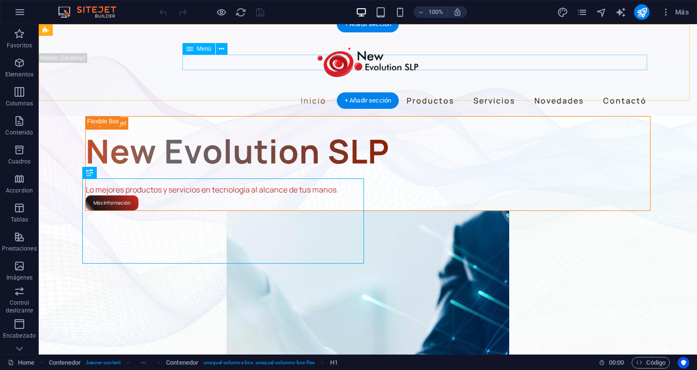
click at [424, 93] on nav "Inicio Nosotros Productos Servicios Novedades Contactó" at bounding box center [367, 100] width 565 height 15
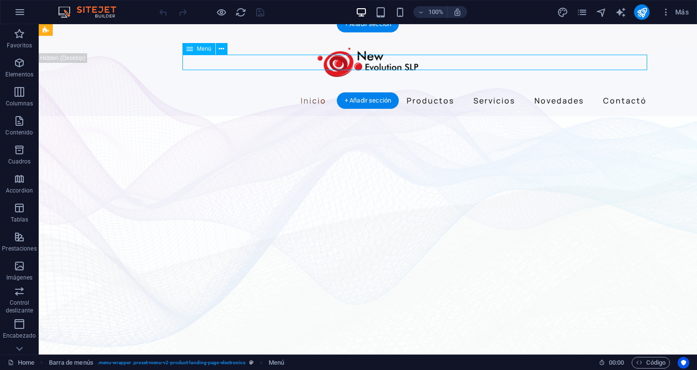
click at [423, 93] on nav "Inicio Nosotros Productos Servicios Novedades Contactó" at bounding box center [367, 100] width 565 height 15
select select "author"
select select "1"
select select
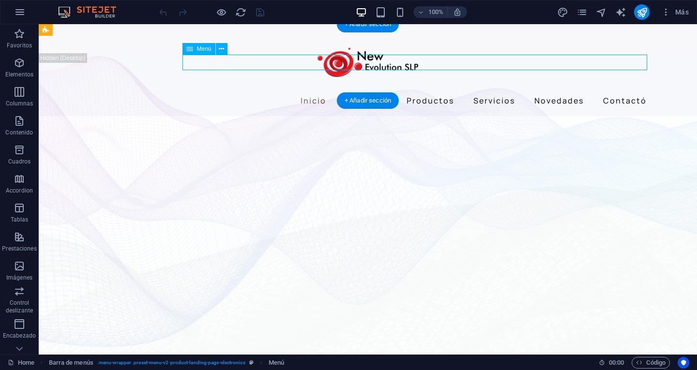
select select "author"
select select "2"
select select
select select "bookmark"
select select "3"
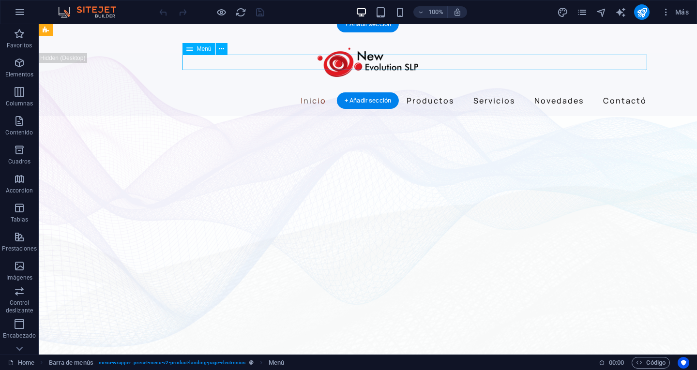
select select
select select "license"
select select "4"
select select
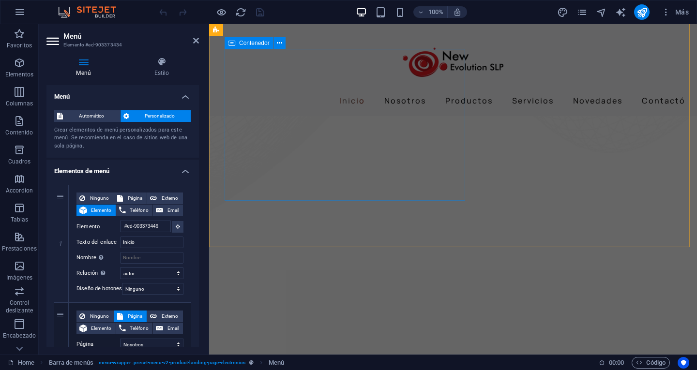
scroll to position [581, 0]
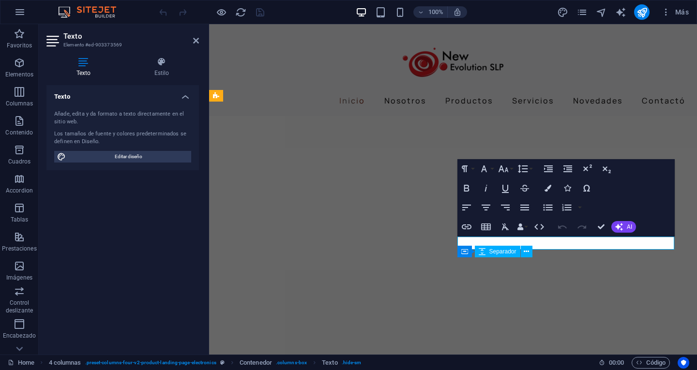
scroll to position [563, 0]
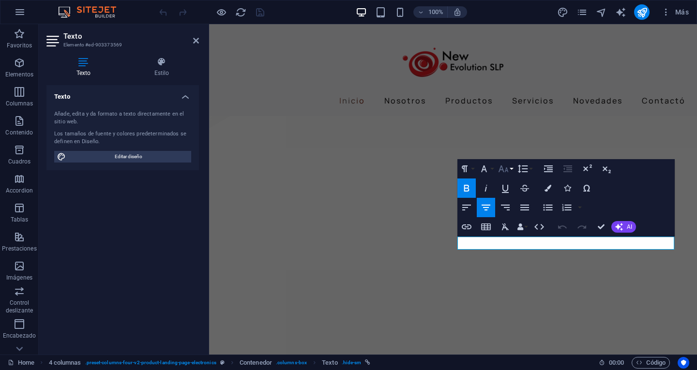
click at [506, 168] on icon "button" at bounding box center [503, 168] width 10 height 7
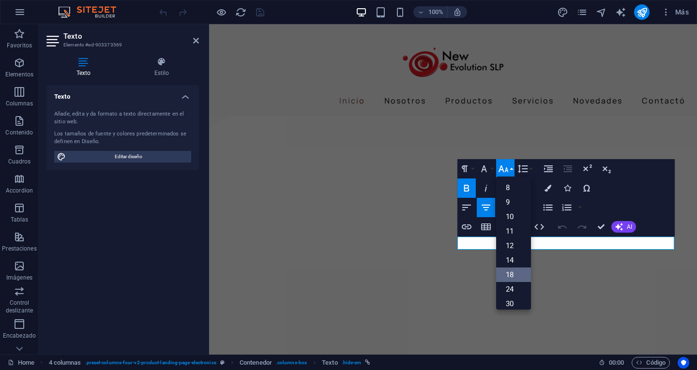
click at [506, 168] on icon "button" at bounding box center [503, 168] width 10 height 7
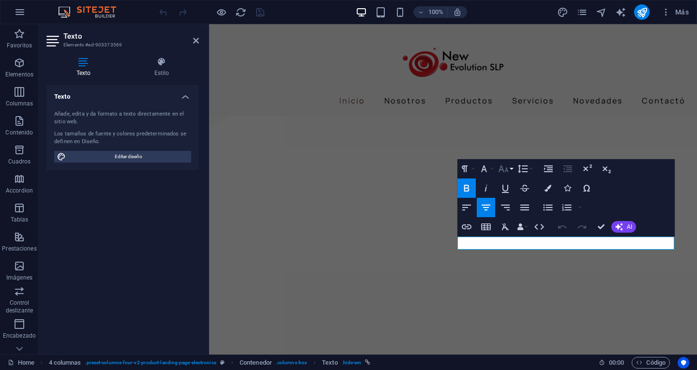
click at [509, 167] on icon "button" at bounding box center [503, 169] width 12 height 12
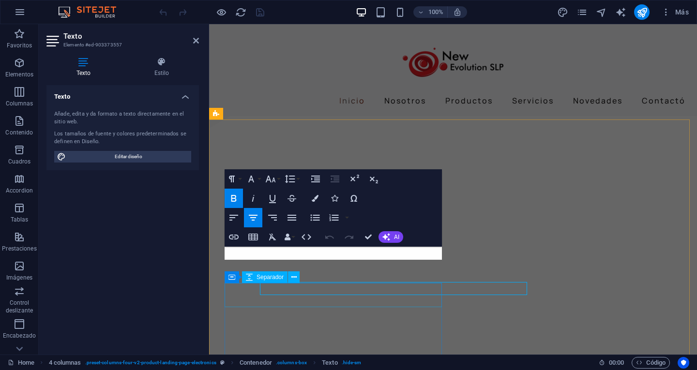
scroll to position [545, 0]
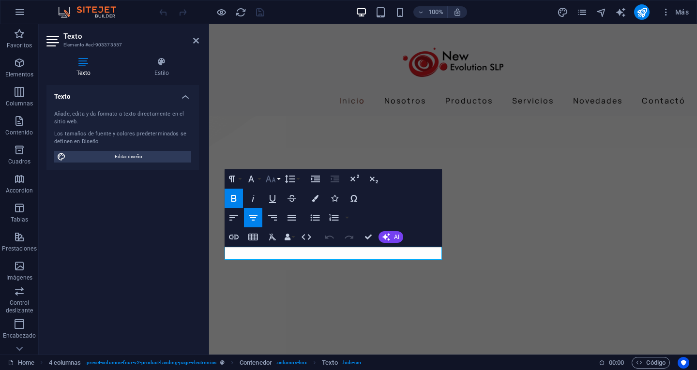
click at [275, 182] on icon "button" at bounding box center [271, 179] width 10 height 7
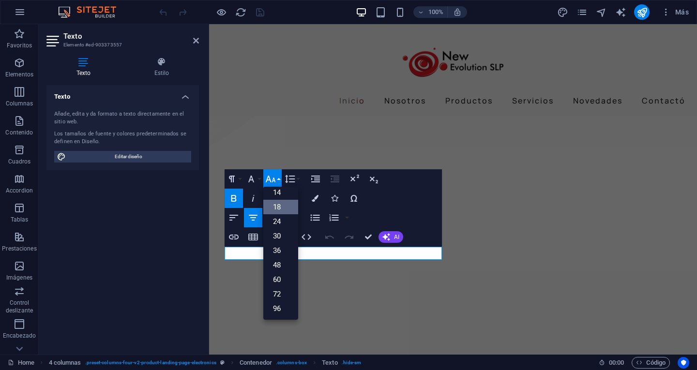
scroll to position [78, 0]
click at [275, 182] on icon "button" at bounding box center [271, 179] width 10 height 7
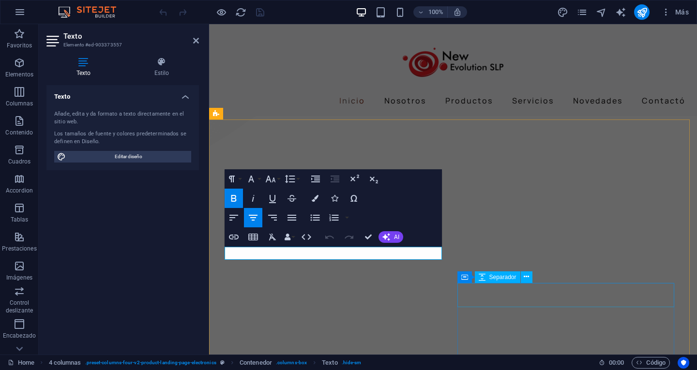
select select "px"
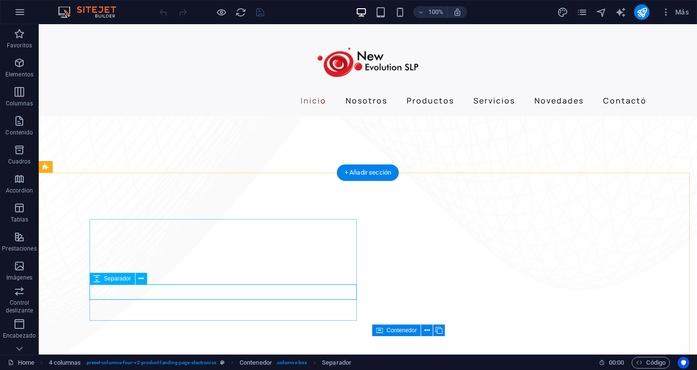
select select "px"
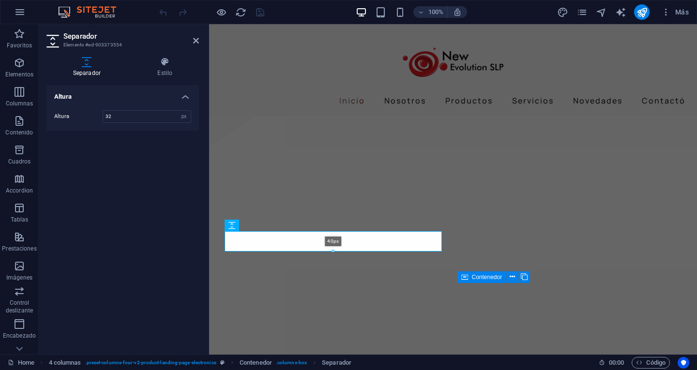
click at [332, 251] on div at bounding box center [333, 251] width 216 height 3
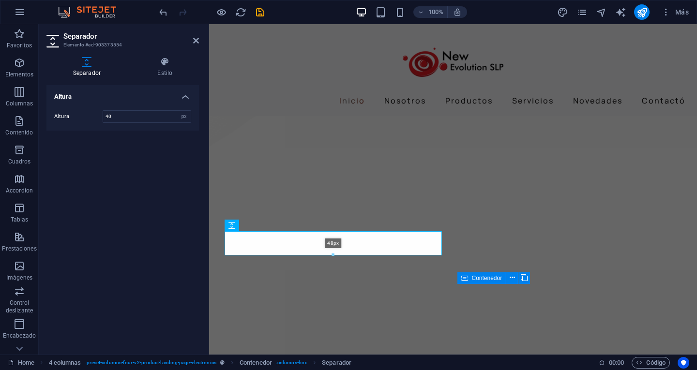
drag, startPoint x: 333, startPoint y: 250, endPoint x: 124, endPoint y: 228, distance: 210.2
click at [333, 253] on div "48px" at bounding box center [333, 243] width 217 height 24
type input "48"
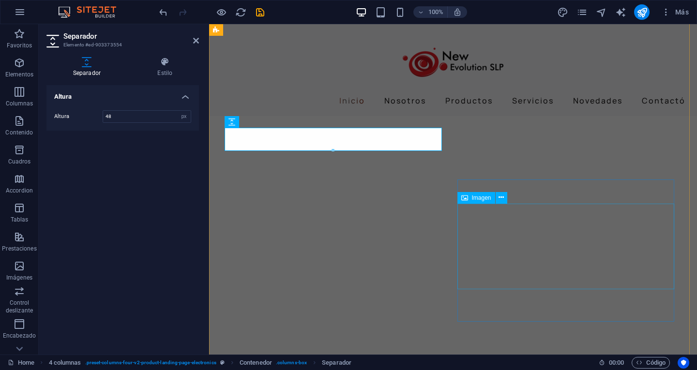
scroll to position [690, 0]
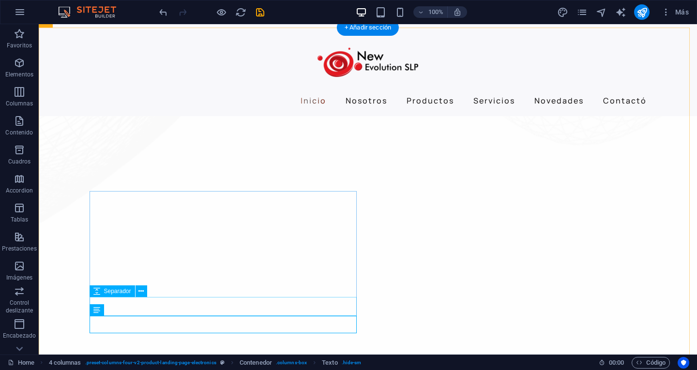
select select "px"
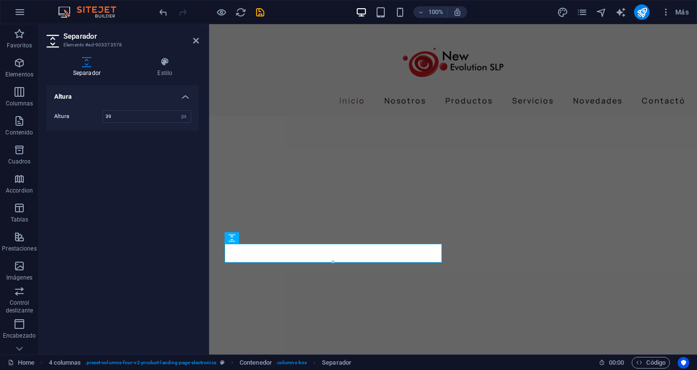
click at [335, 263] on div at bounding box center [333, 262] width 216 height 3
drag, startPoint x: 335, startPoint y: 263, endPoint x: 241, endPoint y: 253, distance: 94.4
type input "27"
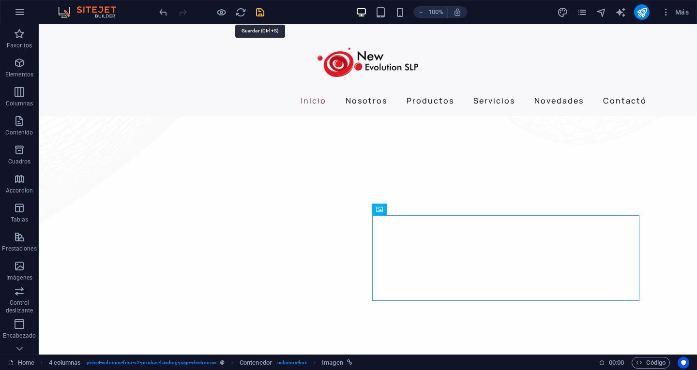
click at [261, 10] on icon "save" at bounding box center [260, 12] width 11 height 11
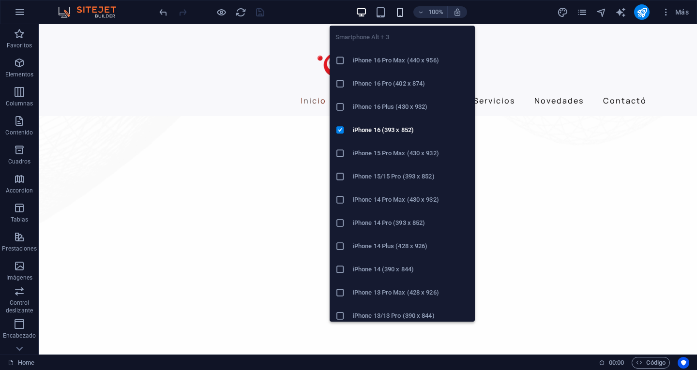
click at [398, 15] on icon "button" at bounding box center [399, 12] width 11 height 11
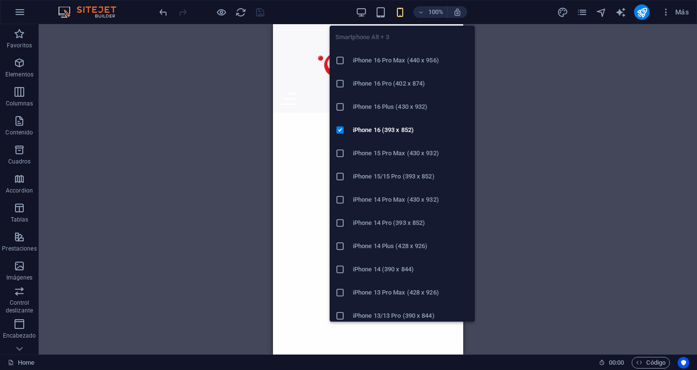
click at [398, 15] on icon "button" at bounding box center [399, 12] width 11 height 11
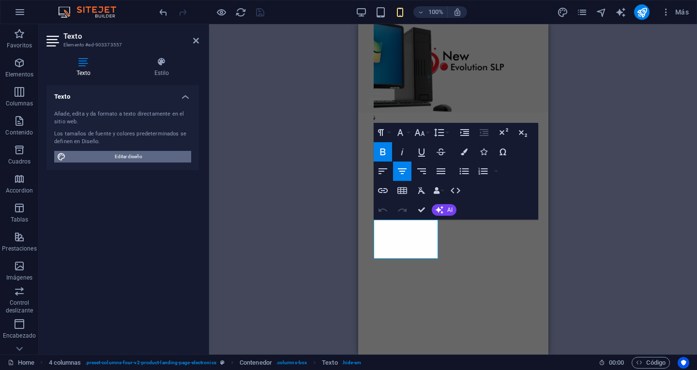
click at [145, 159] on span "Editar diseño" at bounding box center [129, 157] width 120 height 12
click at [145, 158] on span "Editar diseño" at bounding box center [129, 157] width 120 height 12
select select "ease-in-out"
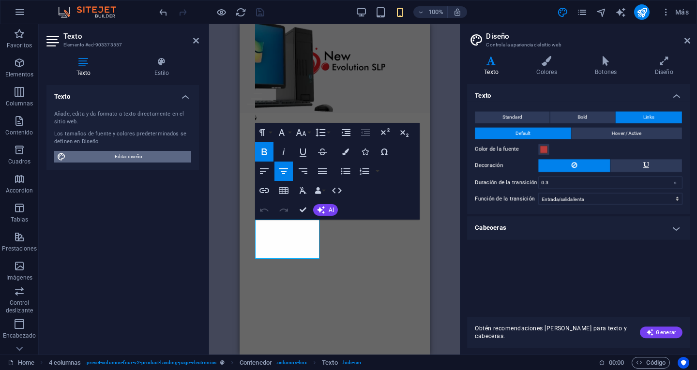
click at [145, 158] on span "Editar diseño" at bounding box center [129, 157] width 120 height 12
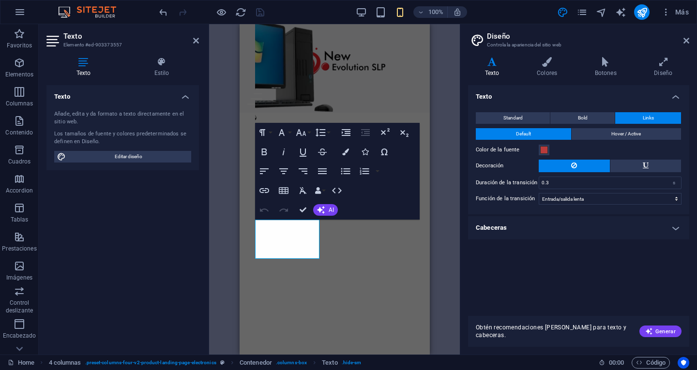
click at [647, 228] on h4 "Cabeceras" at bounding box center [578, 227] width 221 height 23
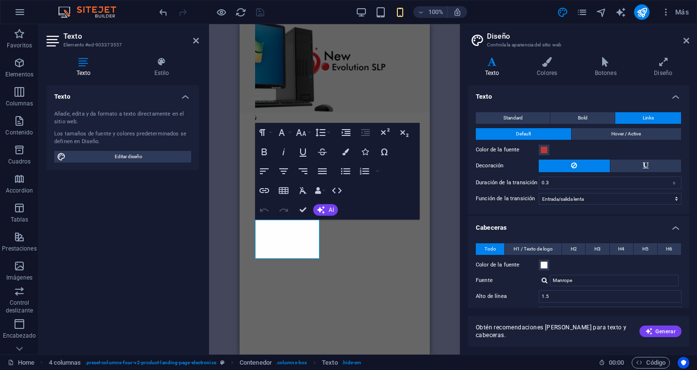
click at [689, 41] on aside "Diseño Controla la apariencia del sitio web Variantes Texto Colores Botones Dis…" at bounding box center [578, 189] width 237 height 330
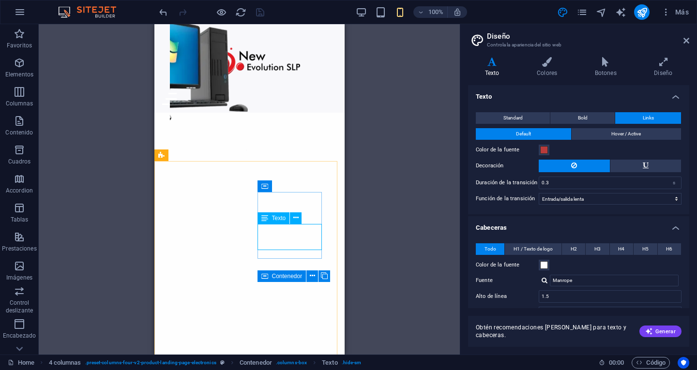
click at [275, 223] on div "Texto" at bounding box center [273, 218] width 32 height 12
drag, startPoint x: 429, startPoint y: 247, endPoint x: 189, endPoint y: 223, distance: 240.7
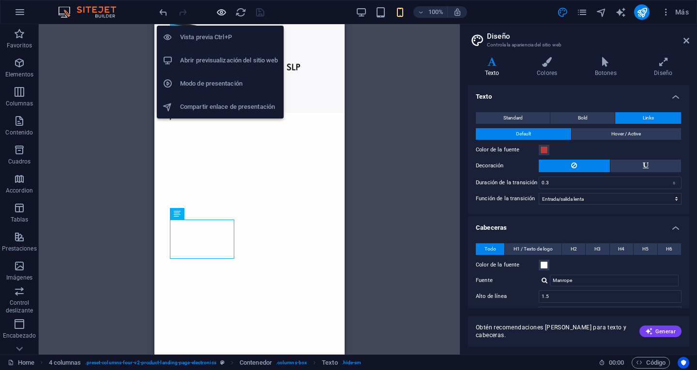
click at [218, 13] on icon "button" at bounding box center [221, 12] width 11 height 11
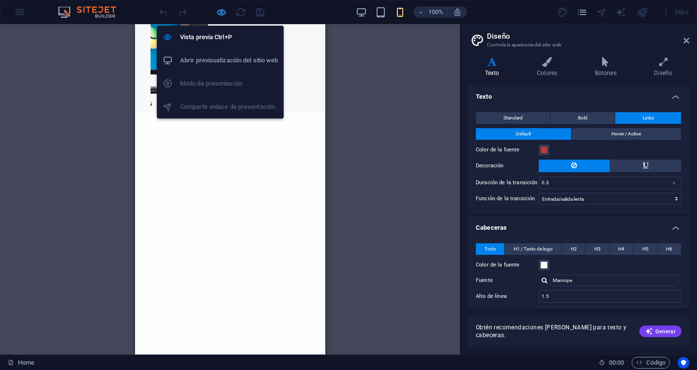
click at [218, 13] on icon "button" at bounding box center [221, 12] width 11 height 11
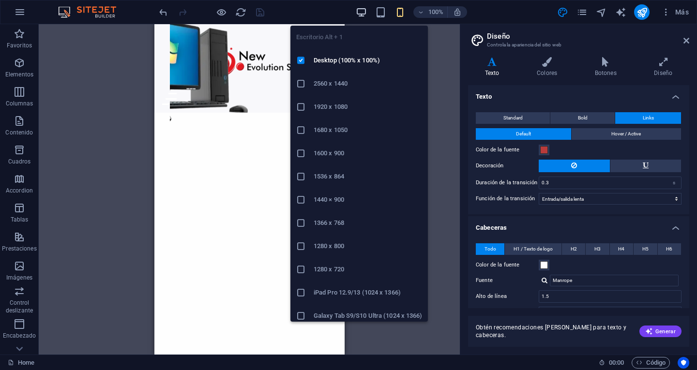
click at [359, 9] on icon "button" at bounding box center [361, 12] width 11 height 11
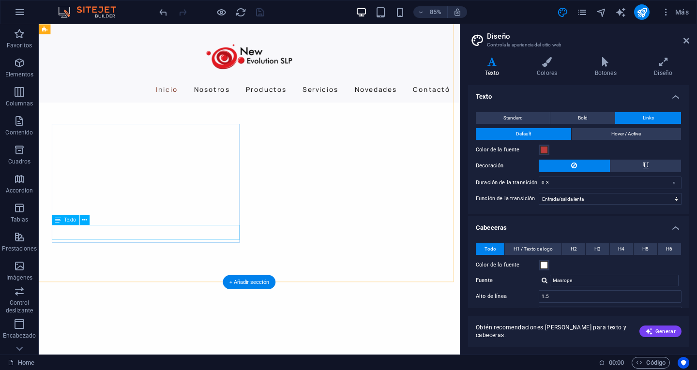
drag, startPoint x: 125, startPoint y: 241, endPoint x: 145, endPoint y: 230, distance: 23.4
click at [145, 230] on div "H1 Contenedor Contenedor Control deslizante Control deslizante Columnas desigua…" at bounding box center [249, 189] width 421 height 330
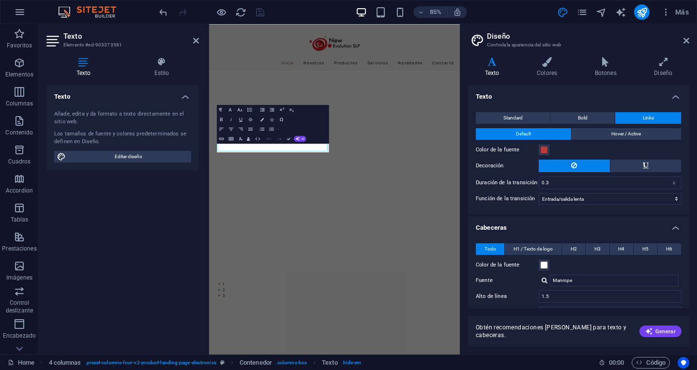
click at [145, 230] on div "Texto Añade, edita y da formato a texto directamente en el sitio web. Los tamañ…" at bounding box center [122, 216] width 152 height 262
click at [163, 65] on icon at bounding box center [161, 62] width 75 height 10
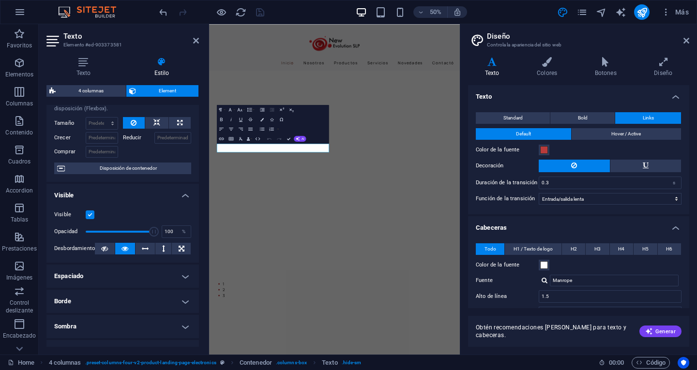
scroll to position [97, 0]
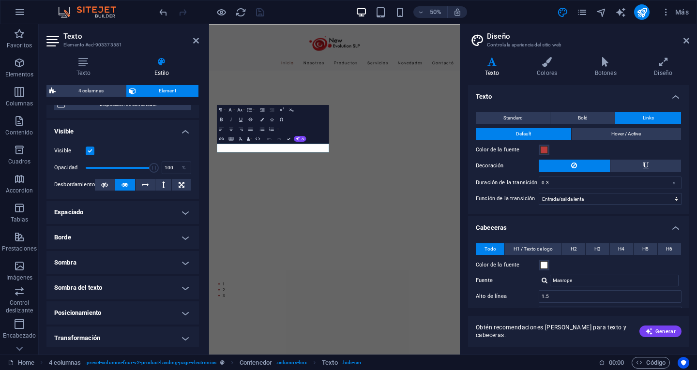
click at [183, 213] on h4 "Espaciado" at bounding box center [122, 212] width 152 height 23
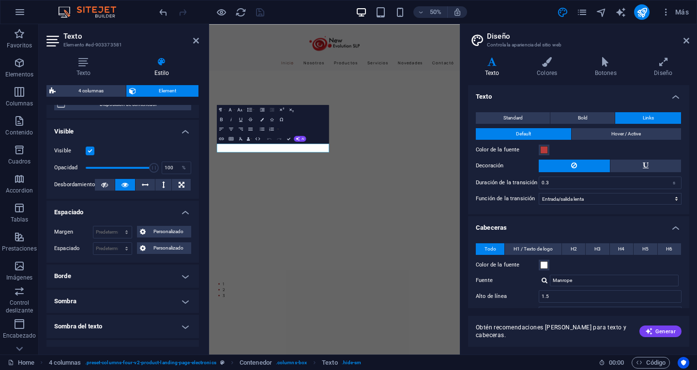
click at [184, 278] on h4 "Borde" at bounding box center [122, 276] width 152 height 23
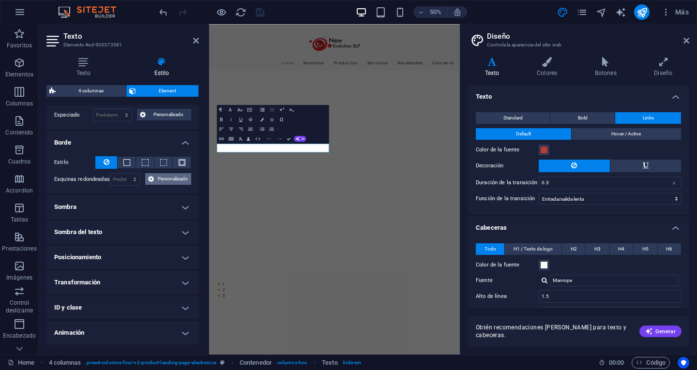
scroll to position [242, 0]
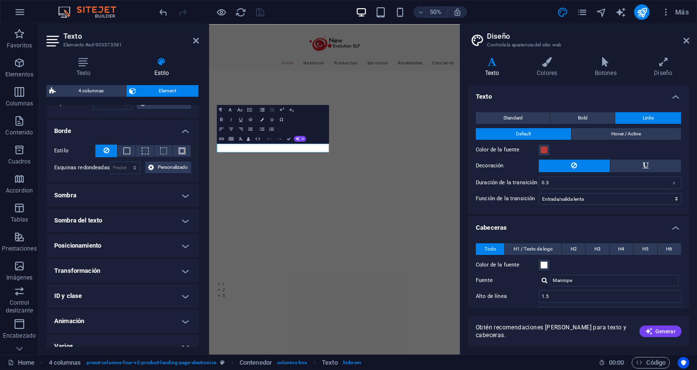
click at [180, 224] on h4 "Sombra del texto" at bounding box center [122, 220] width 152 height 23
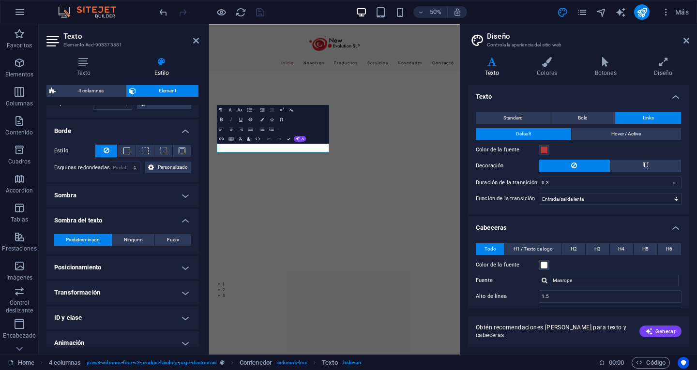
click at [182, 203] on h4 "Sombra" at bounding box center [122, 195] width 152 height 23
click at [0, 0] on div "Predeterminado Ninguno Fuera Dentro Color X offset 0 px rem vh vw Y offset 0 px…" at bounding box center [0, 0] width 0 height 0
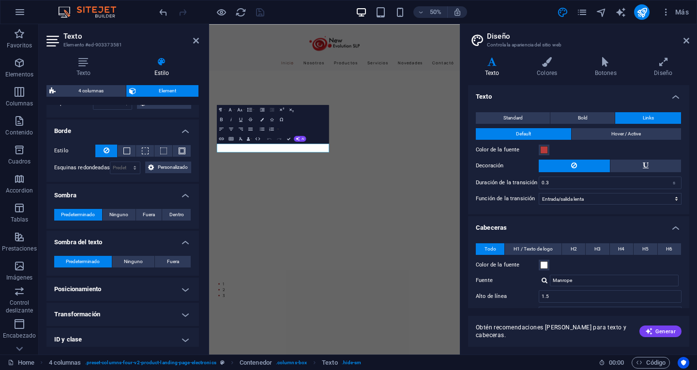
click at [183, 284] on h4 "Posicionamiento" at bounding box center [122, 289] width 152 height 23
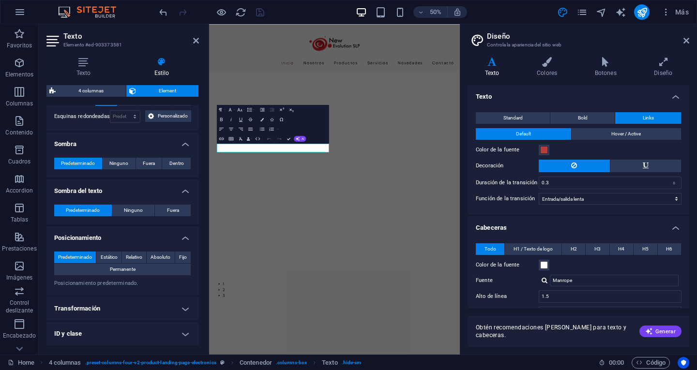
scroll to position [342, 0]
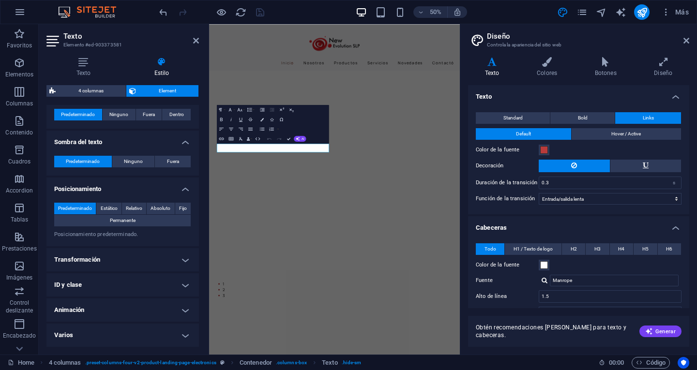
click at [181, 258] on h4 "Transformación" at bounding box center [122, 259] width 152 height 23
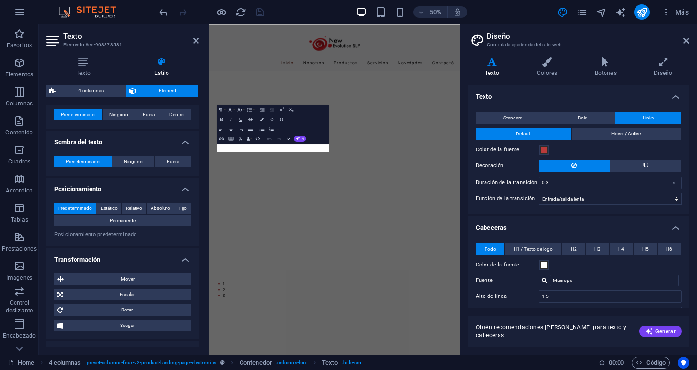
scroll to position [410, 0]
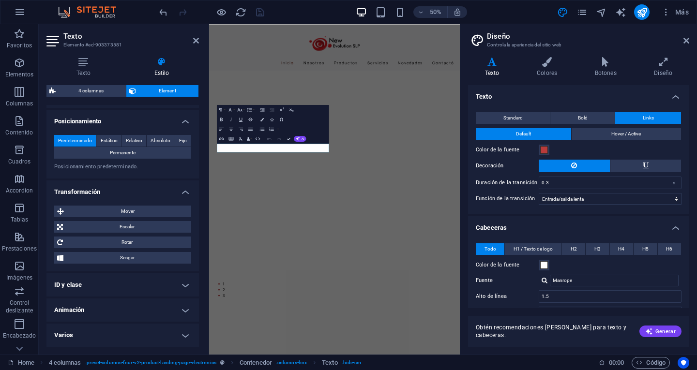
click at [177, 315] on h4 "Animación" at bounding box center [122, 310] width 152 height 23
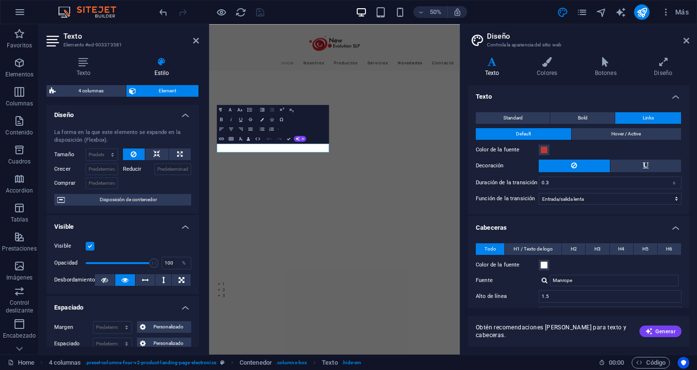
scroll to position [0, 0]
drag, startPoint x: 197, startPoint y: 42, endPoint x: 188, endPoint y: 21, distance: 22.9
click at [197, 42] on icon at bounding box center [196, 41] width 6 height 8
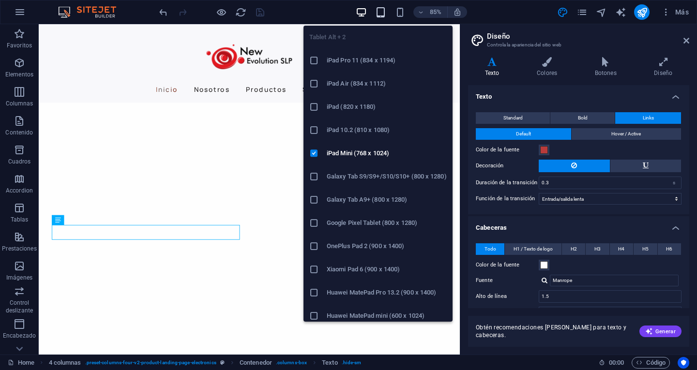
click at [383, 13] on icon "button" at bounding box center [380, 12] width 11 height 11
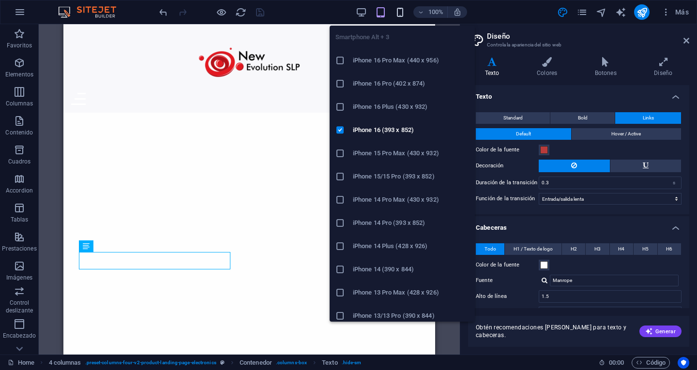
click at [404, 10] on icon "button" at bounding box center [399, 12] width 11 height 11
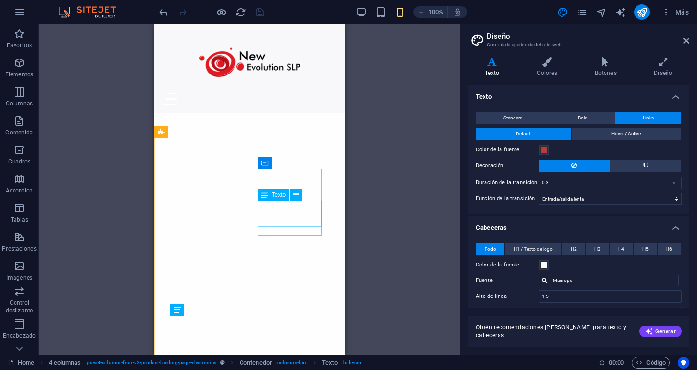
scroll to position [665, 0]
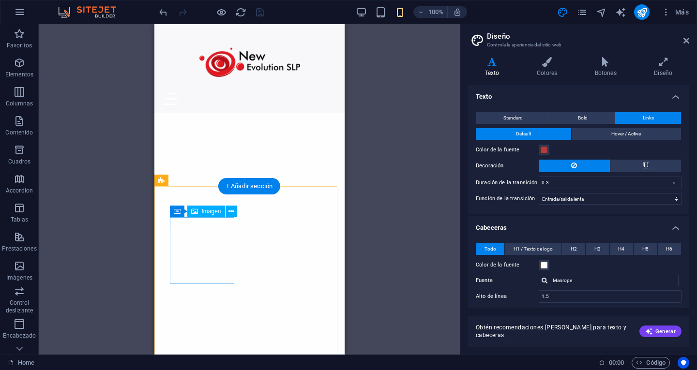
click at [202, 223] on div "H1 Contenedor Contenedor Control deslizante Control deslizante Columnas desigua…" at bounding box center [249, 189] width 421 height 330
select select "px"
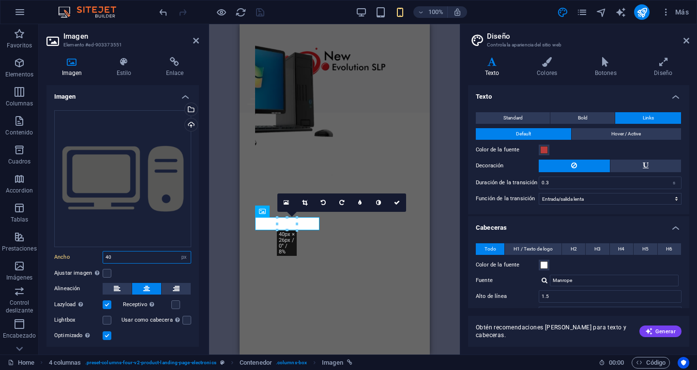
click at [116, 256] on input "40" at bounding box center [147, 258] width 88 height 12
drag, startPoint x: 112, startPoint y: 255, endPoint x: 97, endPoint y: 250, distance: 16.4
click at [97, 251] on div "Ancho 40 Predeterminado automático px rem % em vh vw" at bounding box center [122, 257] width 137 height 13
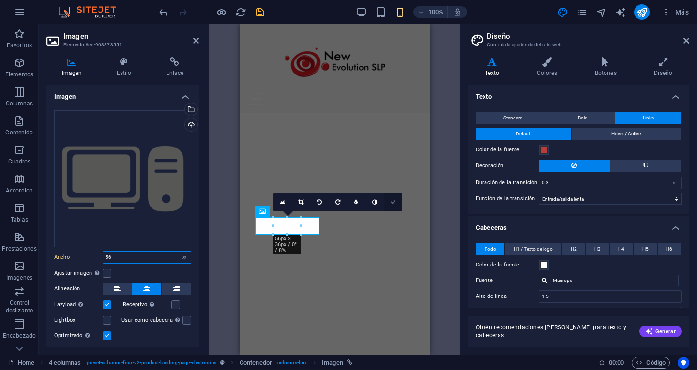
type input "56"
click at [396, 202] on icon at bounding box center [393, 202] width 6 height 6
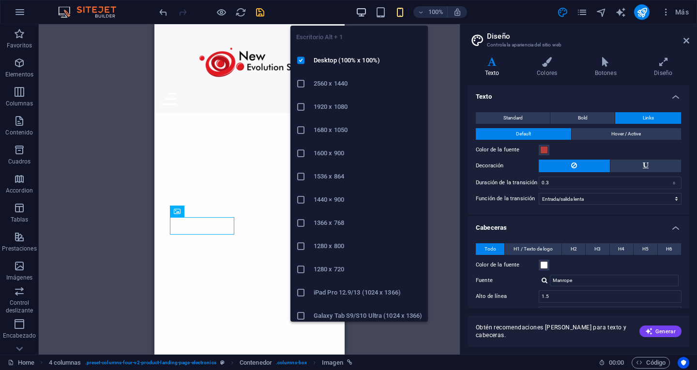
click at [366, 13] on icon "button" at bounding box center [361, 12] width 11 height 11
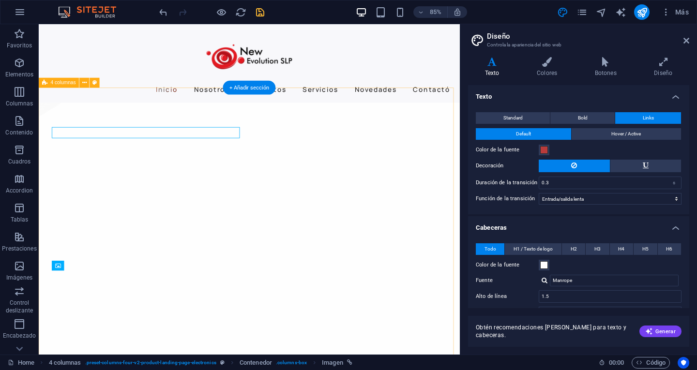
scroll to position [520, 0]
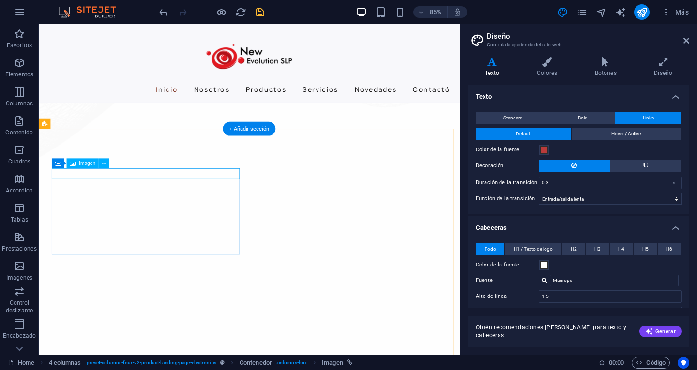
select select "px"
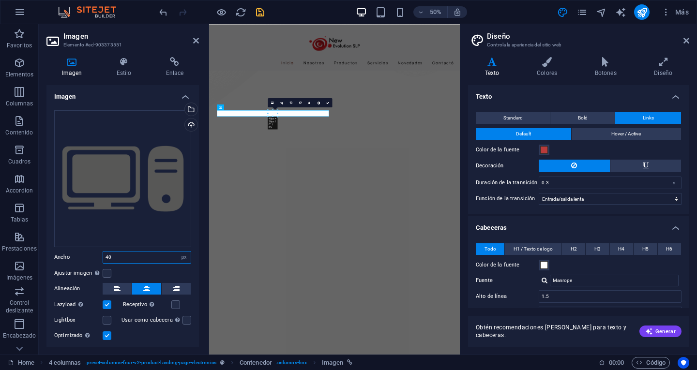
click at [127, 254] on input "40" at bounding box center [147, 258] width 88 height 12
drag, startPoint x: 127, startPoint y: 254, endPoint x: 72, endPoint y: 248, distance: 54.9
click at [72, 248] on div "Arrastra archivos aquí, haz clic para escoger archivos o selecciona archivos de…" at bounding box center [122, 226] width 152 height 247
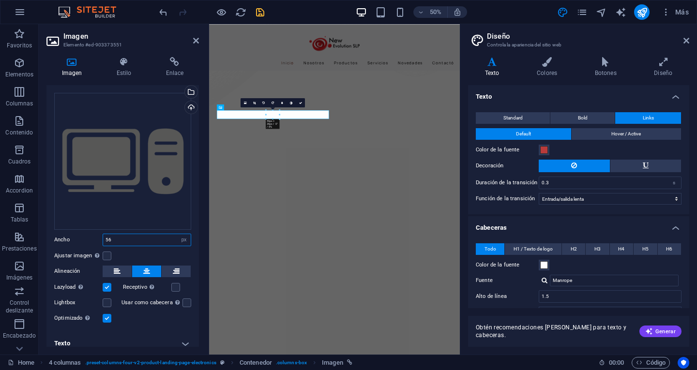
scroll to position [24, 0]
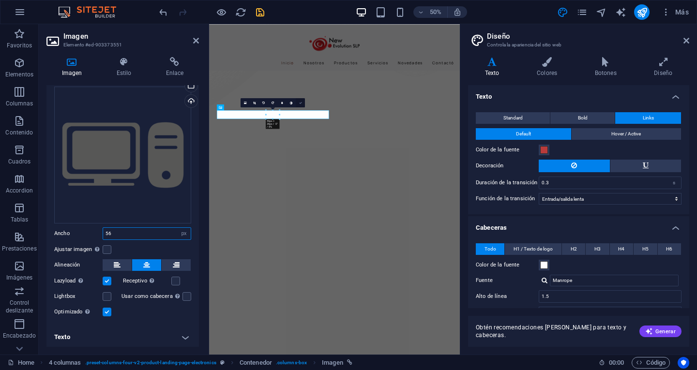
type input "56"
drag, startPoint x: 300, startPoint y: 100, endPoint x: 307, endPoint y: 90, distance: 12.9
click at [300, 100] on link at bounding box center [300, 102] width 9 height 9
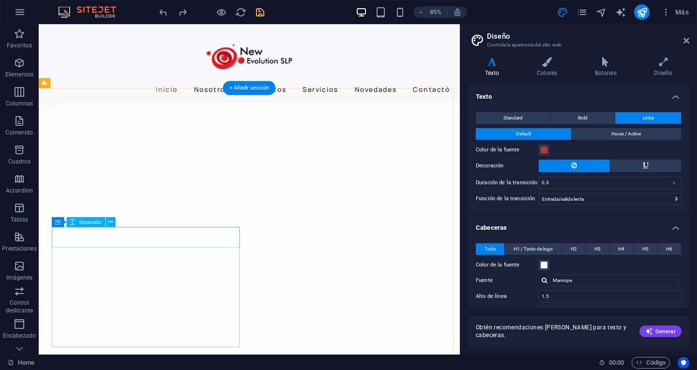
scroll to position [488, 0]
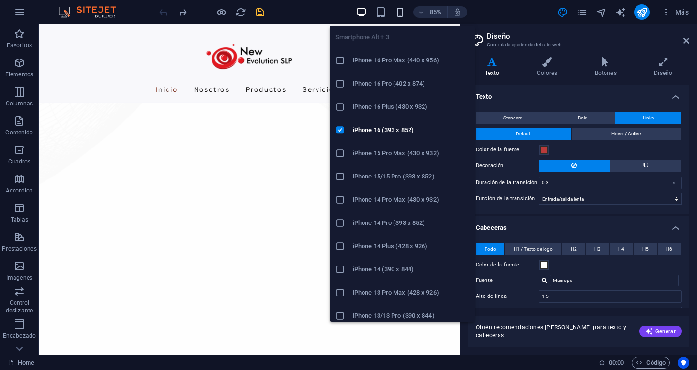
click at [398, 15] on icon "button" at bounding box center [399, 12] width 11 height 11
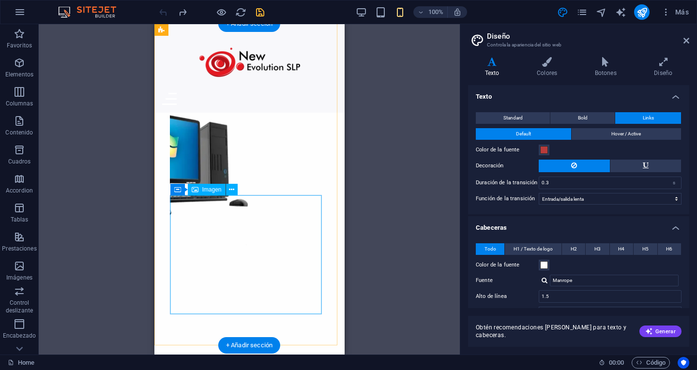
scroll to position [730, 0]
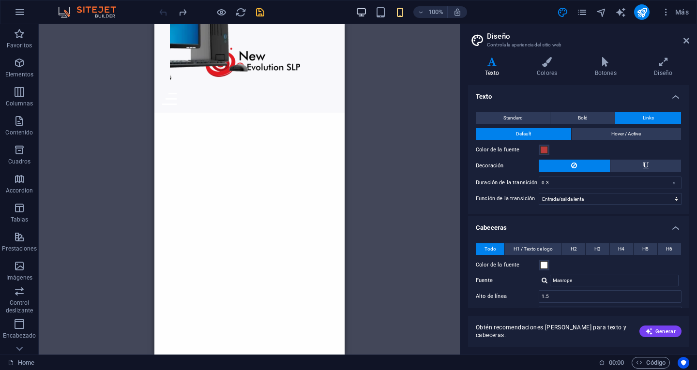
click at [361, 13] on icon "button" at bounding box center [361, 12] width 11 height 11
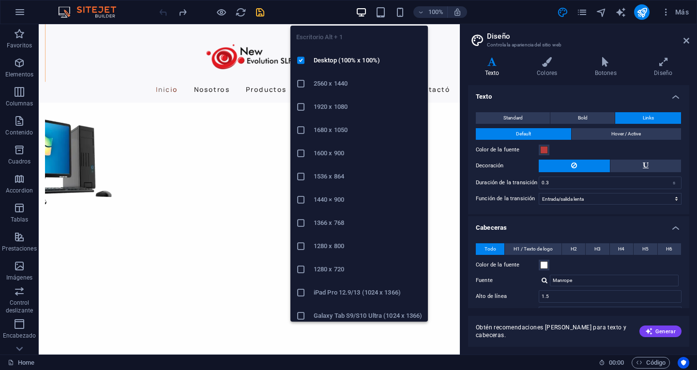
click at [361, 13] on icon "button" at bounding box center [361, 12] width 11 height 11
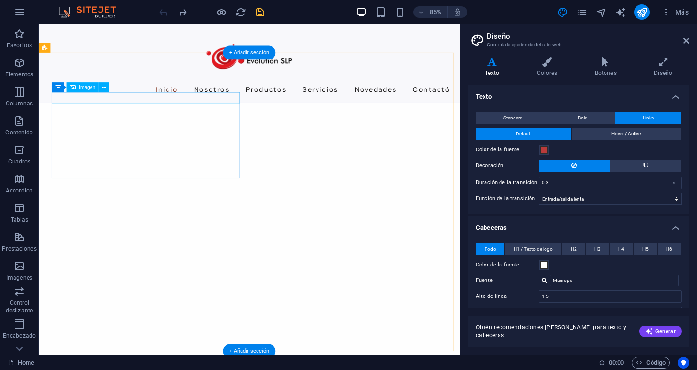
select select "px"
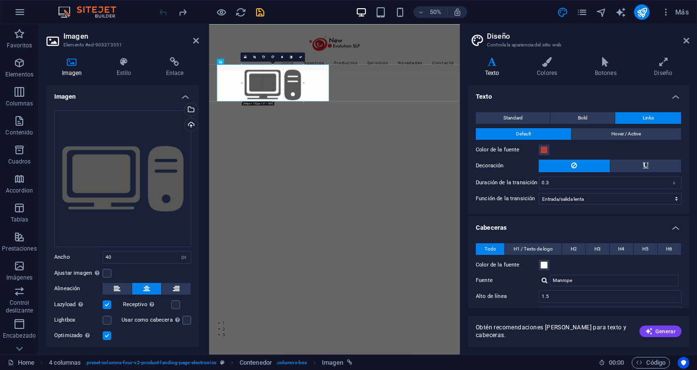
drag, startPoint x: 277, startPoint y: 71, endPoint x: 291, endPoint y: 132, distance: 62.7
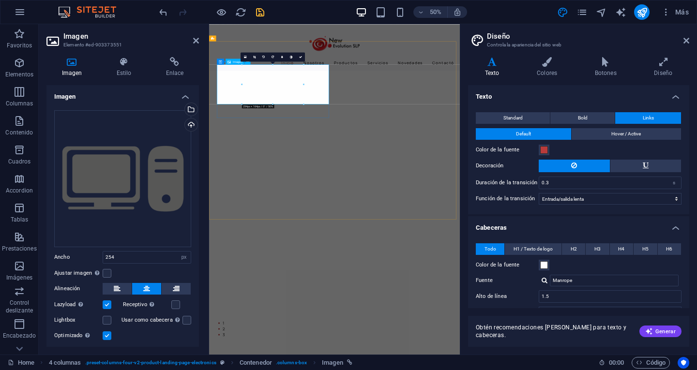
drag, startPoint x: 484, startPoint y: 127, endPoint x: 339, endPoint y: 176, distance: 153.2
click at [303, 101] on div at bounding box center [273, 91] width 112 height 54
type input "242"
click at [302, 100] on div at bounding box center [302, 83] width 2 height 39
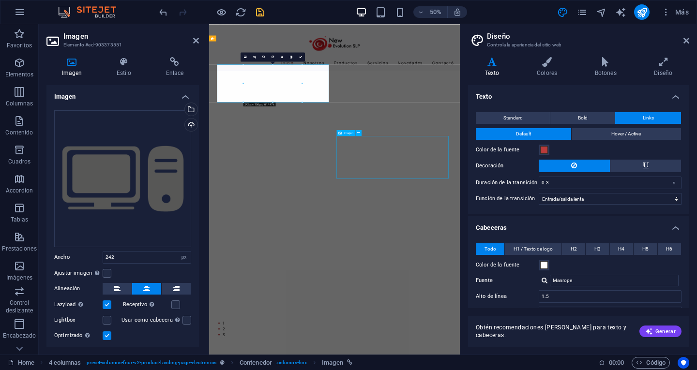
scroll to position [609, 0]
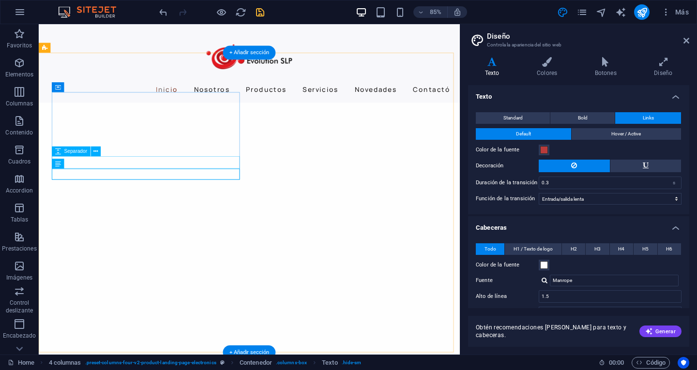
select select "px"
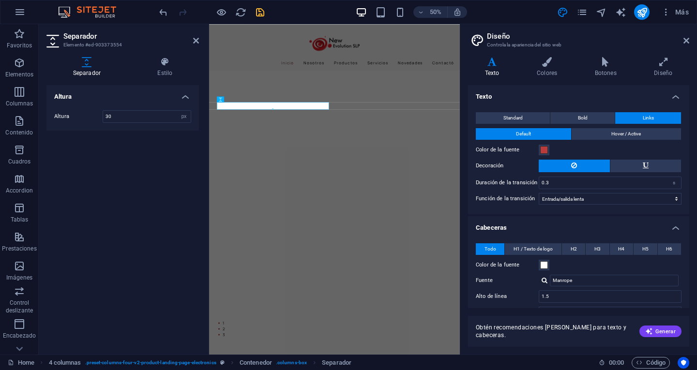
click at [274, 109] on div at bounding box center [272, 109] width 111 height 2
click at [272, 106] on div at bounding box center [272, 107] width 111 height 2
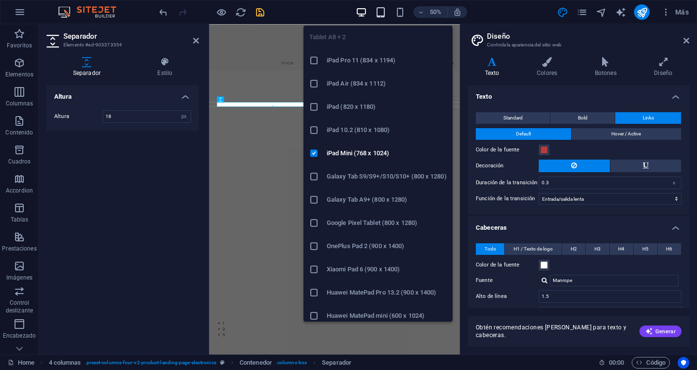
click at [380, 14] on icon "button" at bounding box center [380, 12] width 11 height 11
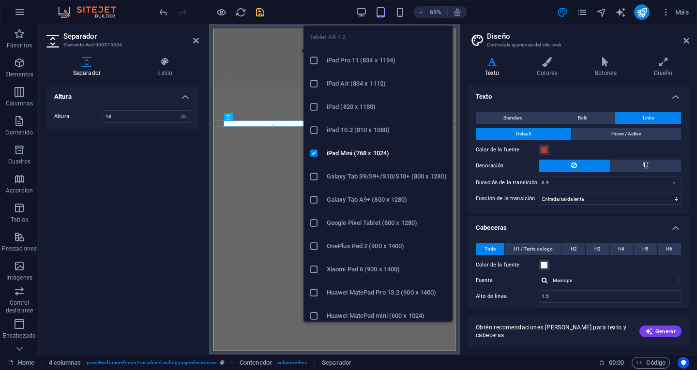
click at [381, 15] on icon "button" at bounding box center [380, 12] width 11 height 11
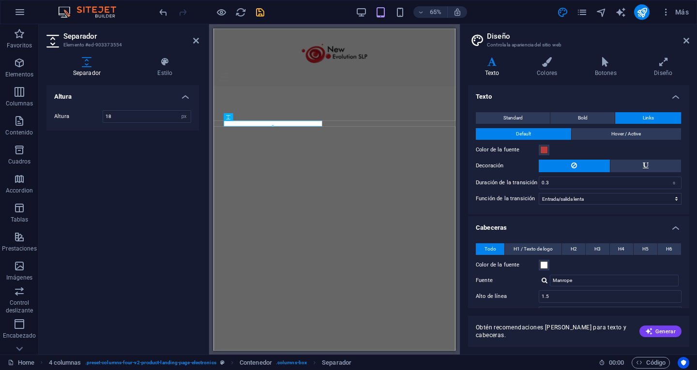
click at [127, 237] on div "Altura Altura 18 px rem vh vw" at bounding box center [122, 216] width 152 height 262
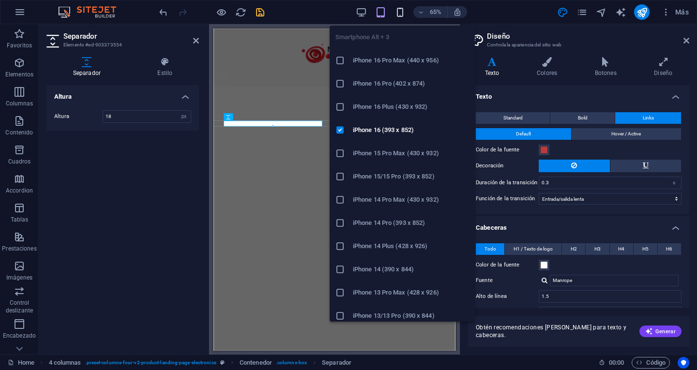
click at [398, 12] on icon "button" at bounding box center [399, 12] width 11 height 11
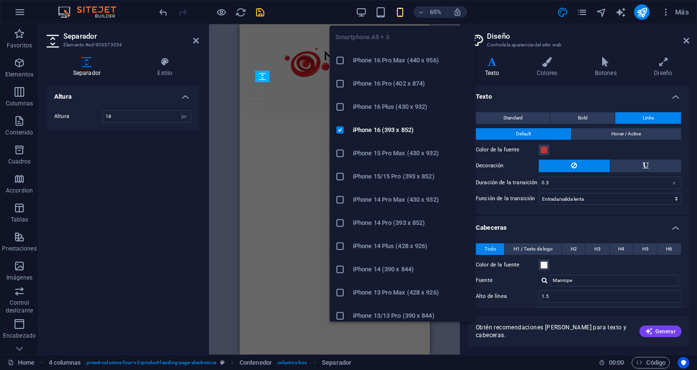
type input "30"
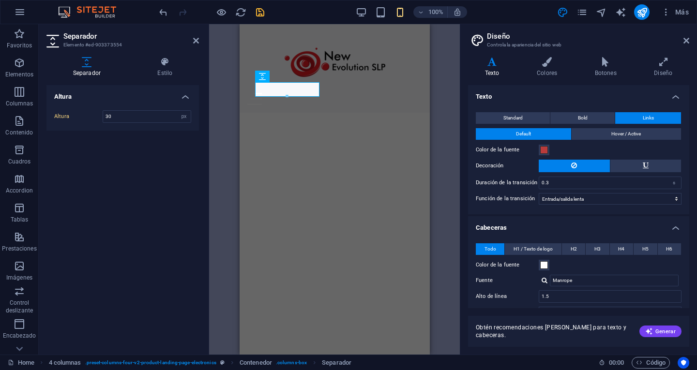
click at [160, 204] on div "Altura Altura 30 px rem vh vw" at bounding box center [122, 216] width 152 height 262
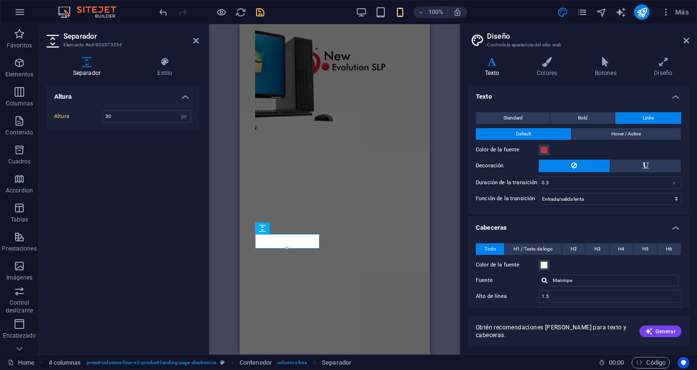
scroll to position [619, 0]
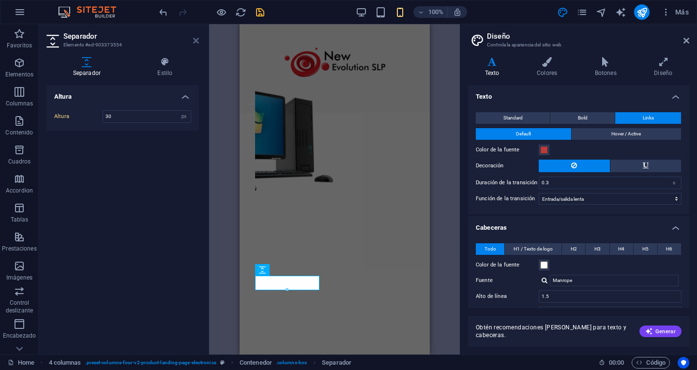
click at [196, 41] on icon at bounding box center [196, 41] width 6 height 8
drag, startPoint x: 435, startPoint y: 65, endPoint x: 281, endPoint y: 41, distance: 156.2
click at [281, 41] on div at bounding box center [334, 62] width 175 height 61
select select "px"
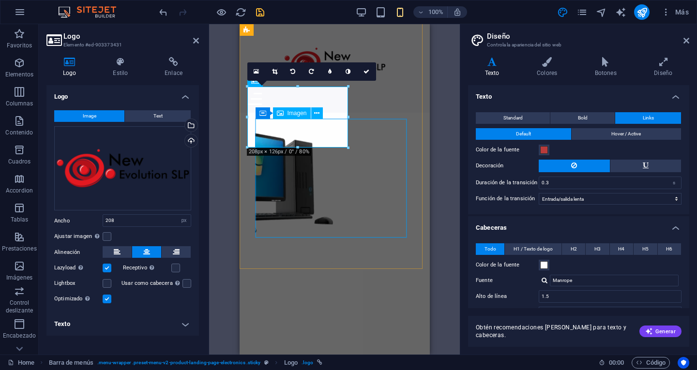
scroll to position [523, 0]
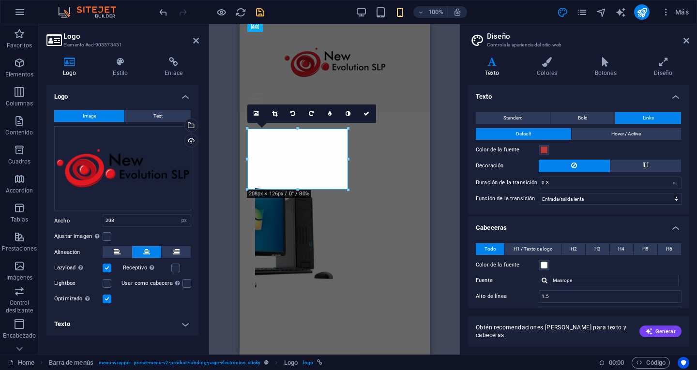
click at [192, 39] on h2 "Logo" at bounding box center [130, 36] width 135 height 9
click at [196, 41] on icon at bounding box center [196, 41] width 6 height 8
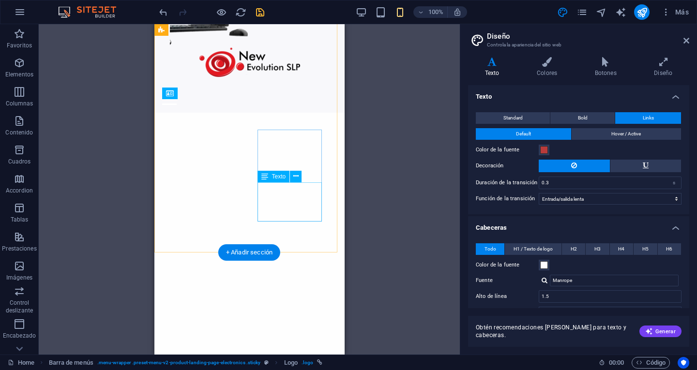
scroll to position [764, 0]
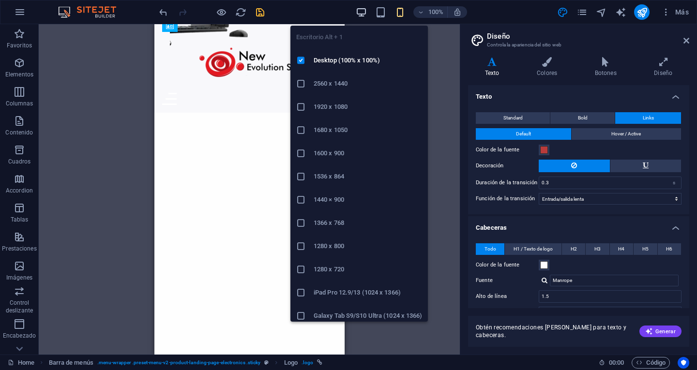
click at [363, 9] on icon "button" at bounding box center [361, 12] width 11 height 11
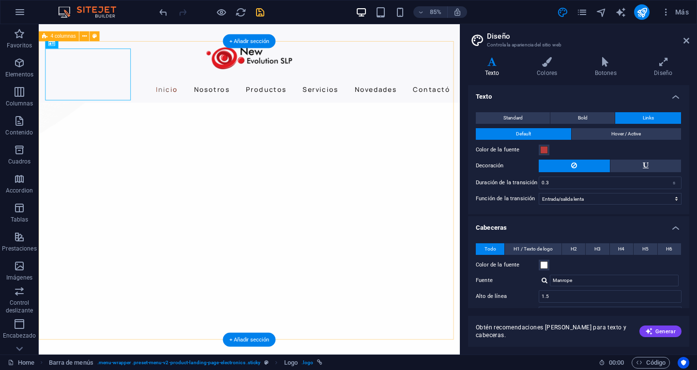
scroll to position [547, 0]
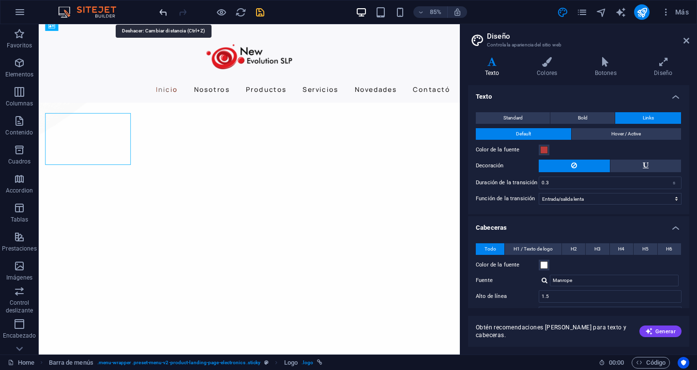
click at [161, 12] on icon "undo" at bounding box center [163, 12] width 11 height 11
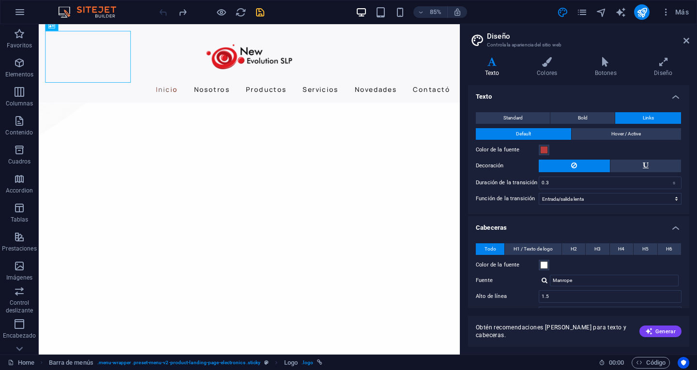
click at [161, 12] on div at bounding box center [211, 11] width 108 height 15
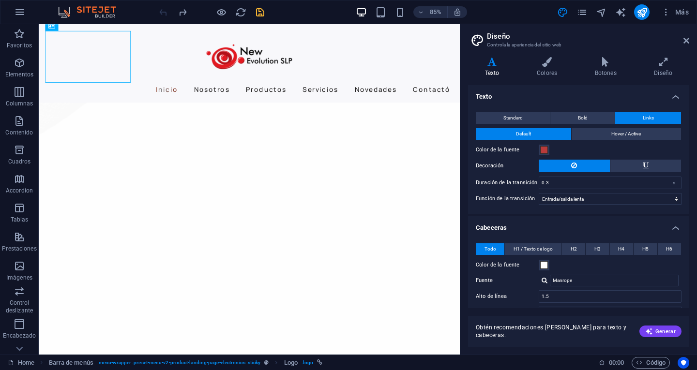
click at [161, 12] on div at bounding box center [211, 11] width 108 height 15
click at [164, 12] on div at bounding box center [211, 11] width 108 height 15
click at [164, 11] on div at bounding box center [211, 11] width 108 height 15
click at [22, 15] on icon "button" at bounding box center [20, 12] width 12 height 12
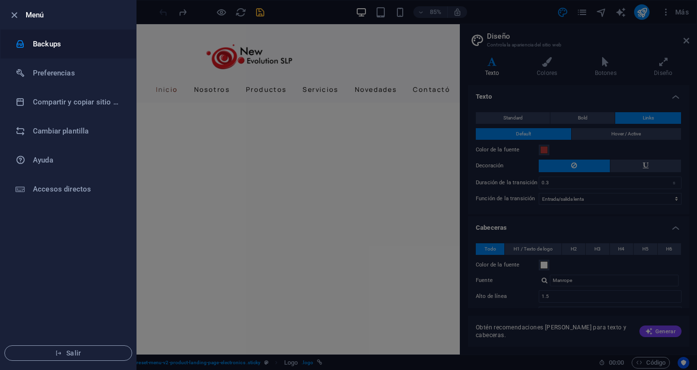
click at [49, 46] on h6 "Backups" at bounding box center [78, 44] width 90 height 12
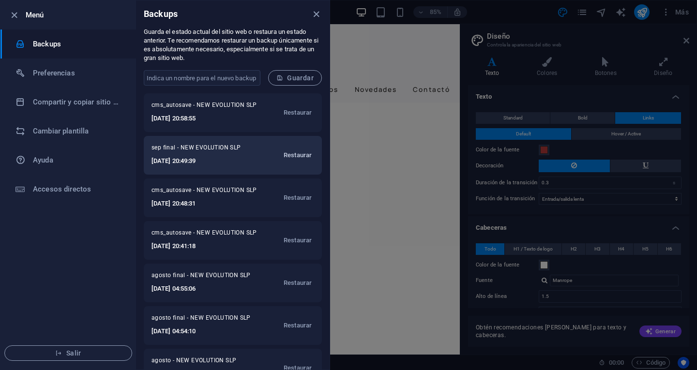
click at [293, 156] on span "Restaurar" at bounding box center [298, 156] width 28 height 12
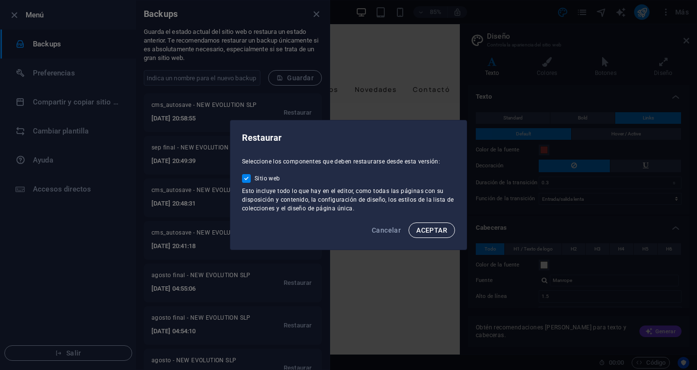
click at [430, 226] on span "ACEPTAR" at bounding box center [431, 230] width 31 height 8
drag, startPoint x: 430, startPoint y: 226, endPoint x: 435, endPoint y: 228, distance: 5.7
click at [431, 227] on div "Restaurar Seleccione los componentes que deben restaurarse desde esta versión: …" at bounding box center [348, 185] width 697 height 370
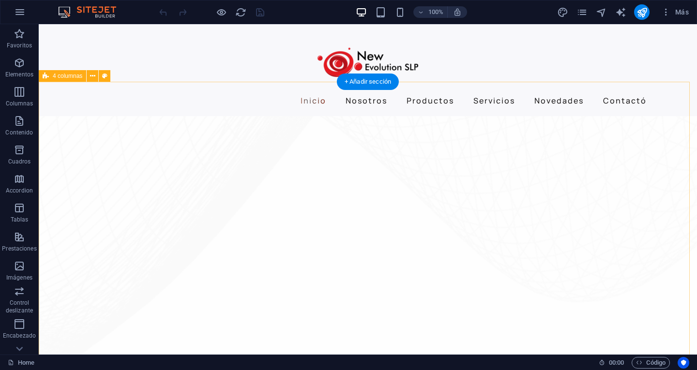
scroll to position [532, 0]
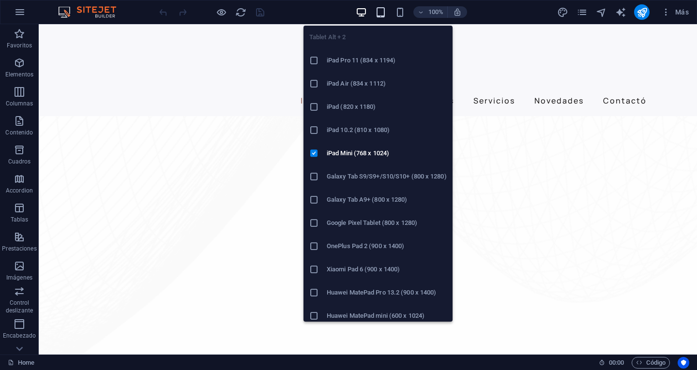
click at [379, 14] on icon "button" at bounding box center [380, 12] width 11 height 11
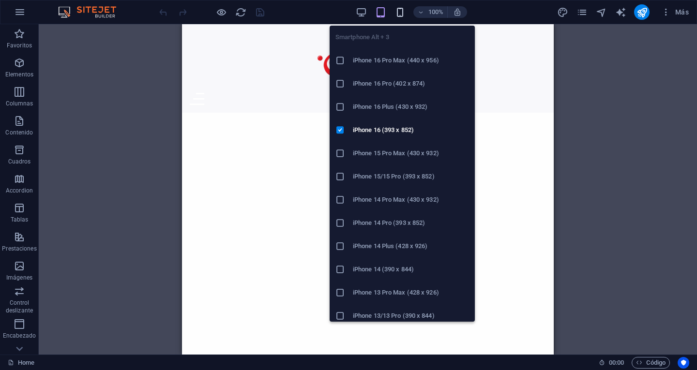
click at [403, 11] on icon "button" at bounding box center [399, 12] width 11 height 11
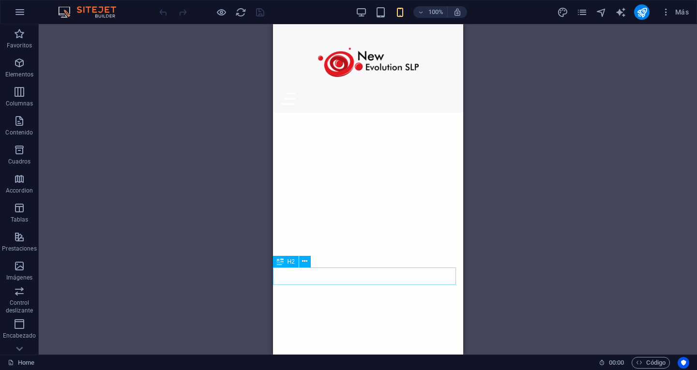
scroll to position [726, 0]
click at [367, 11] on span "button" at bounding box center [361, 12] width 12 height 11
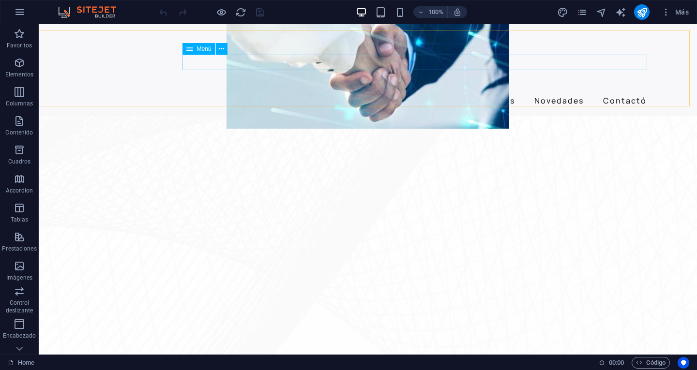
scroll to position [339, 0]
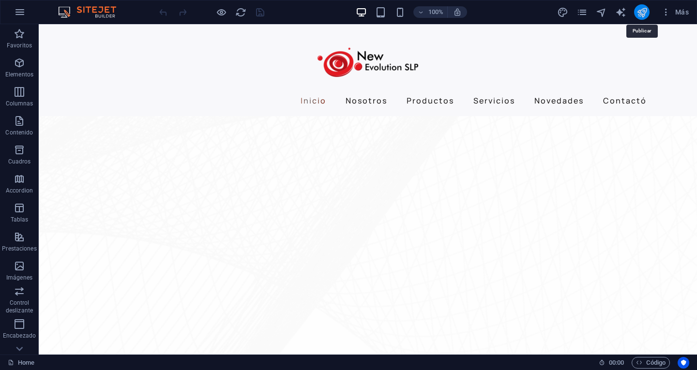
click at [644, 13] on icon "publish" at bounding box center [641, 12] width 11 height 11
